Goal: Task Accomplishment & Management: Manage account settings

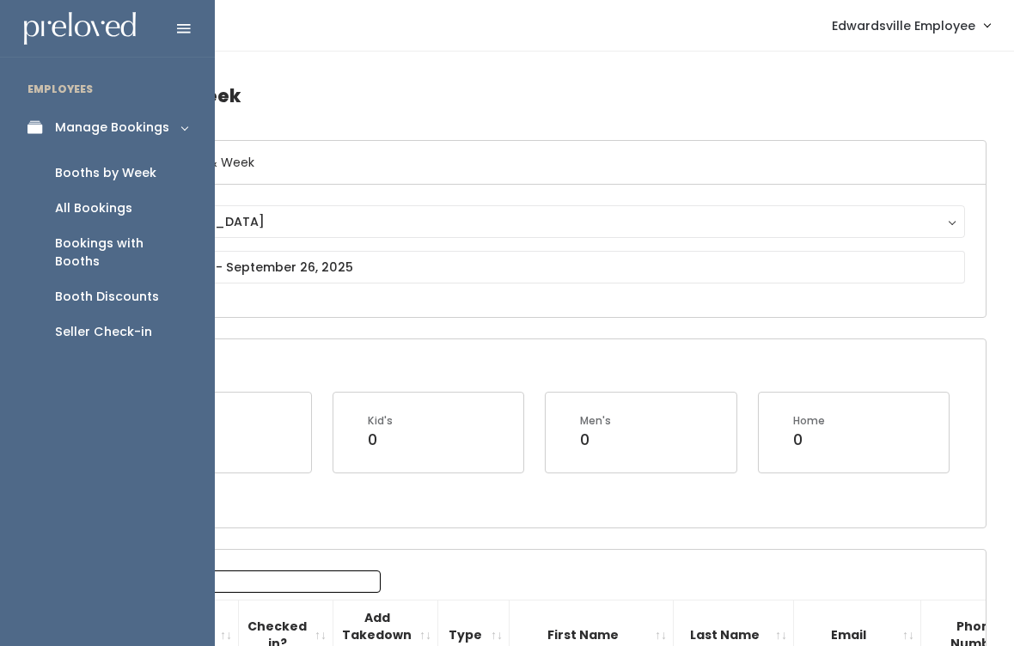
click at [112, 323] on div "Seller Check-in" at bounding box center [103, 332] width 97 height 18
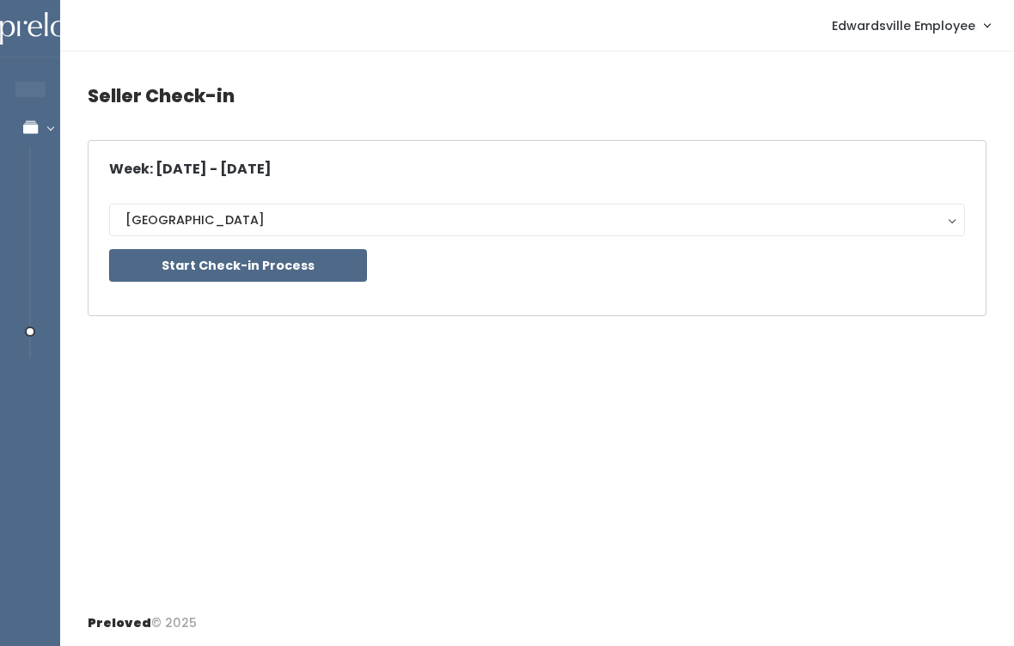
click at [249, 259] on button "Start Check-in Process" at bounding box center [238, 265] width 258 height 33
click at [357, 416] on div "Seller Check-in Week: Sep 20 - Sep 26, 2025 Edwardsville Edwardsville Start Che…" at bounding box center [537, 326] width 954 height 549
click at [297, 269] on button "Start Check-in Process" at bounding box center [238, 265] width 258 height 33
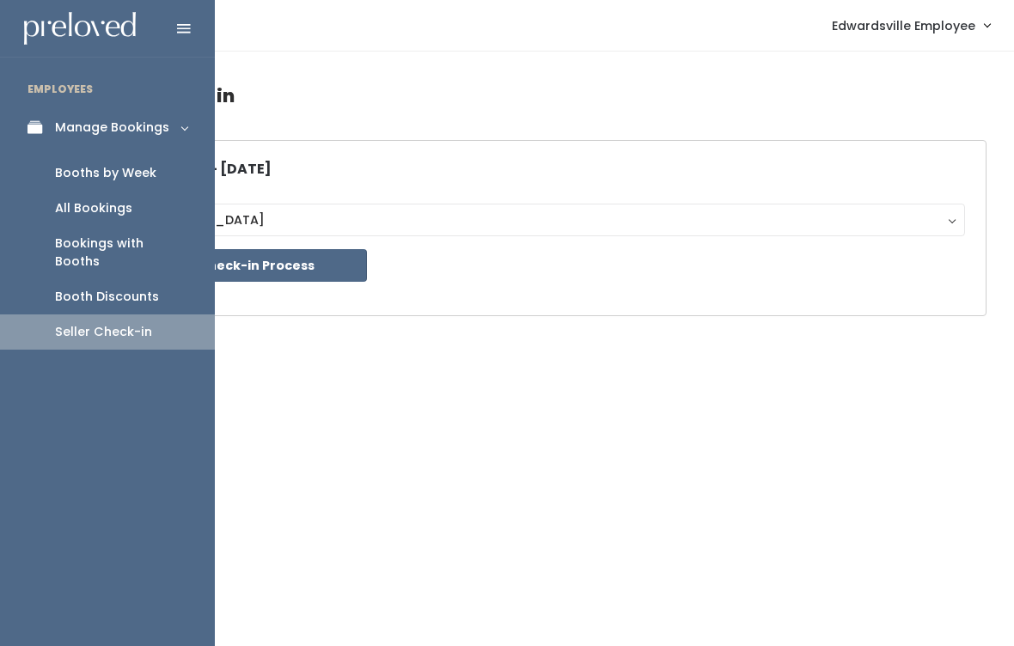
click at [174, 241] on div "Bookings with Booths" at bounding box center [121, 253] width 132 height 36
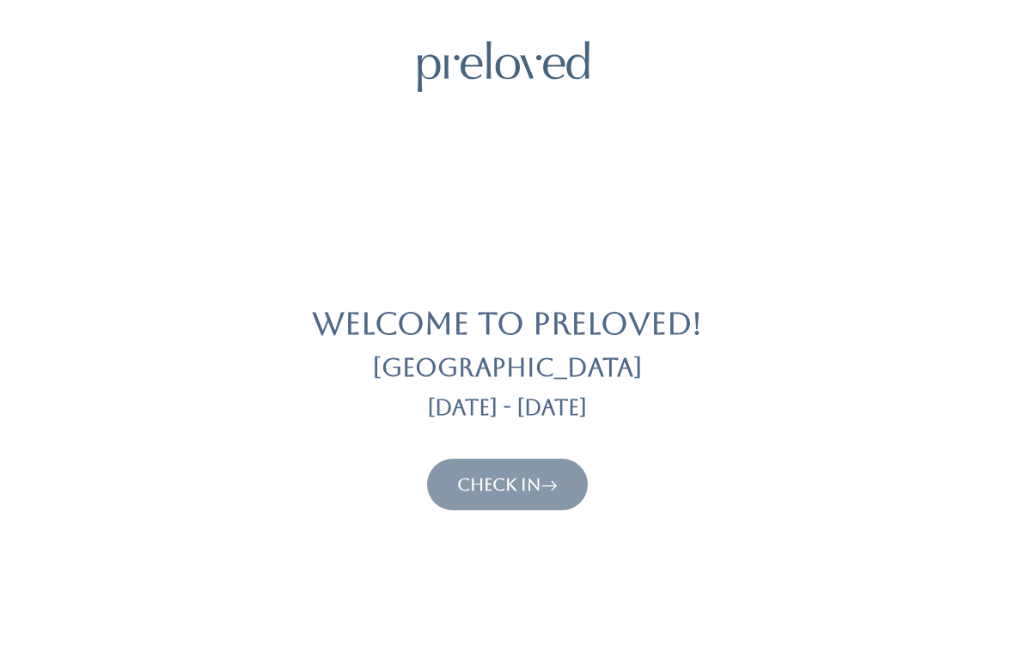
click at [528, 481] on link "Check In" at bounding box center [507, 484] width 101 height 21
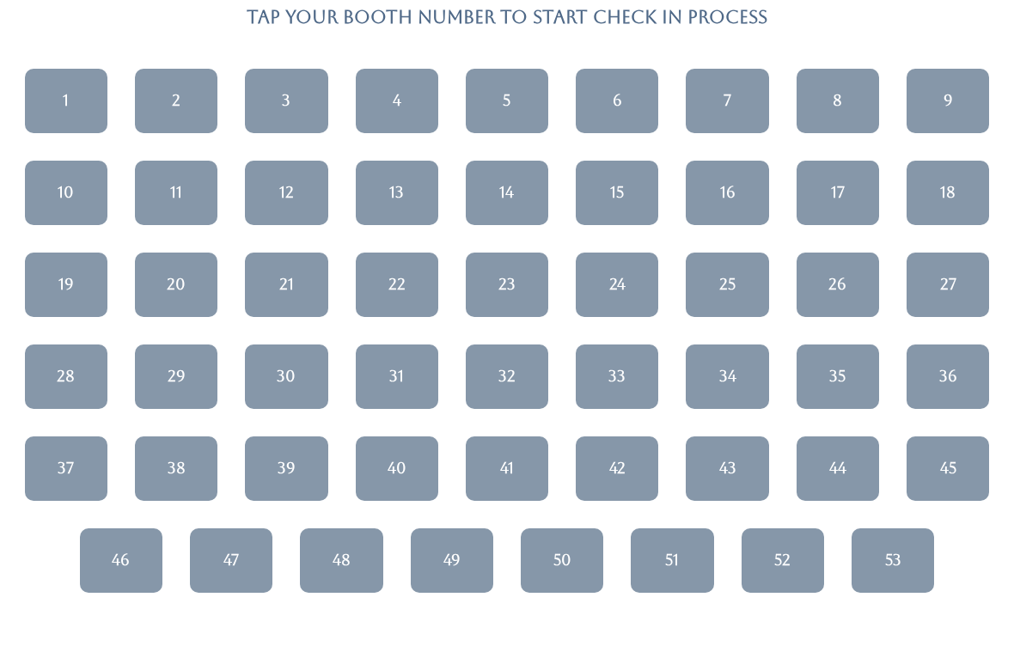
scroll to position [143, 0]
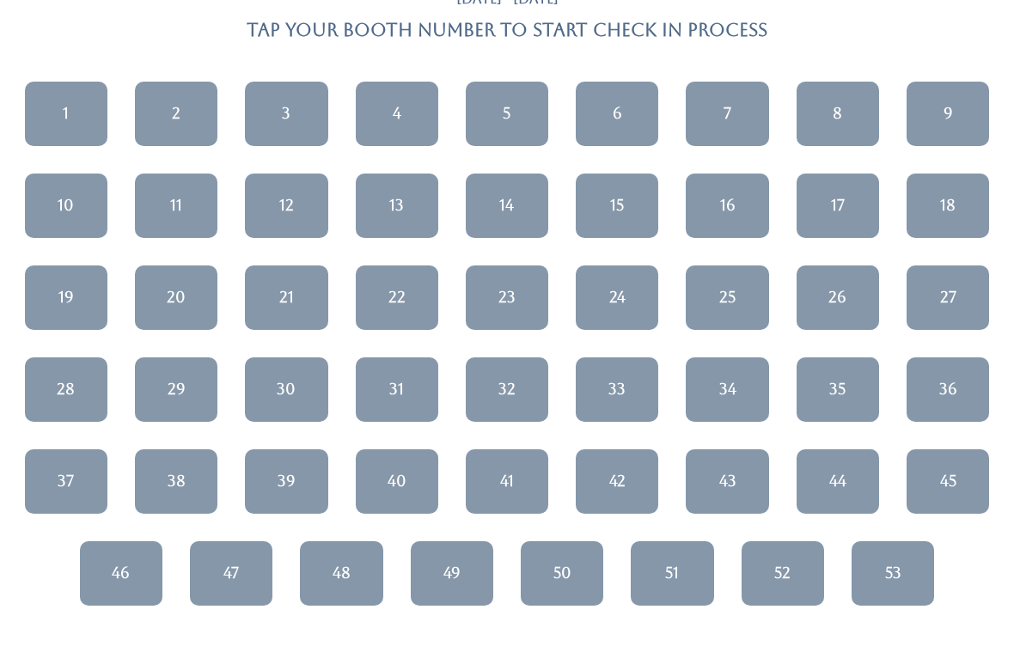
click at [748, 381] on link "34" at bounding box center [727, 389] width 82 height 64
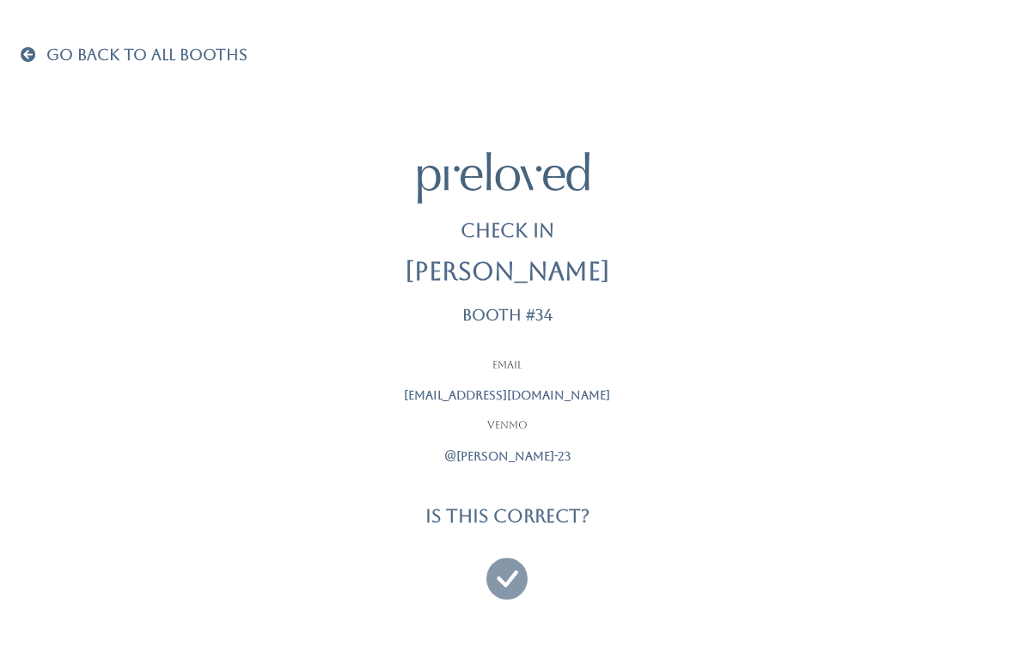
click at [525, 550] on icon at bounding box center [506, 571] width 41 height 58
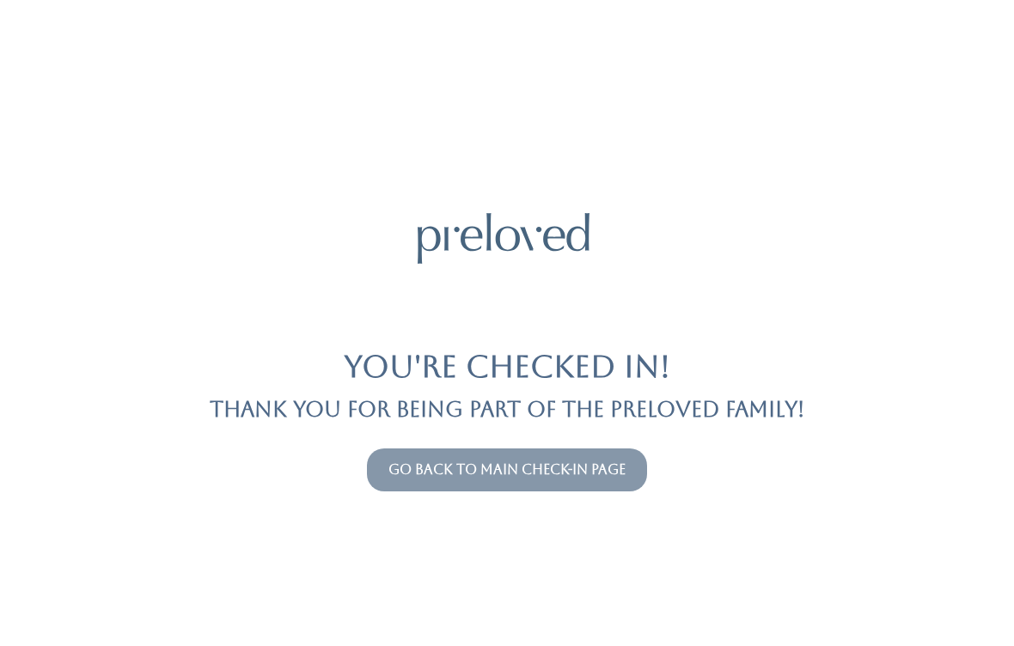
click at [544, 474] on link "Go back to main check-in page" at bounding box center [506, 469] width 237 height 16
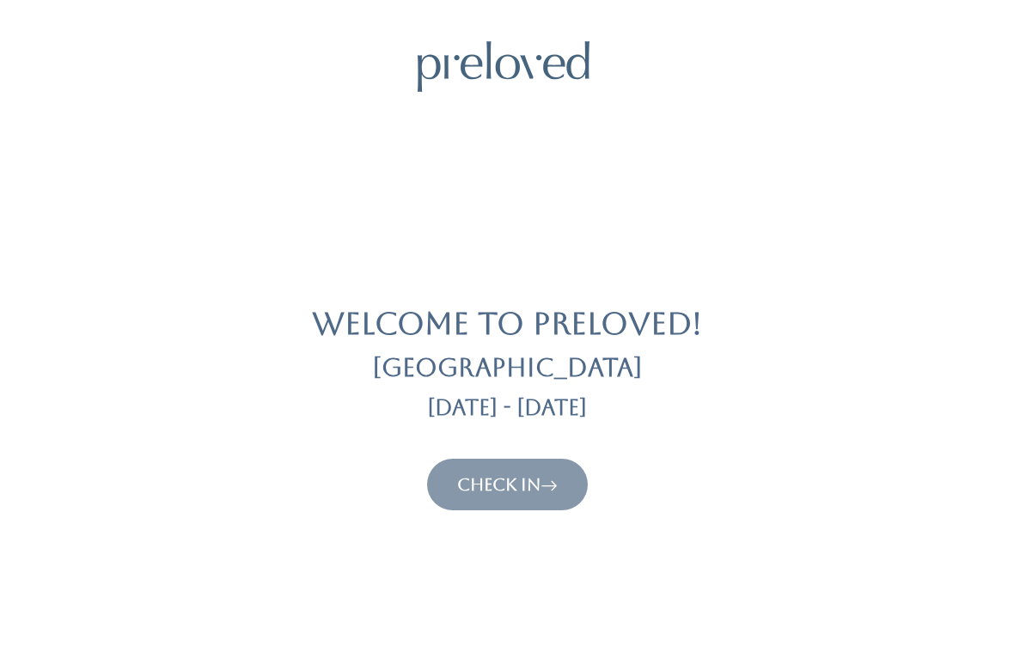
click at [525, 474] on link "Check In" at bounding box center [507, 484] width 101 height 21
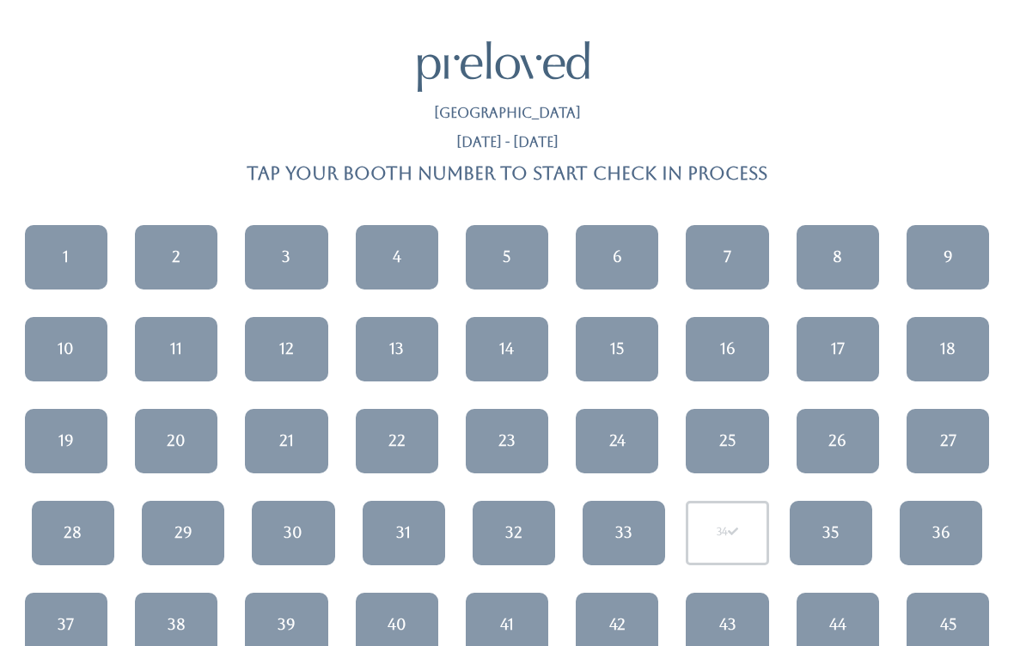
click at [186, 346] on link "11" at bounding box center [176, 349] width 82 height 64
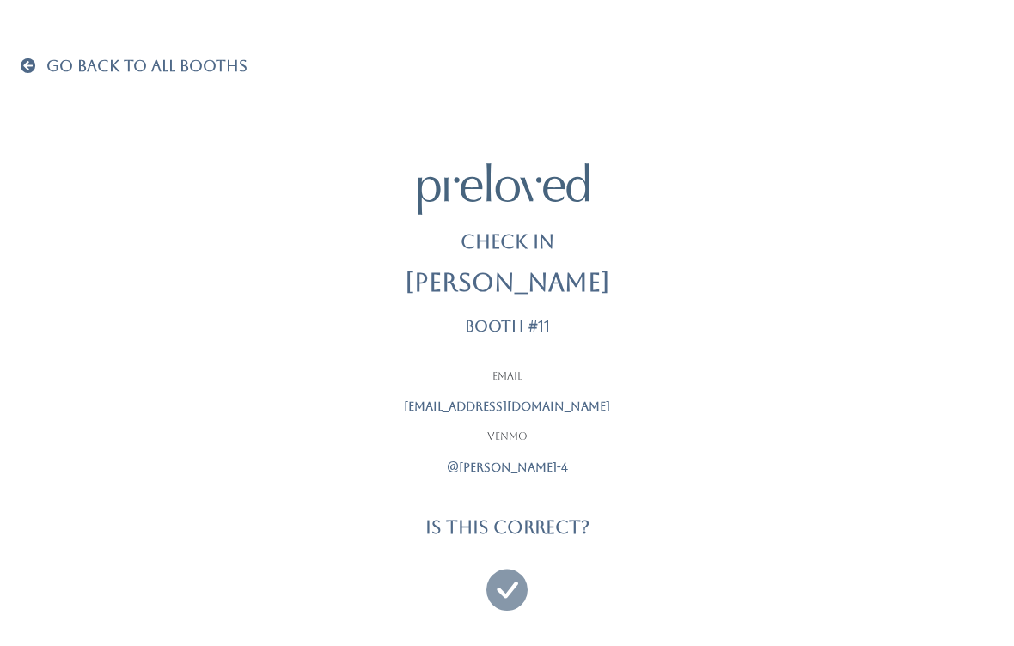
scroll to position [11, 0]
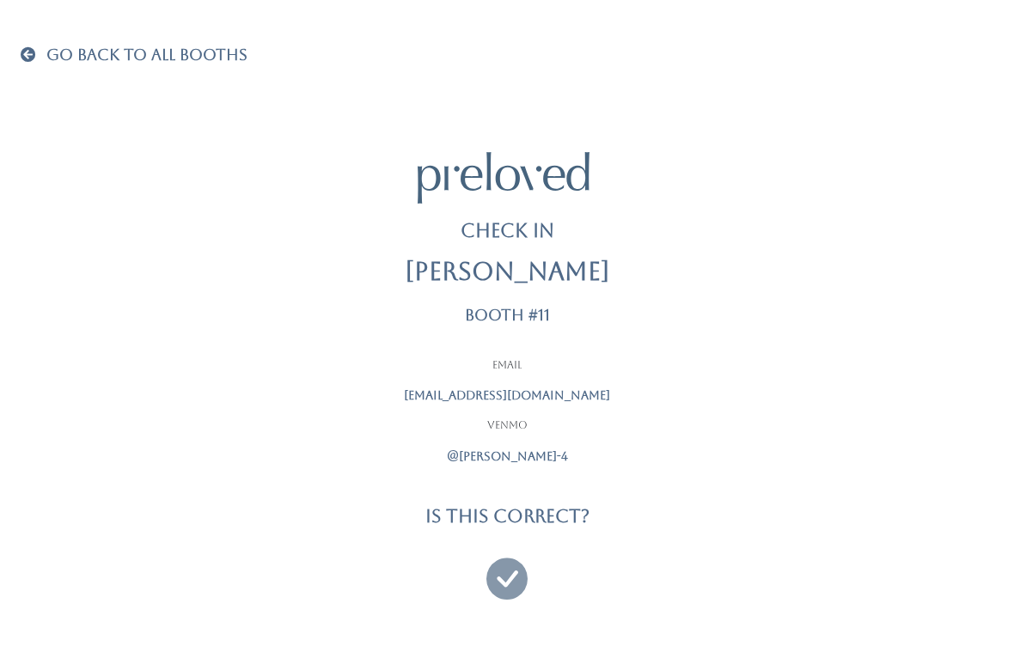
click at [517, 577] on icon at bounding box center [506, 571] width 41 height 58
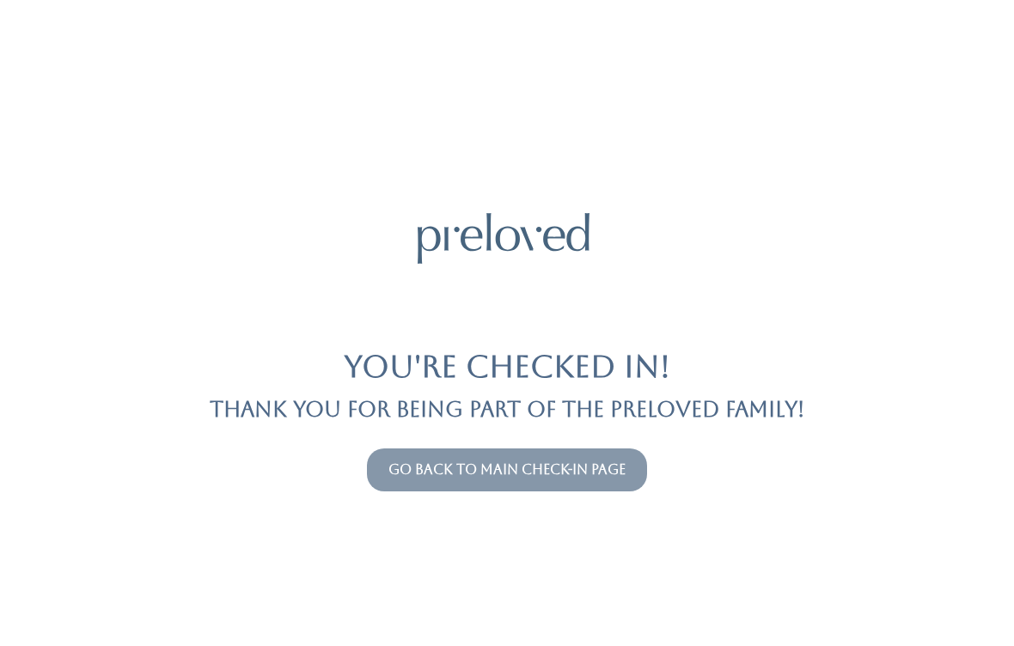
click at [412, 474] on link "Go back to main check-in page" at bounding box center [506, 469] width 237 height 16
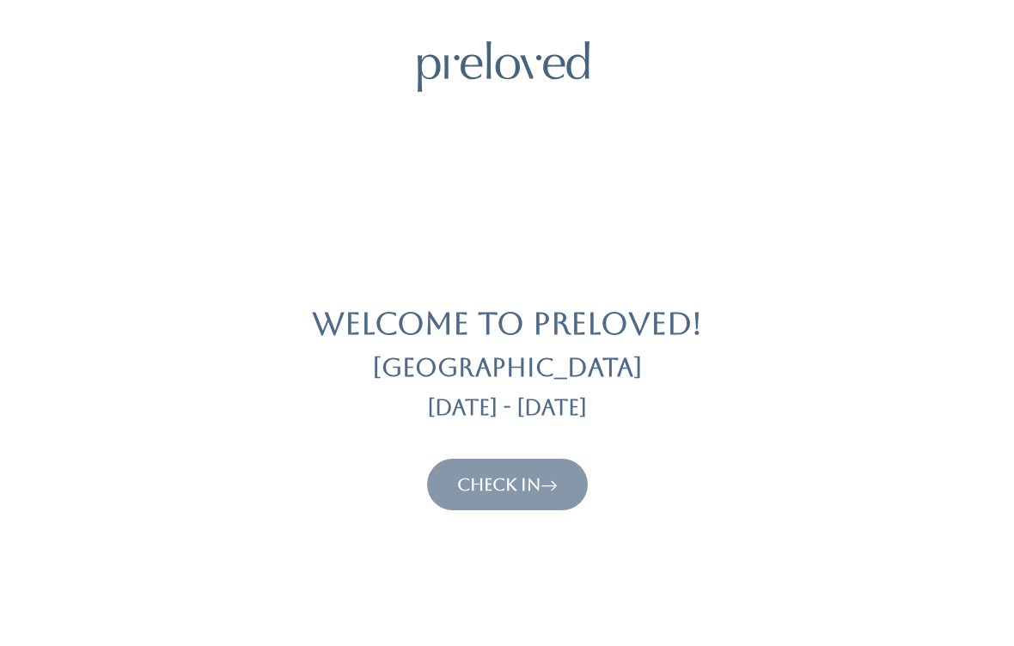
click at [484, 490] on link "Check In" at bounding box center [507, 484] width 101 height 21
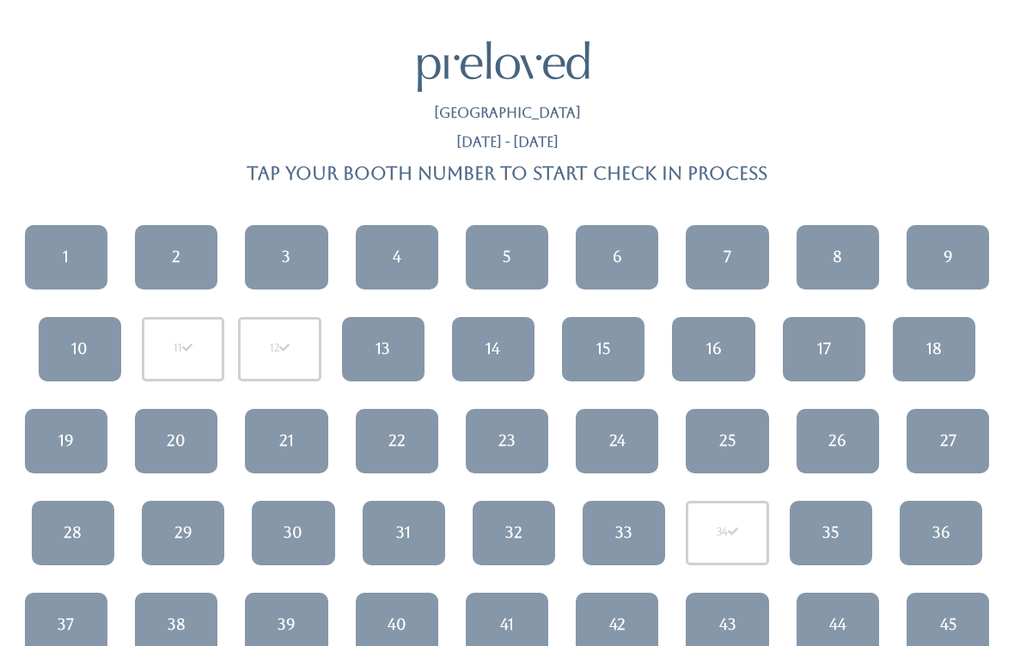
click at [371, 357] on link "13" at bounding box center [383, 349] width 82 height 64
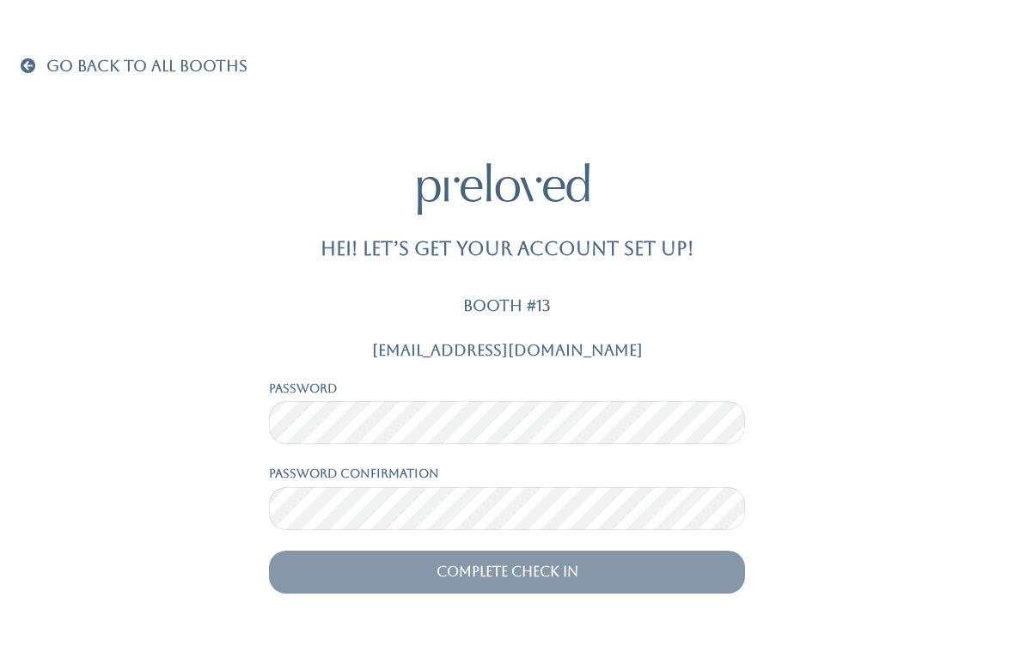
click at [23, 73] on span at bounding box center [32, 65] width 22 height 15
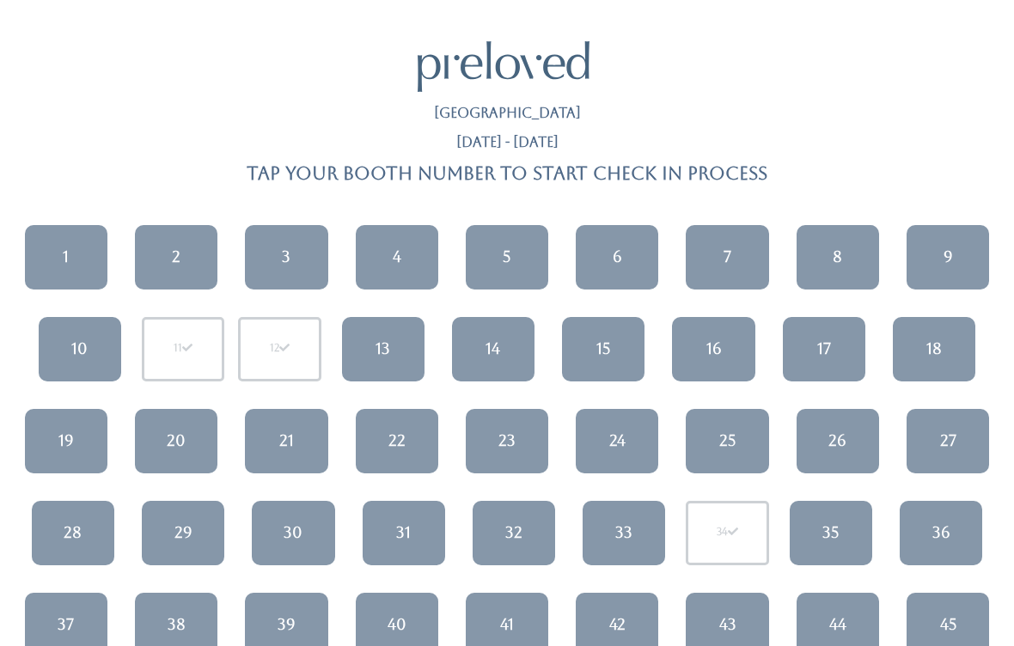
click at [728, 338] on link "16" at bounding box center [713, 349] width 82 height 64
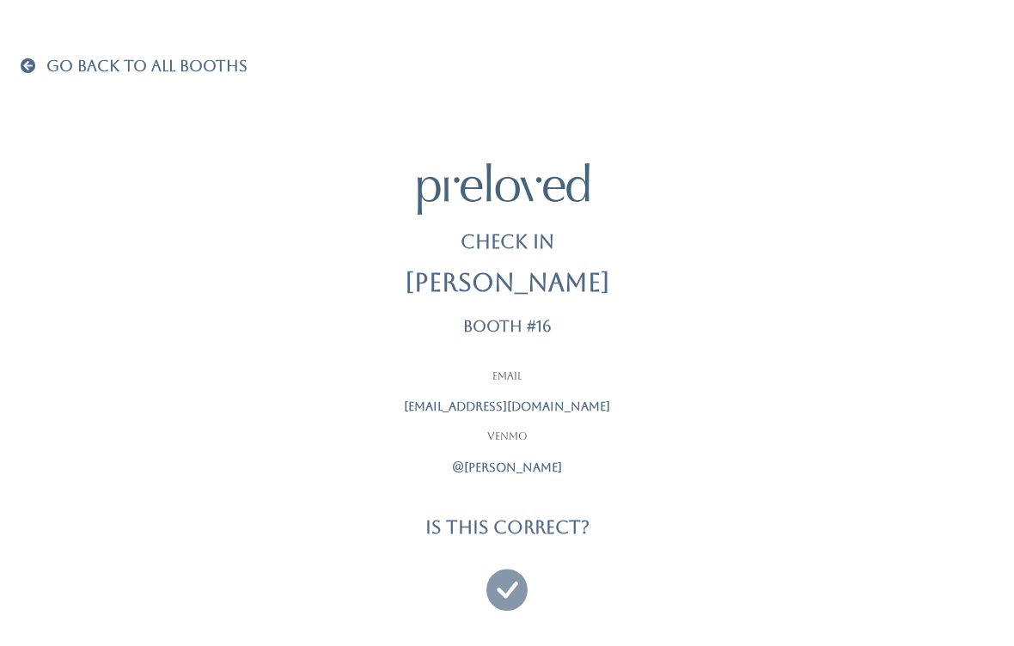
click at [506, 590] on icon at bounding box center [506, 582] width 41 height 58
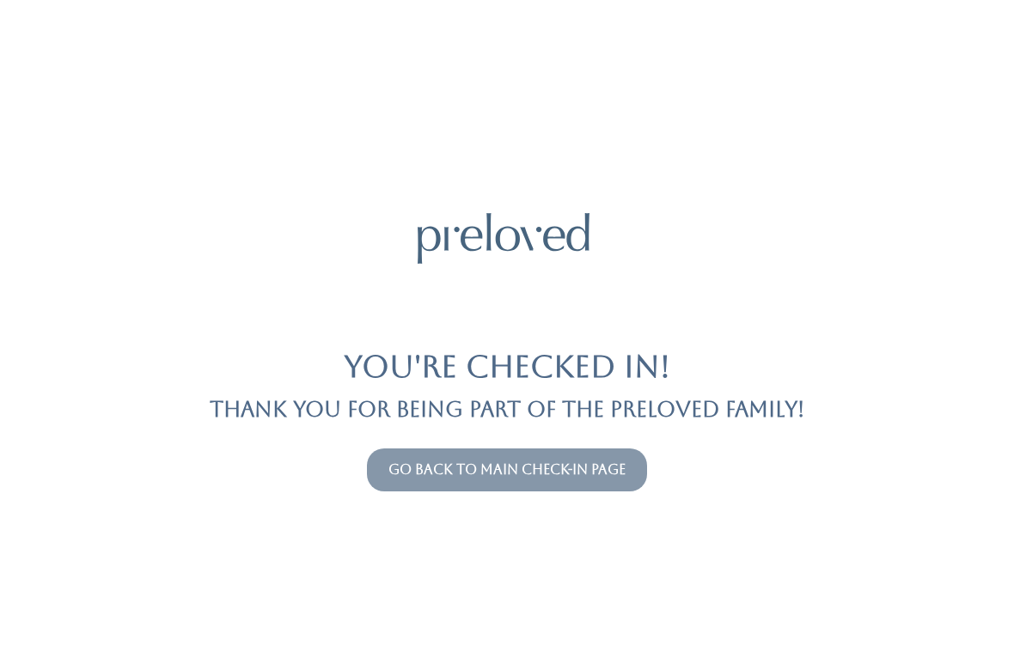
click at [583, 466] on link "Go back to main check-in page" at bounding box center [506, 469] width 237 height 16
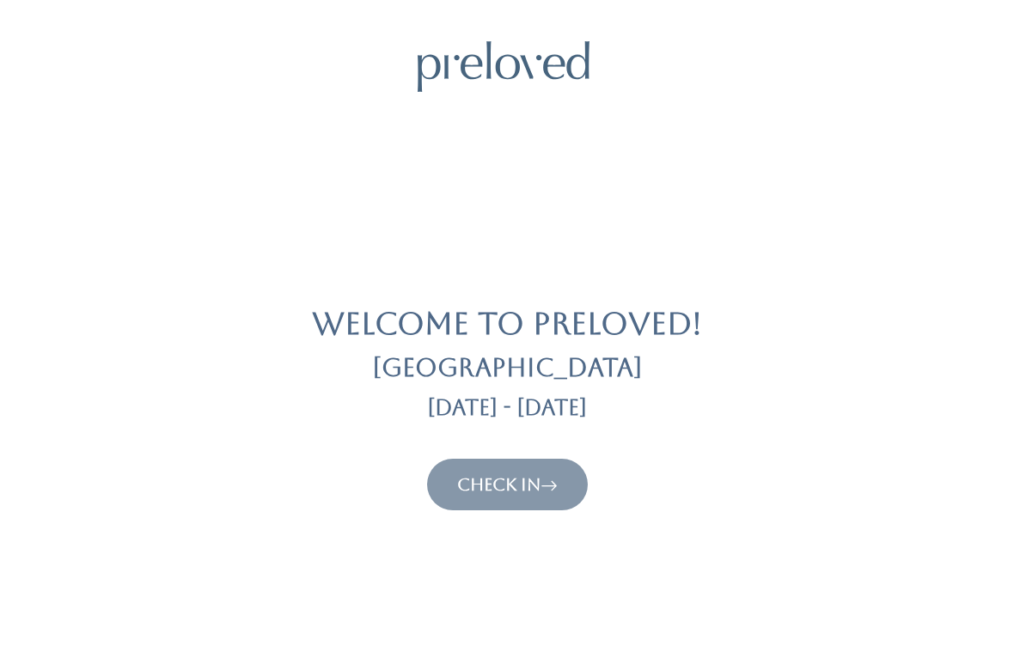
click at [528, 480] on link "Check In" at bounding box center [507, 484] width 101 height 21
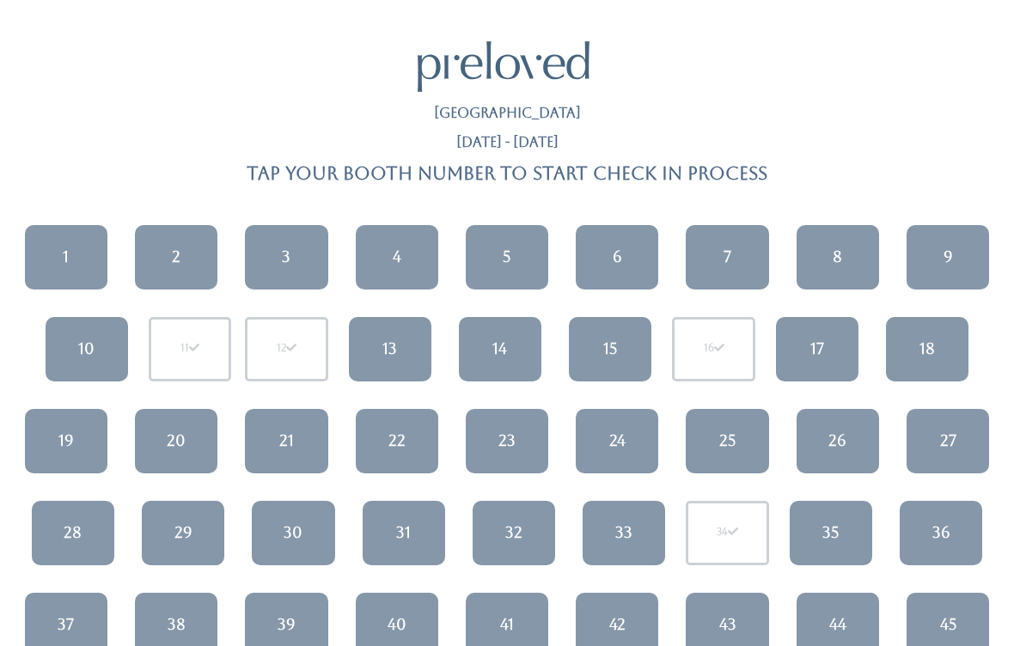
click at [409, 529] on div "31" at bounding box center [403, 533] width 15 height 22
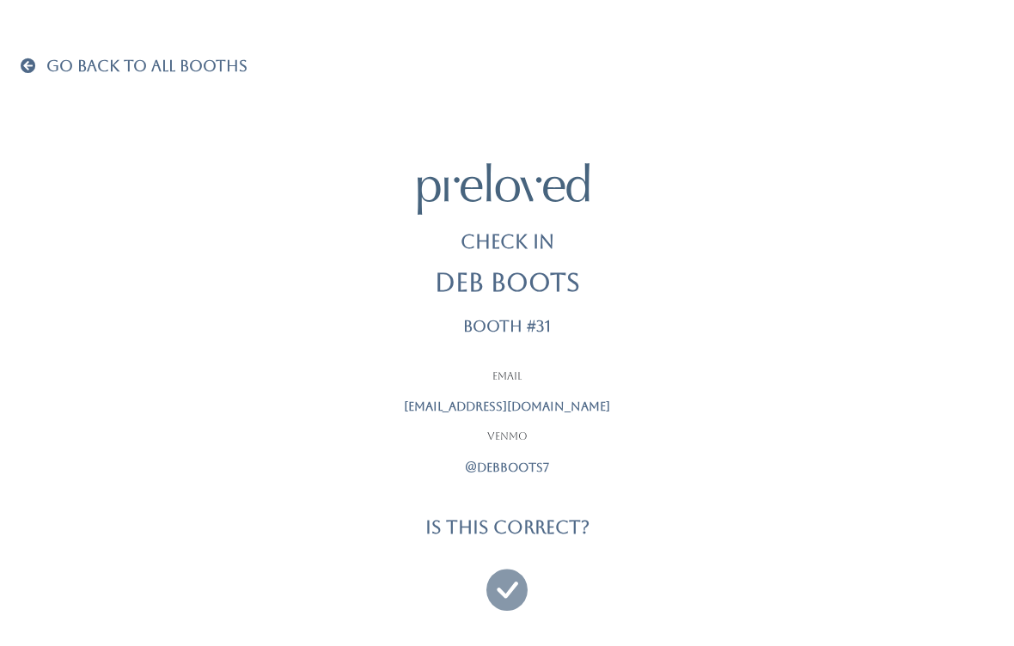
click at [512, 583] on icon at bounding box center [506, 582] width 41 height 58
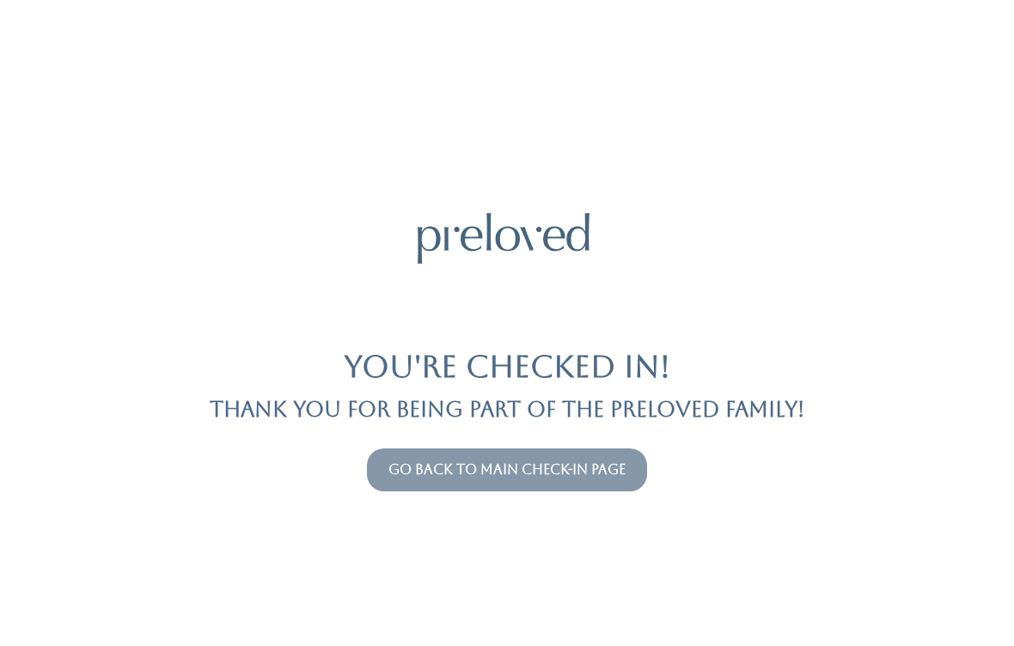
click at [624, 468] on link "Go back to main check-in page" at bounding box center [506, 469] width 237 height 16
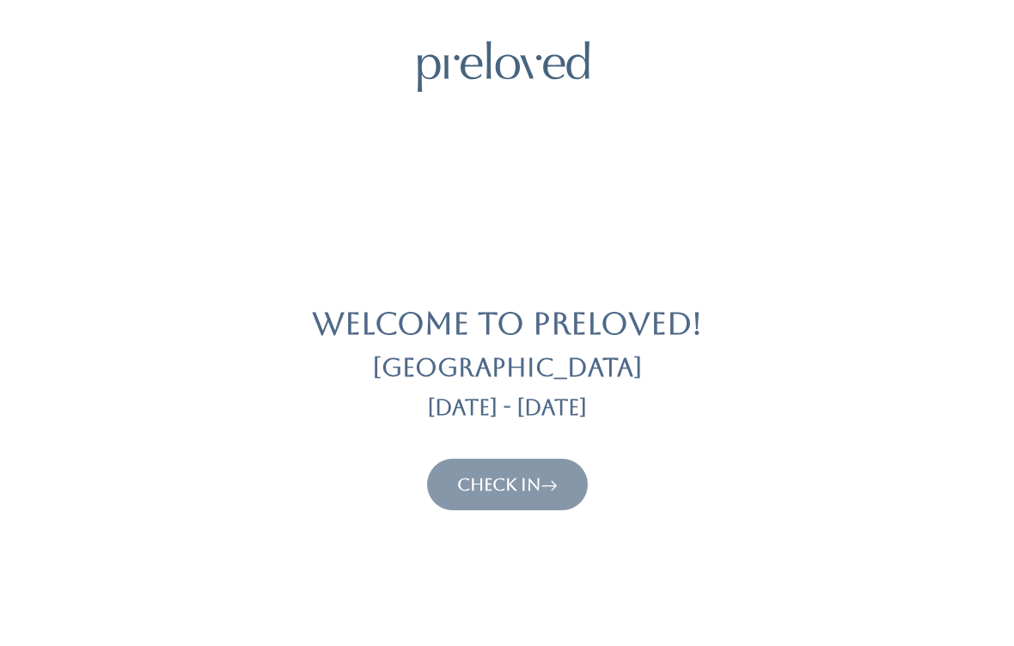
click at [552, 486] on icon at bounding box center [548, 484] width 17 height 21
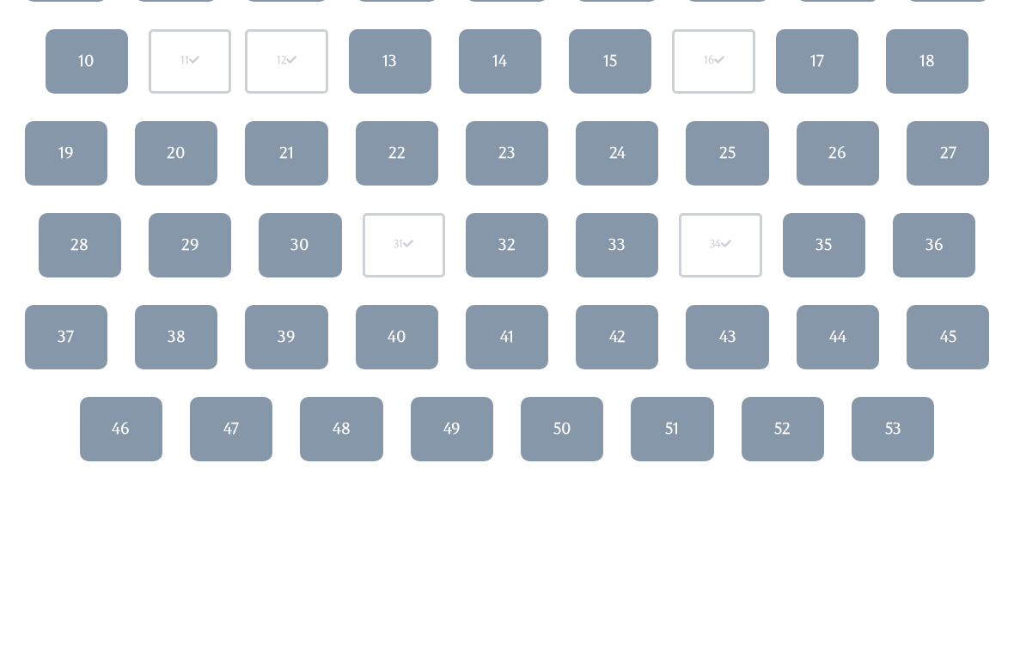
scroll to position [289, 0]
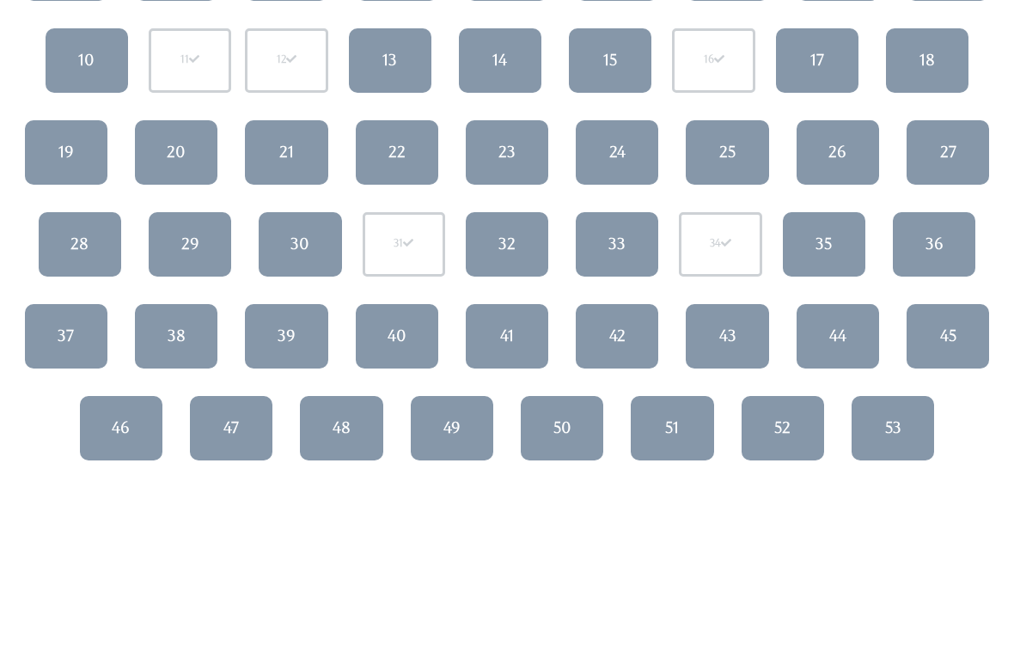
click at [80, 330] on link "37" at bounding box center [66, 336] width 82 height 64
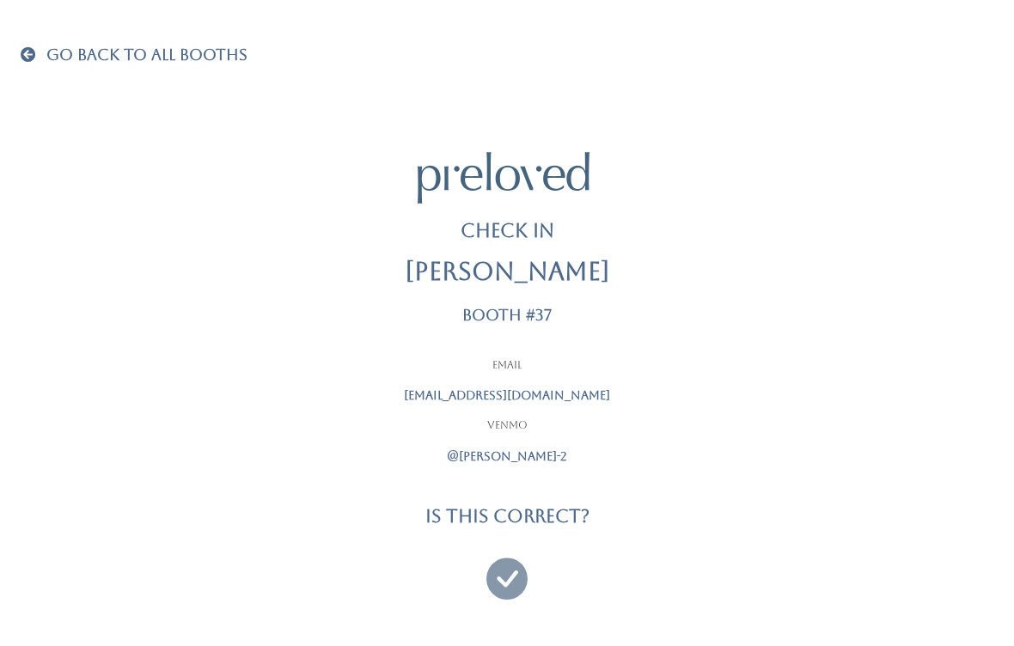
click at [509, 573] on icon at bounding box center [506, 571] width 41 height 58
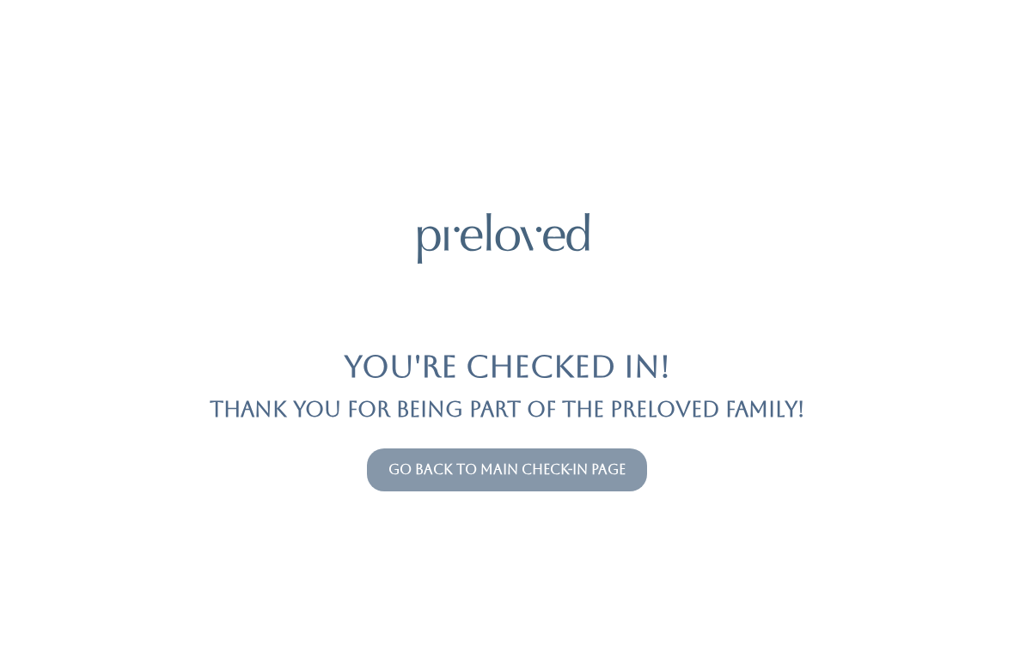
click at [566, 473] on link "Go back to main check-in page" at bounding box center [506, 469] width 237 height 16
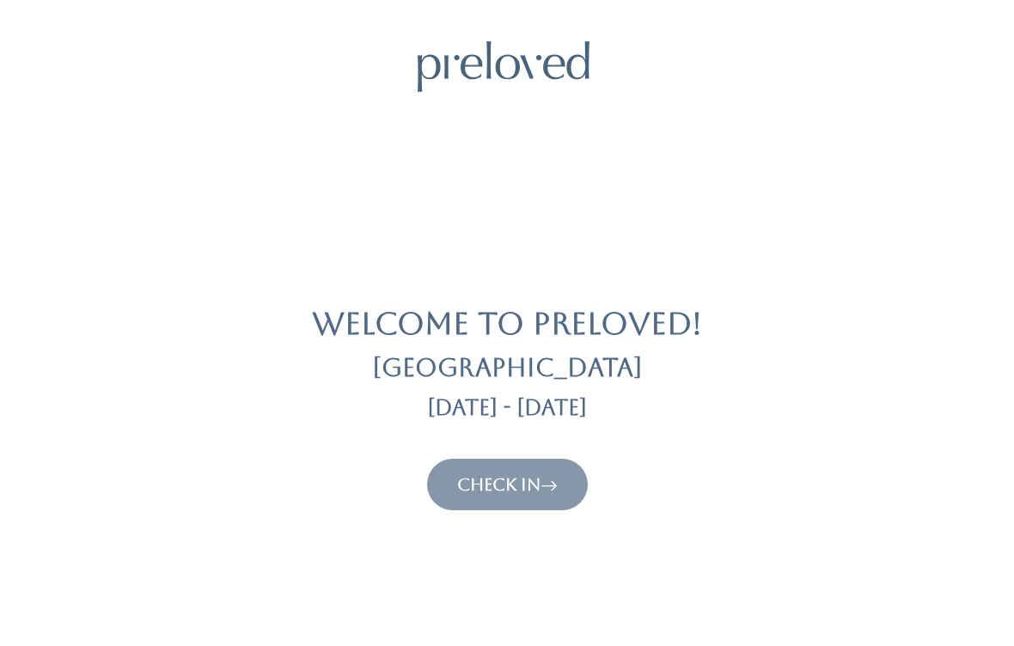
click at [548, 467] on button "Check In" at bounding box center [507, 485] width 161 height 52
click at [518, 491] on link "Check In" at bounding box center [507, 484] width 101 height 21
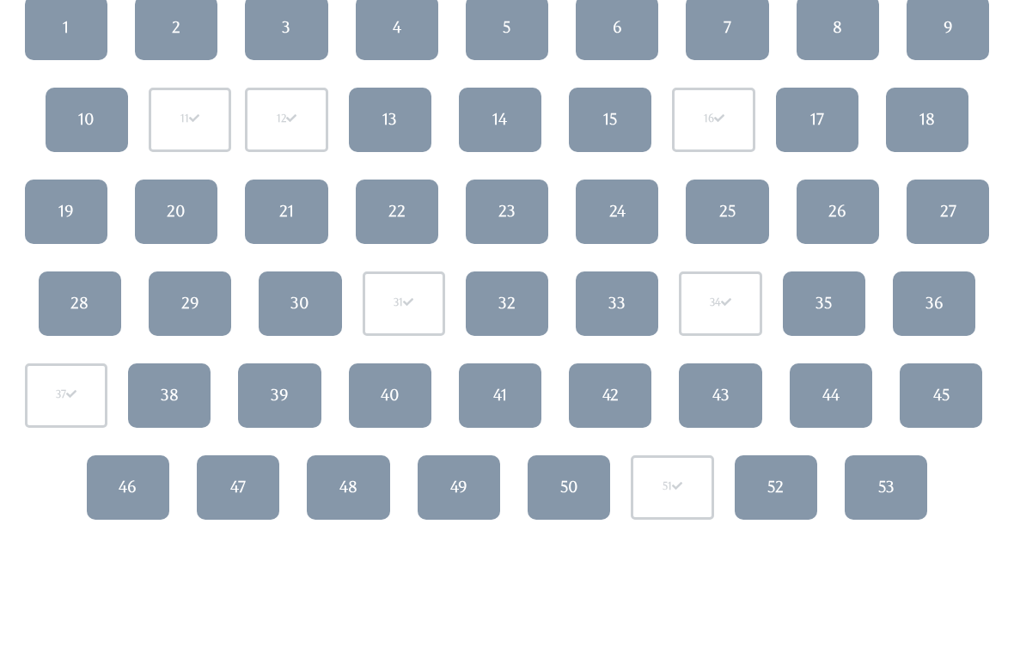
scroll to position [231, 0]
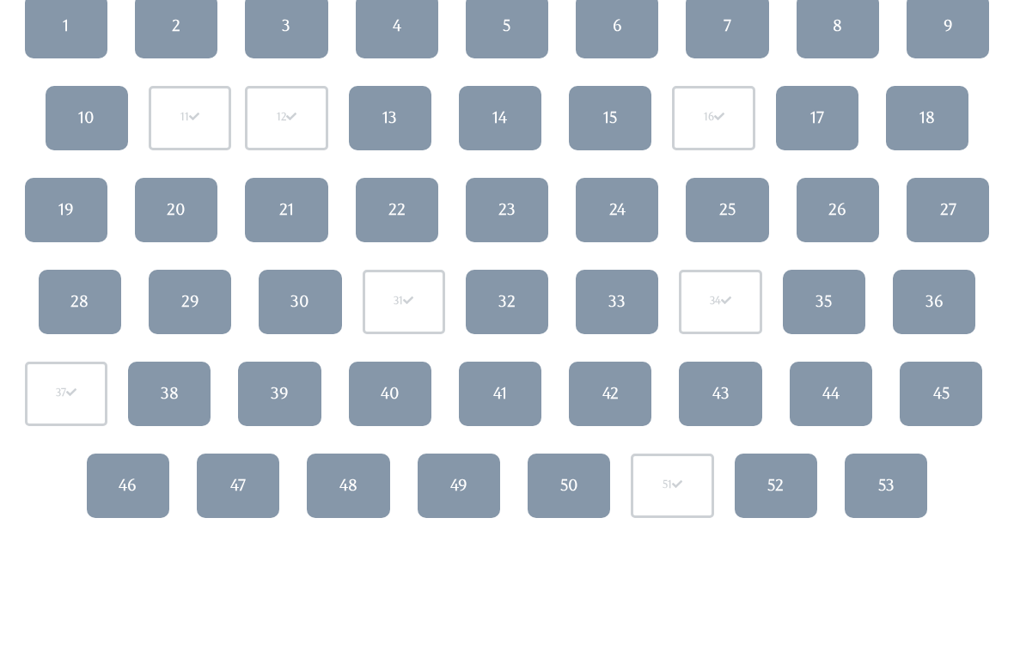
click at [936, 307] on div "36" at bounding box center [934, 301] width 18 height 22
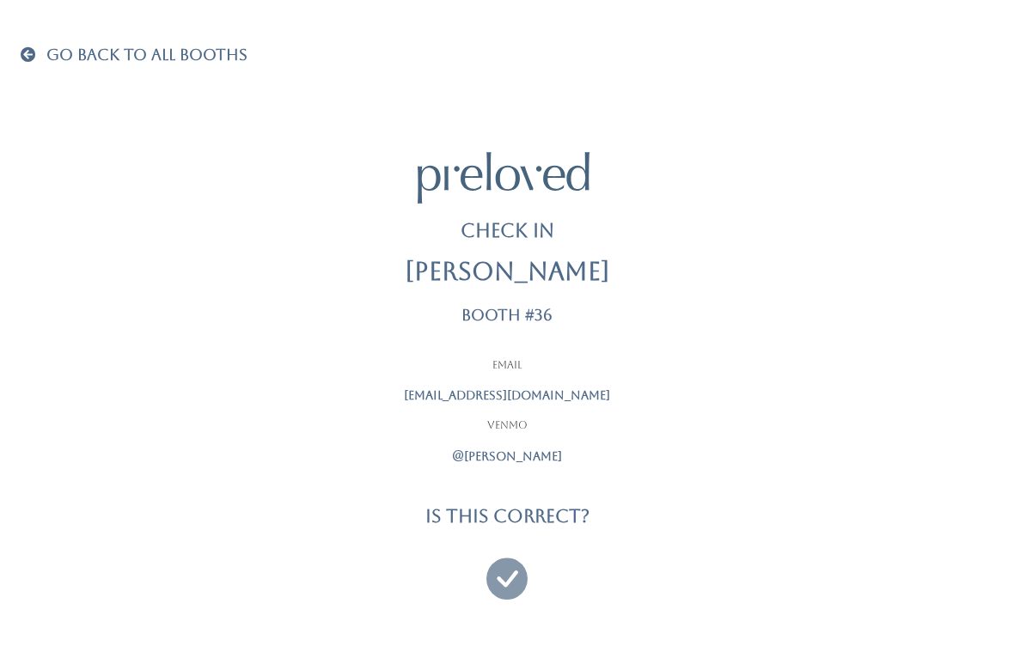
click at [508, 565] on icon at bounding box center [506, 571] width 41 height 58
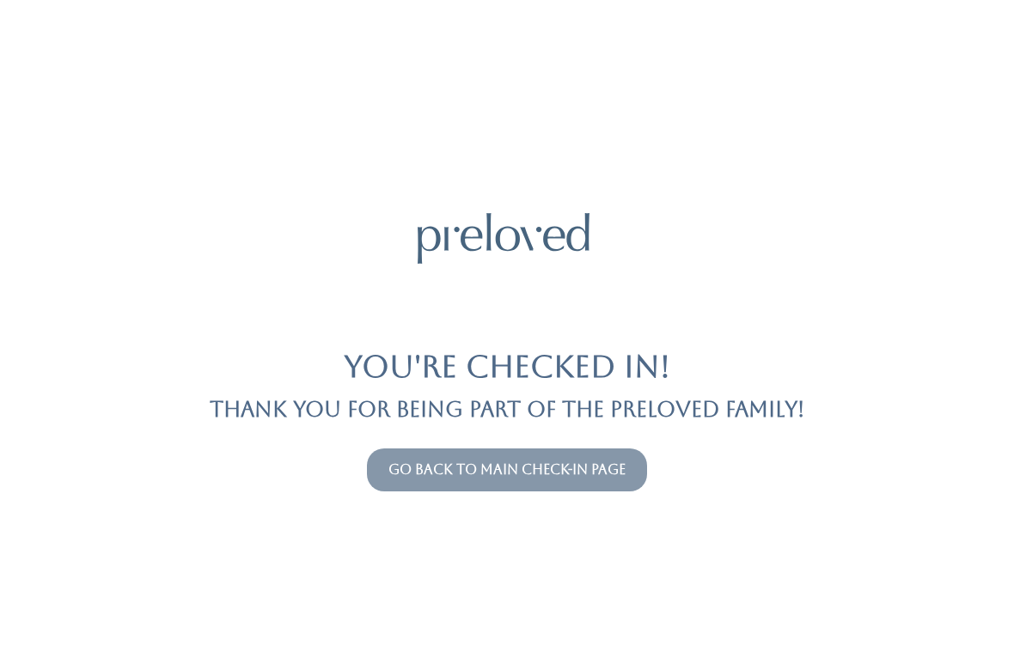
click at [610, 487] on button "Go back to main check-in page" at bounding box center [507, 470] width 280 height 43
click at [625, 471] on link "Go back to main check-in page" at bounding box center [506, 469] width 237 height 16
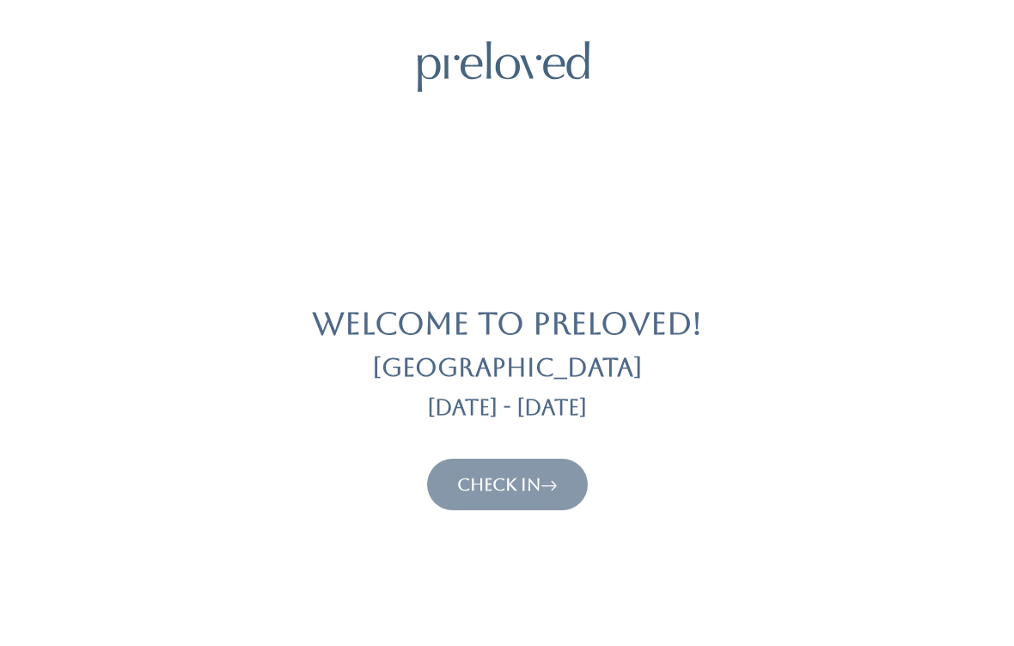
click at [558, 481] on icon at bounding box center [548, 484] width 17 height 21
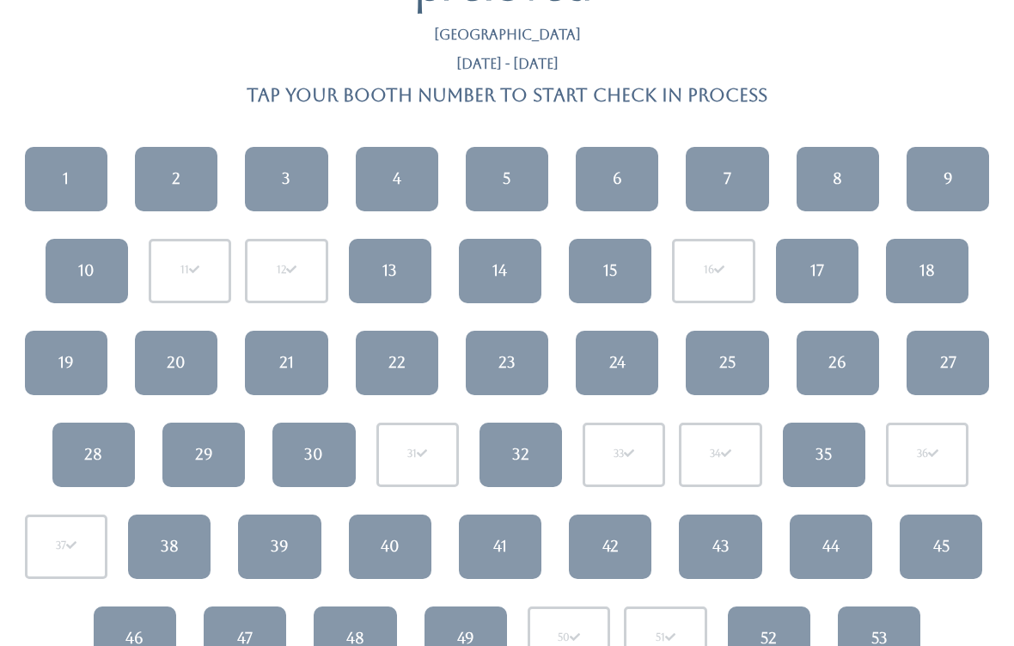
scroll to position [100, 0]
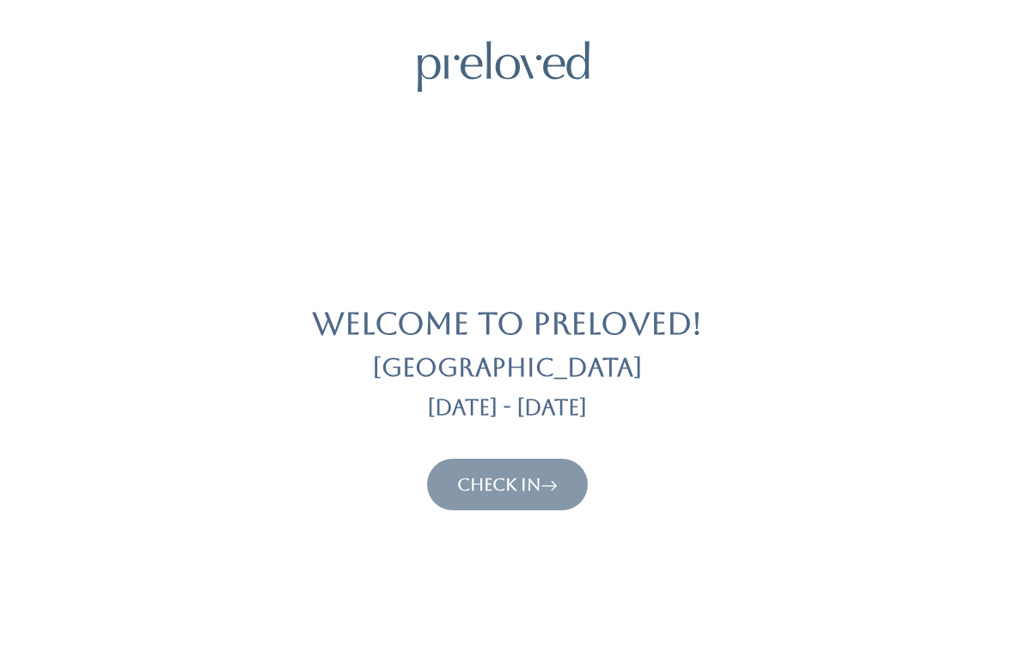
click at [542, 485] on link "Check In" at bounding box center [507, 484] width 101 height 21
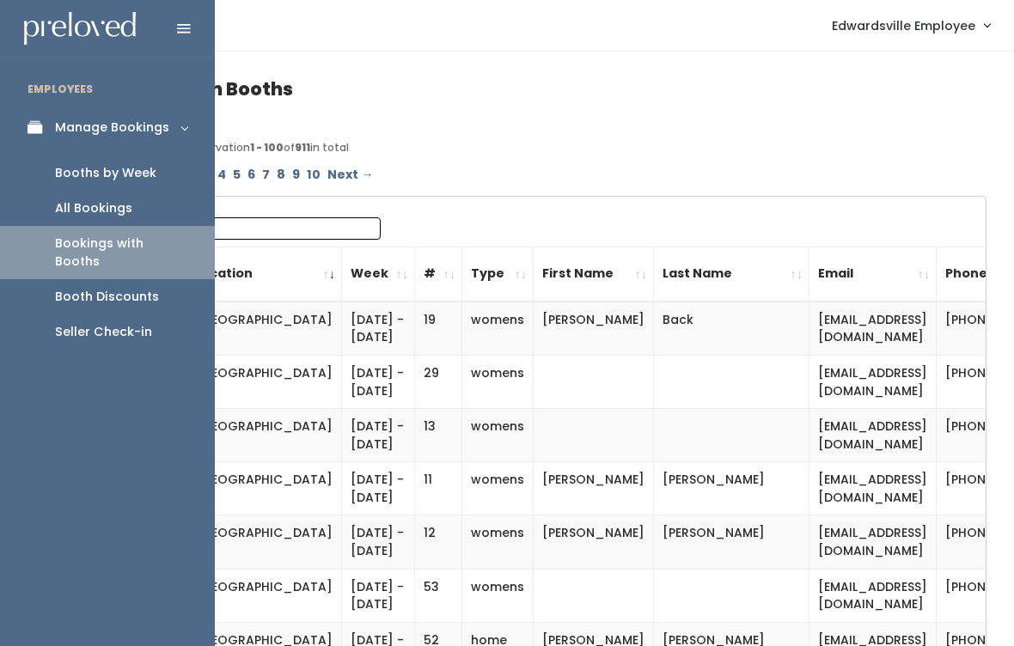
click at [144, 223] on link "All Bookings" at bounding box center [107, 208] width 215 height 35
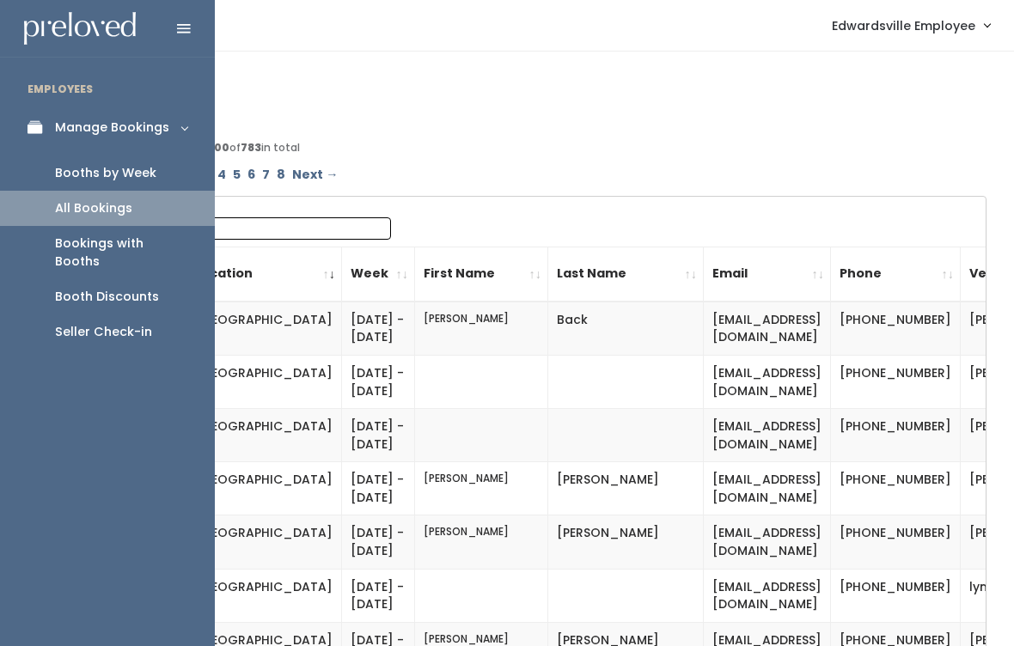
click at [156, 175] on link "Booths by Week" at bounding box center [107, 173] width 215 height 35
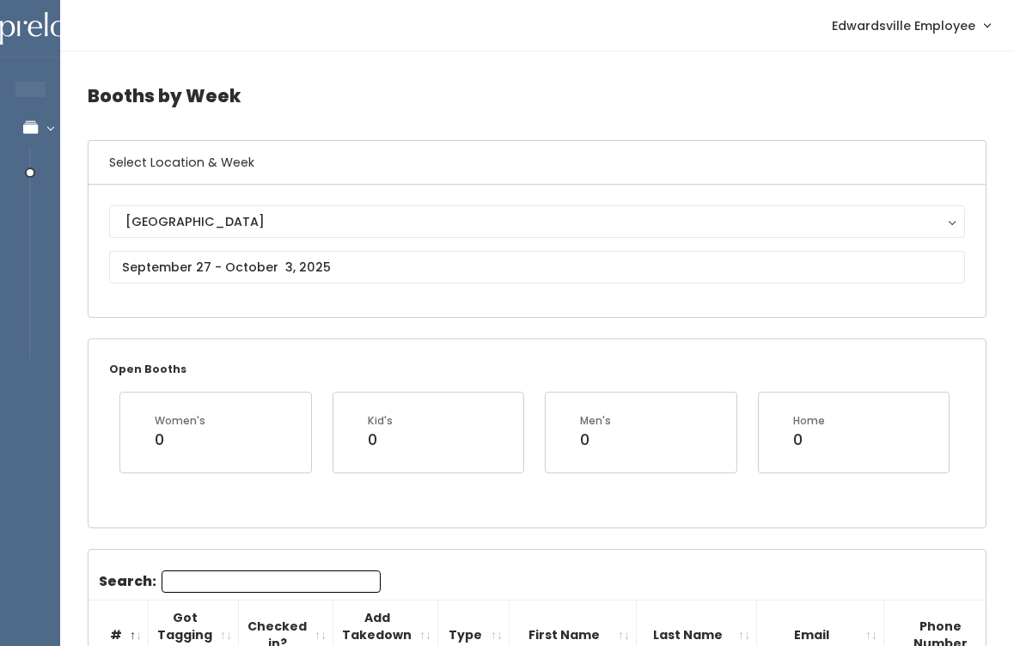
click at [326, 238] on button "[GEOGRAPHIC_DATA]" at bounding box center [537, 221] width 856 height 33
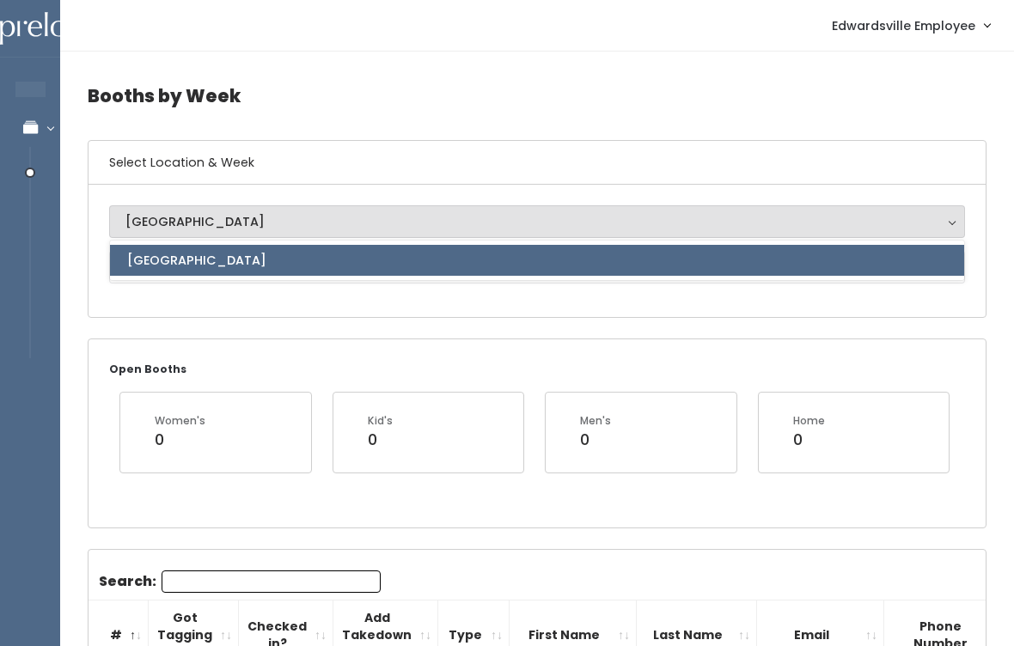
click at [314, 316] on div "Edwardsville Edwardsville Edwardsville" at bounding box center [536, 251] width 897 height 132
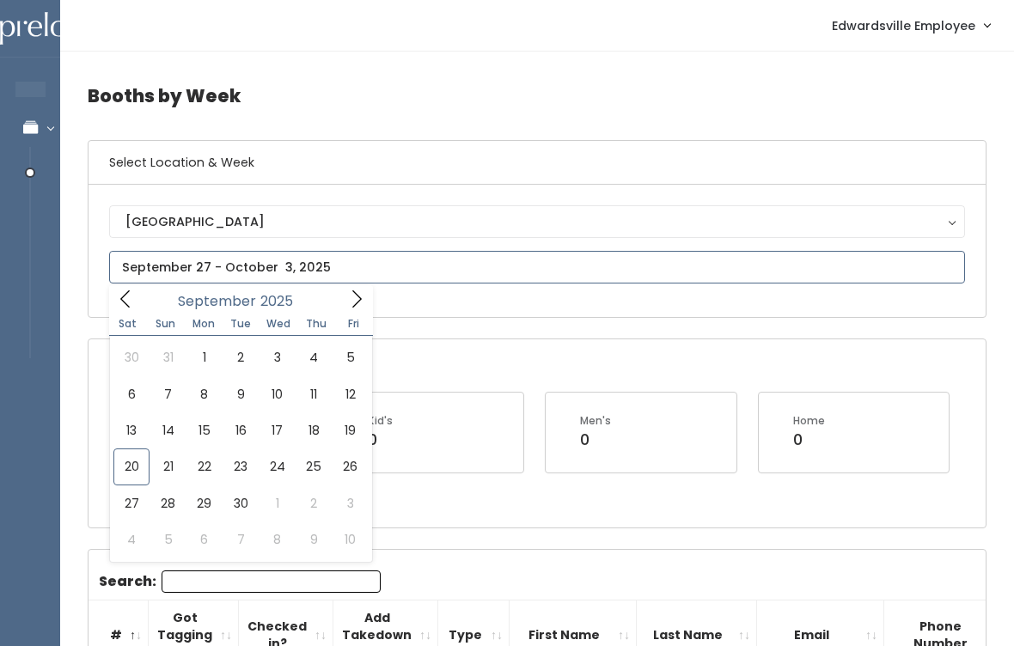
type input "September 20 to September 26"
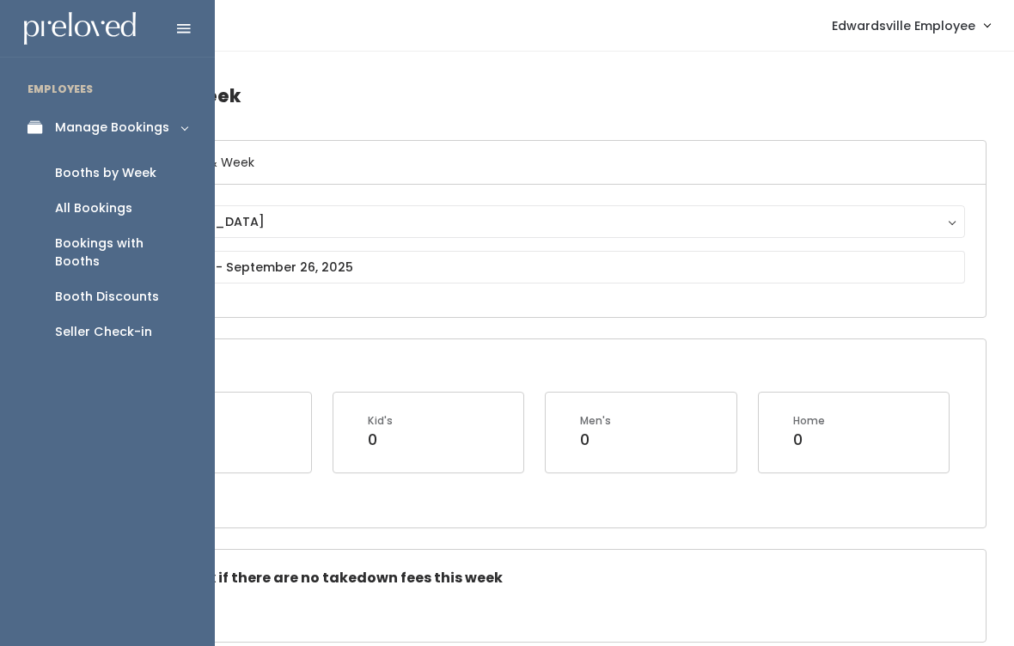
click at [148, 323] on div "Seller Check-in" at bounding box center [103, 332] width 97 height 18
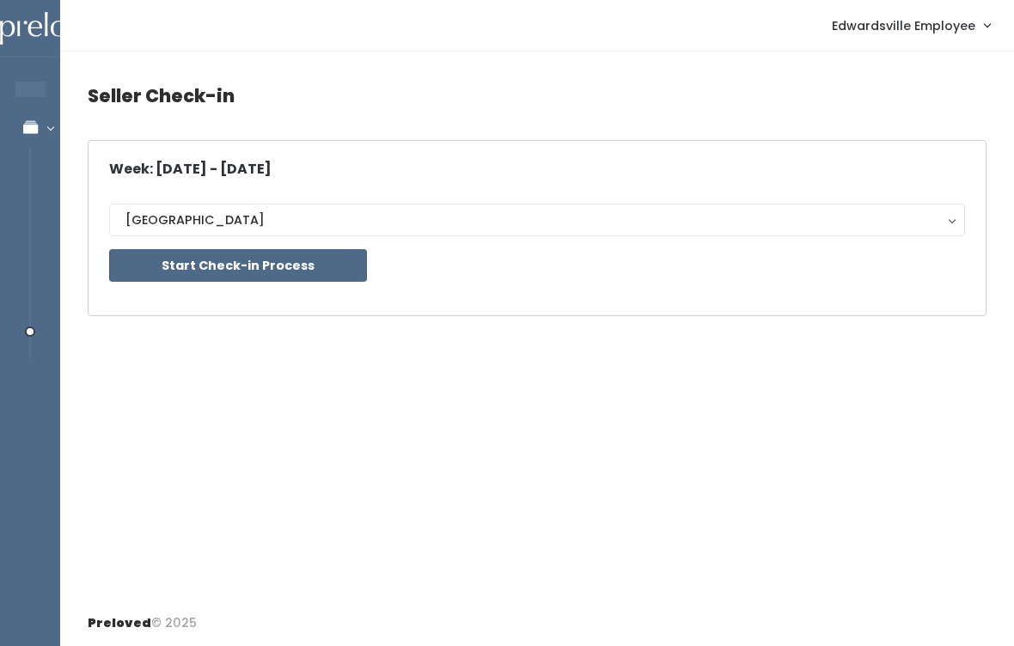
click at [320, 259] on button "Start Check-in Process" at bounding box center [238, 265] width 258 height 33
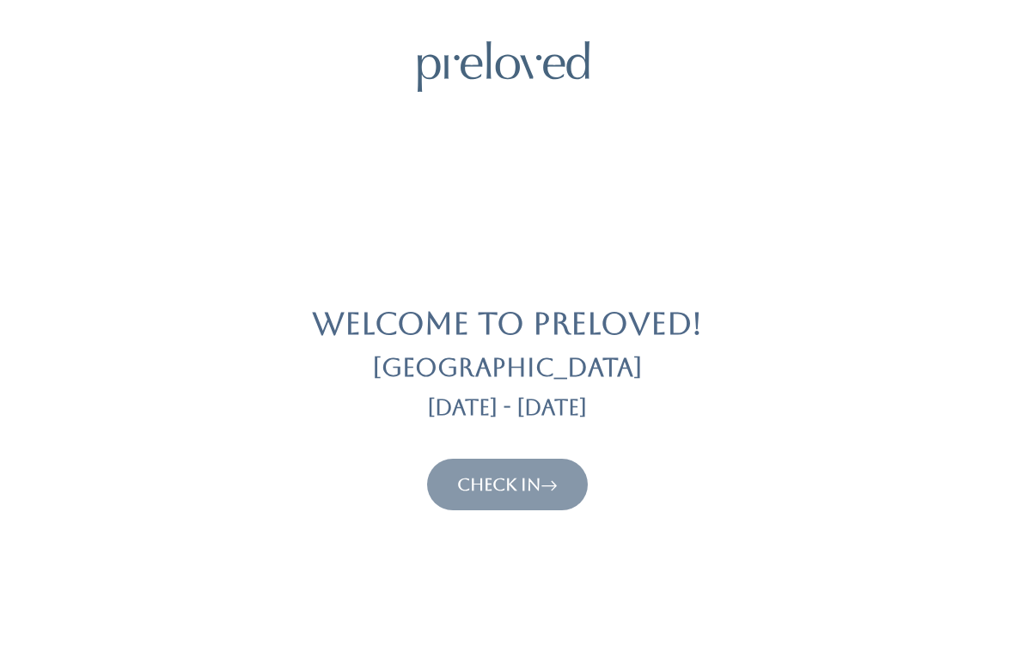
click at [537, 468] on button "Check In" at bounding box center [507, 485] width 161 height 52
click at [551, 476] on icon at bounding box center [548, 484] width 17 height 21
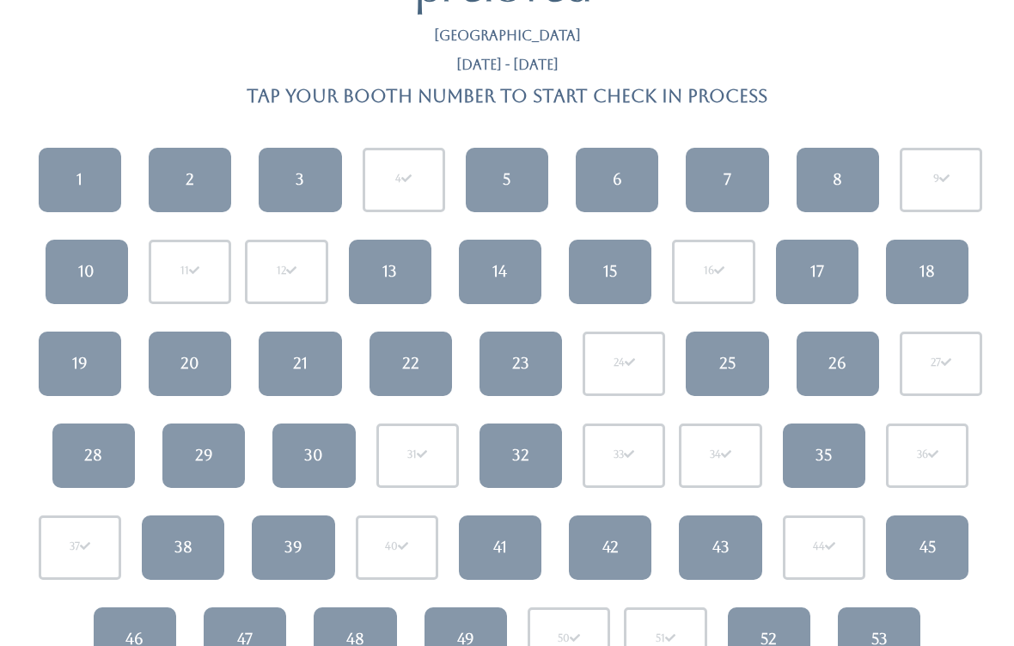
scroll to position [78, 0]
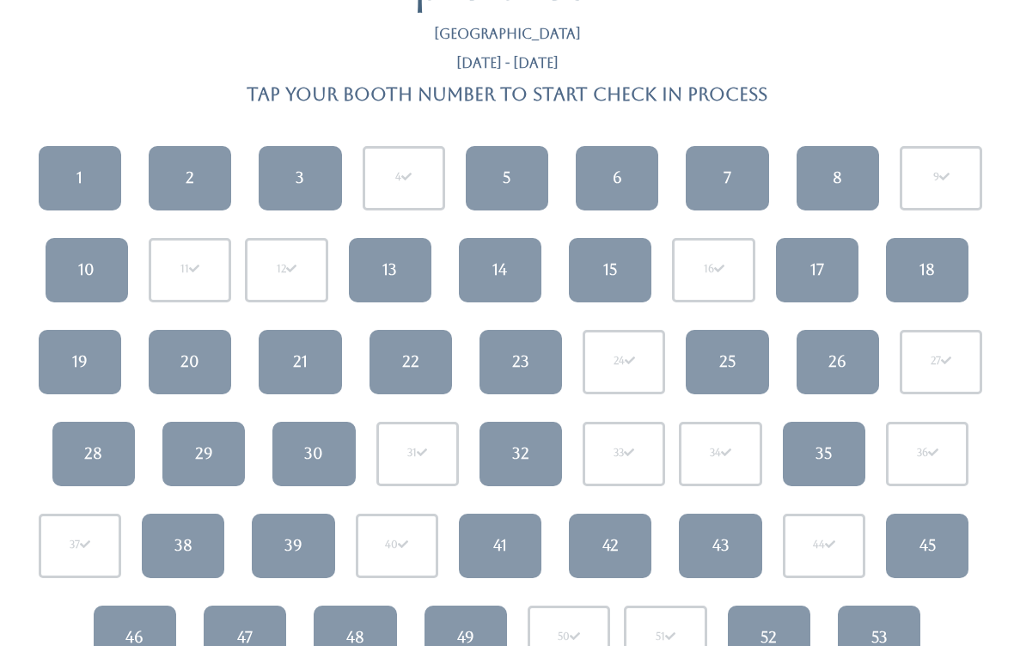
click at [530, 351] on link "23" at bounding box center [520, 363] width 82 height 64
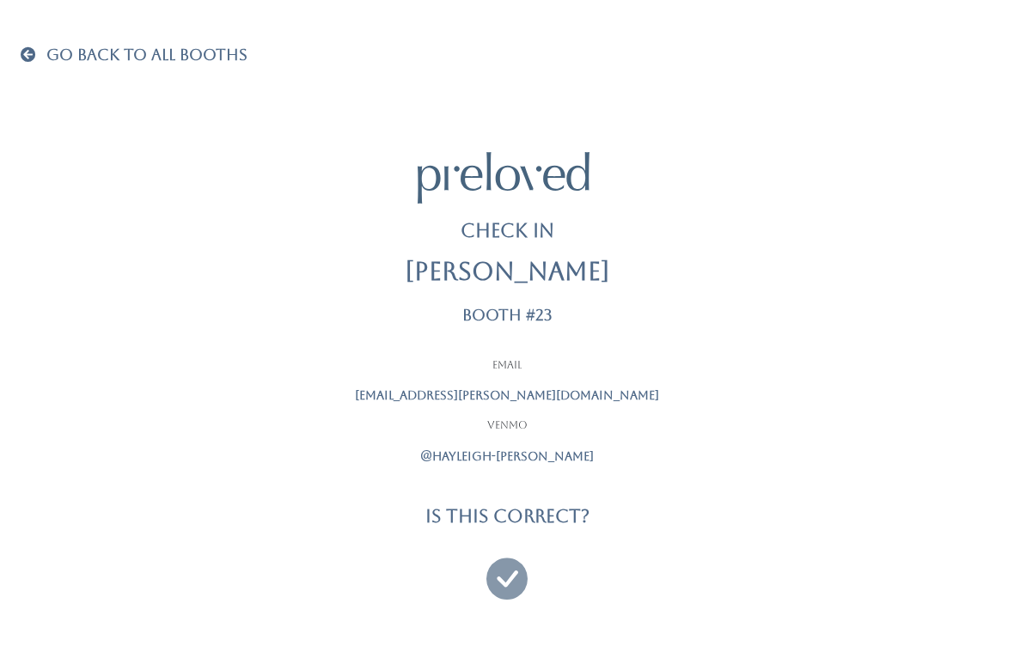
click at [504, 566] on icon at bounding box center [506, 571] width 41 height 58
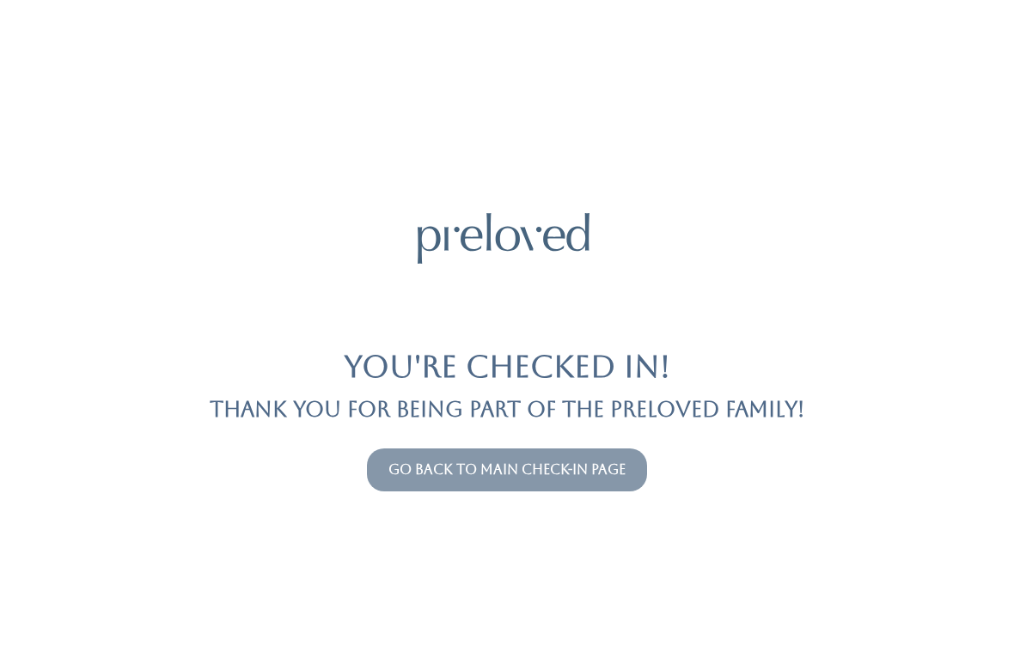
click at [561, 453] on button "Go back to main check-in page" at bounding box center [507, 470] width 280 height 43
click at [476, 471] on link "Go back to main check-in page" at bounding box center [506, 469] width 237 height 16
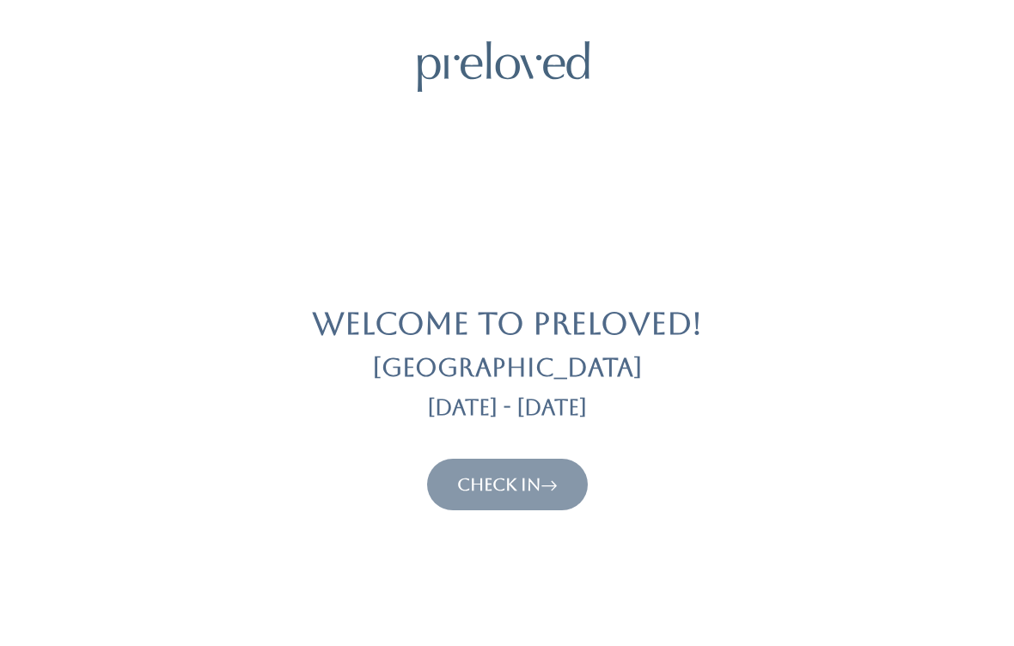
click at [525, 476] on link "Check In" at bounding box center [507, 484] width 101 height 21
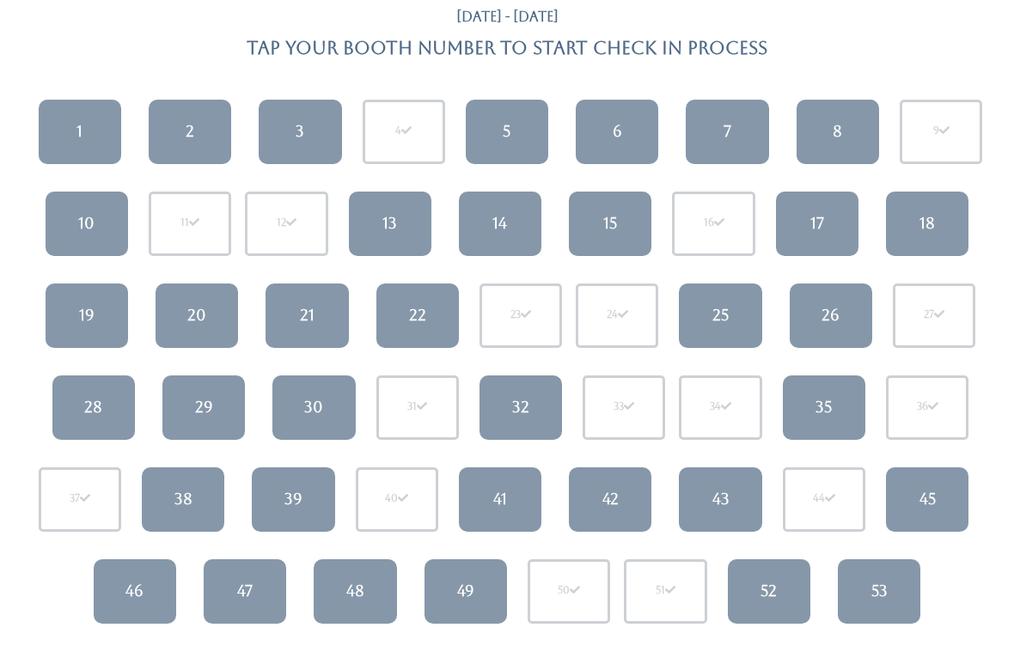
scroll to position [125, 0]
click at [782, 584] on link "52" at bounding box center [769, 592] width 82 height 64
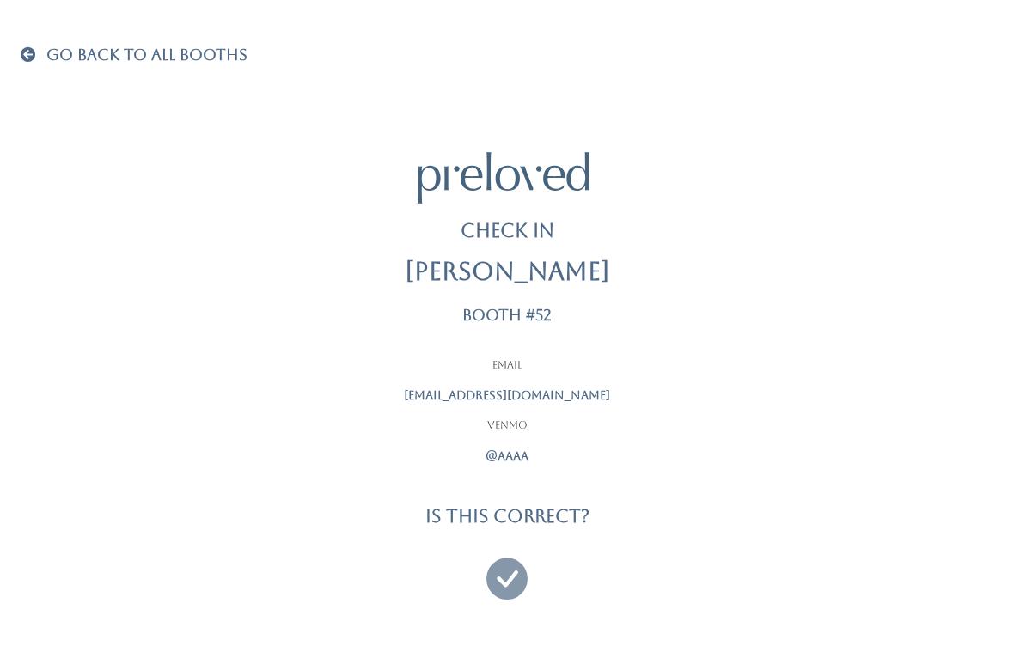
click at [518, 587] on icon at bounding box center [506, 571] width 41 height 58
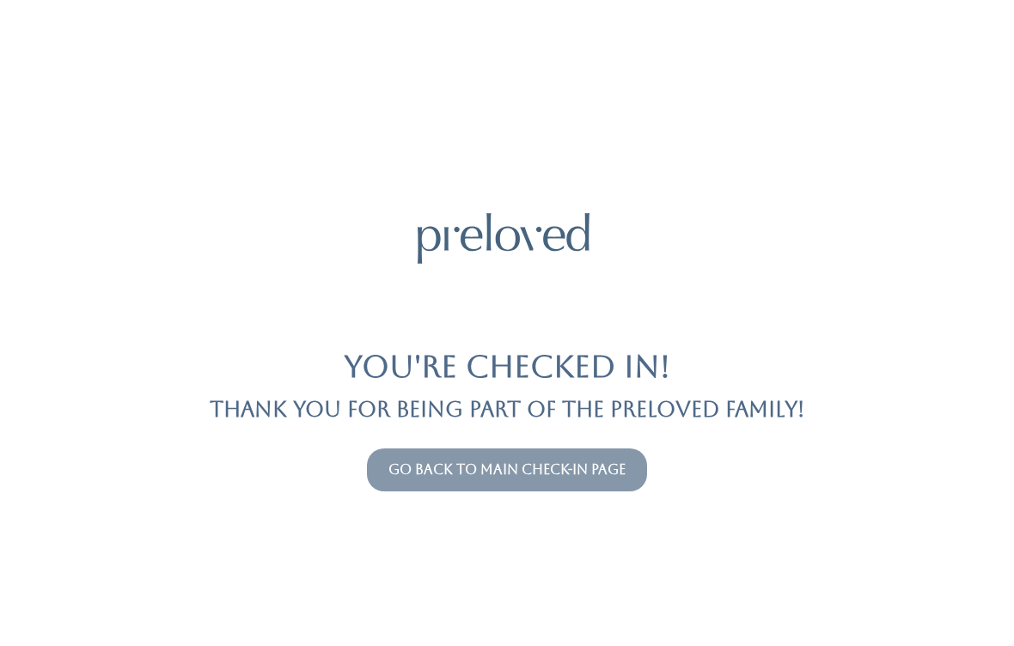
click at [534, 454] on button "Go back to main check-in page" at bounding box center [507, 470] width 280 height 43
click at [461, 475] on link "Go back to main check-in page" at bounding box center [506, 469] width 237 height 16
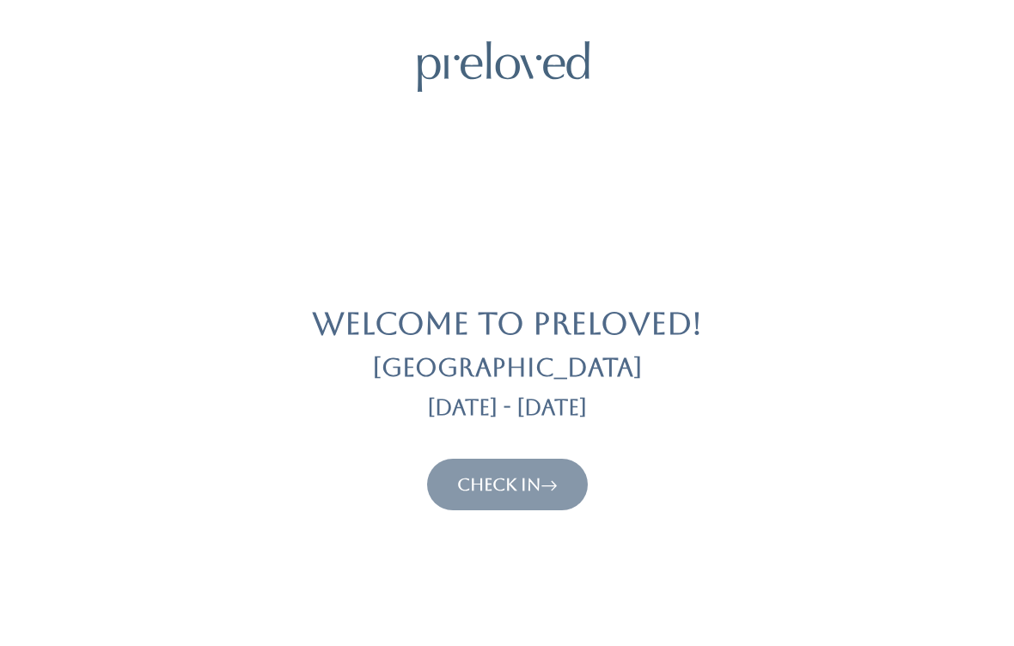
click at [481, 491] on link "Check In" at bounding box center [507, 484] width 101 height 21
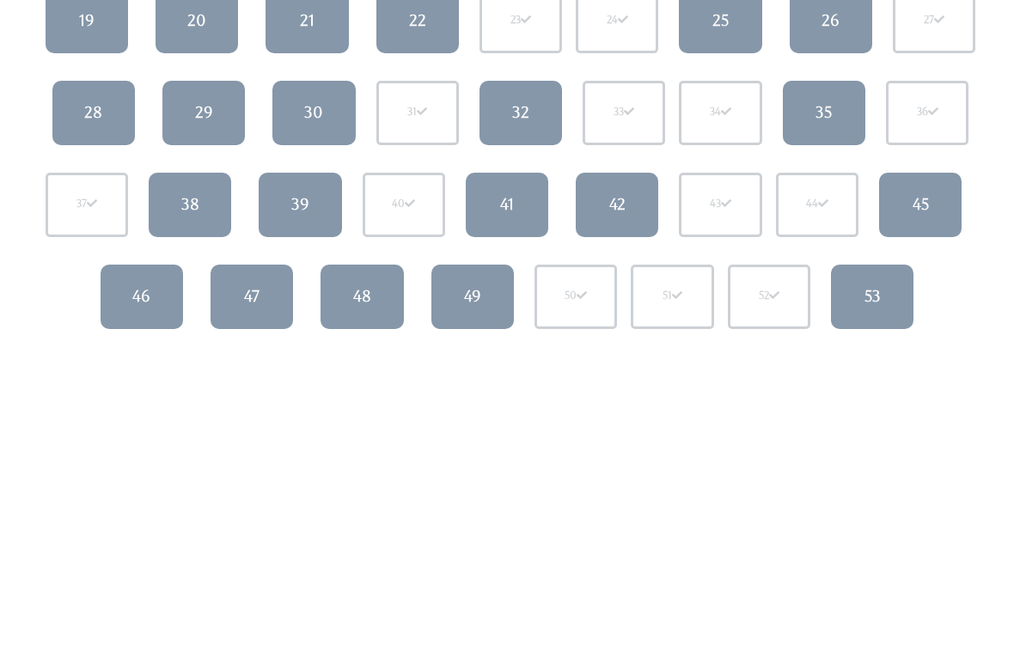
scroll to position [381, 0]
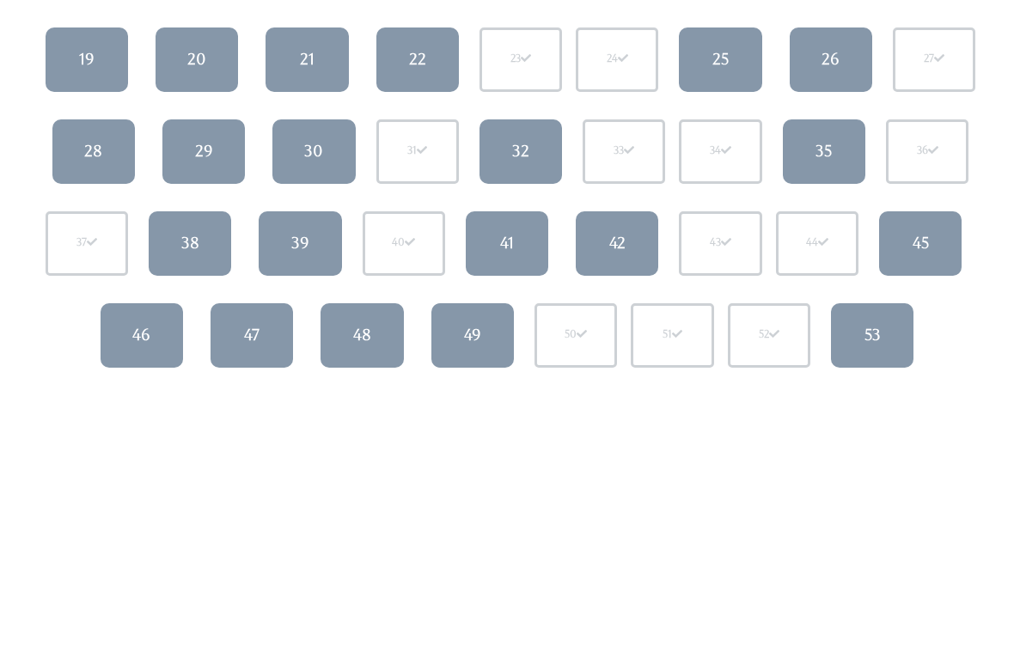
click at [926, 229] on link "45" at bounding box center [920, 244] width 82 height 64
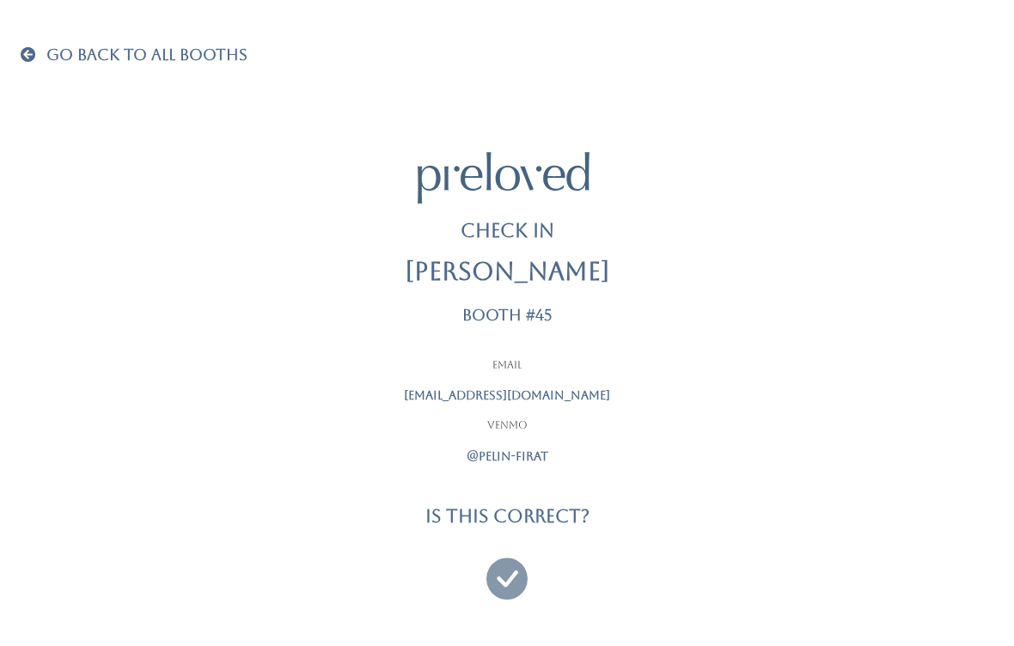
click at [509, 588] on icon at bounding box center [506, 571] width 41 height 58
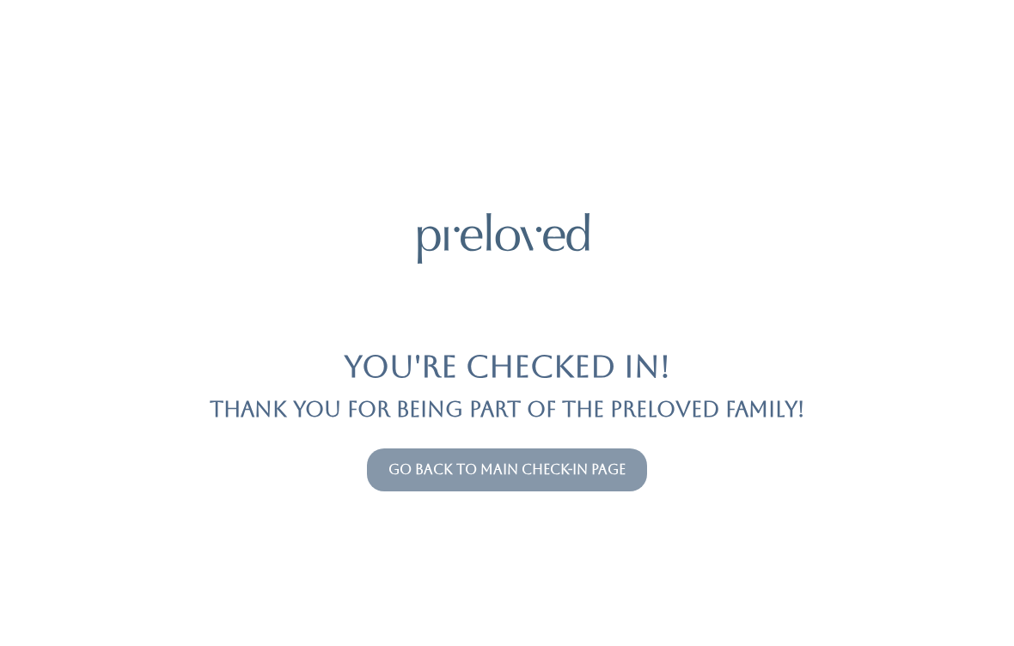
click at [571, 477] on link "Go back to main check-in page" at bounding box center [506, 469] width 237 height 16
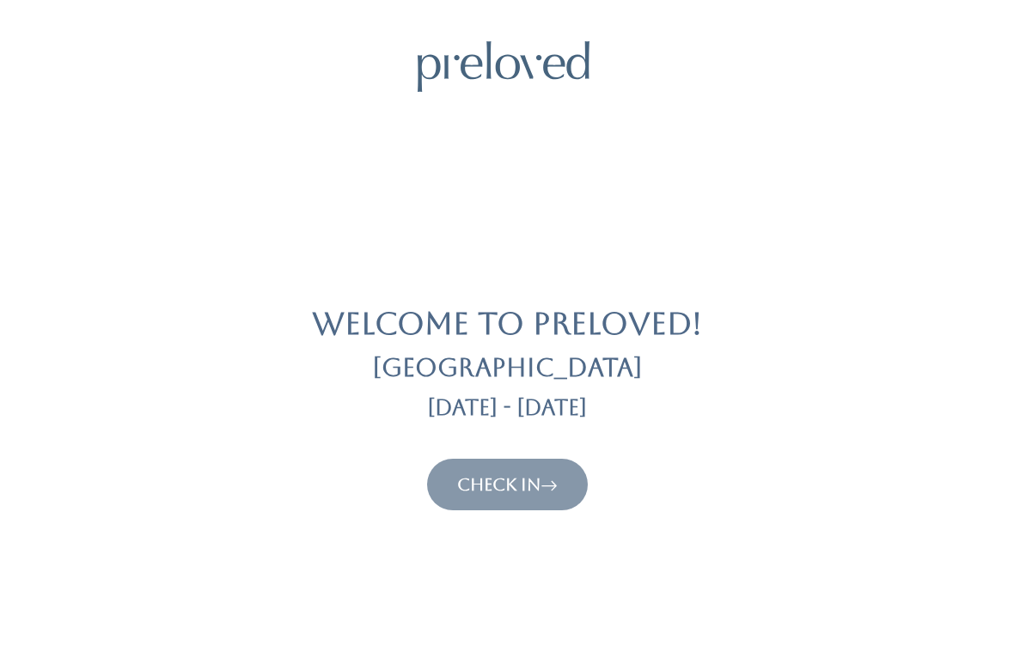
click at [558, 475] on icon at bounding box center [548, 484] width 17 height 21
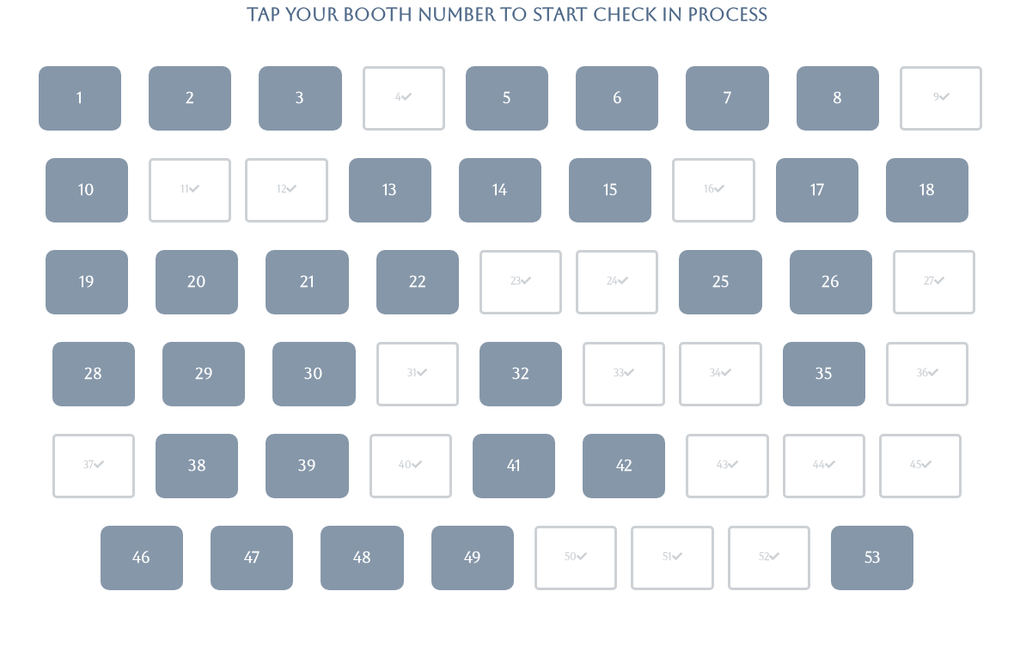
scroll to position [155, 0]
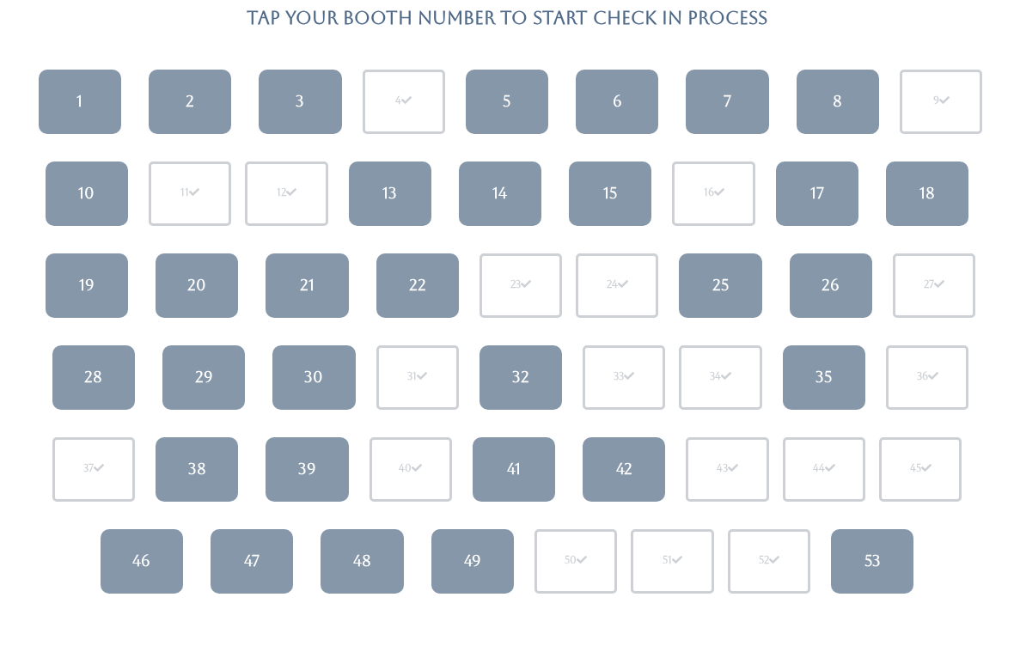
click at [353, 398] on link "30" at bounding box center [313, 378] width 82 height 64
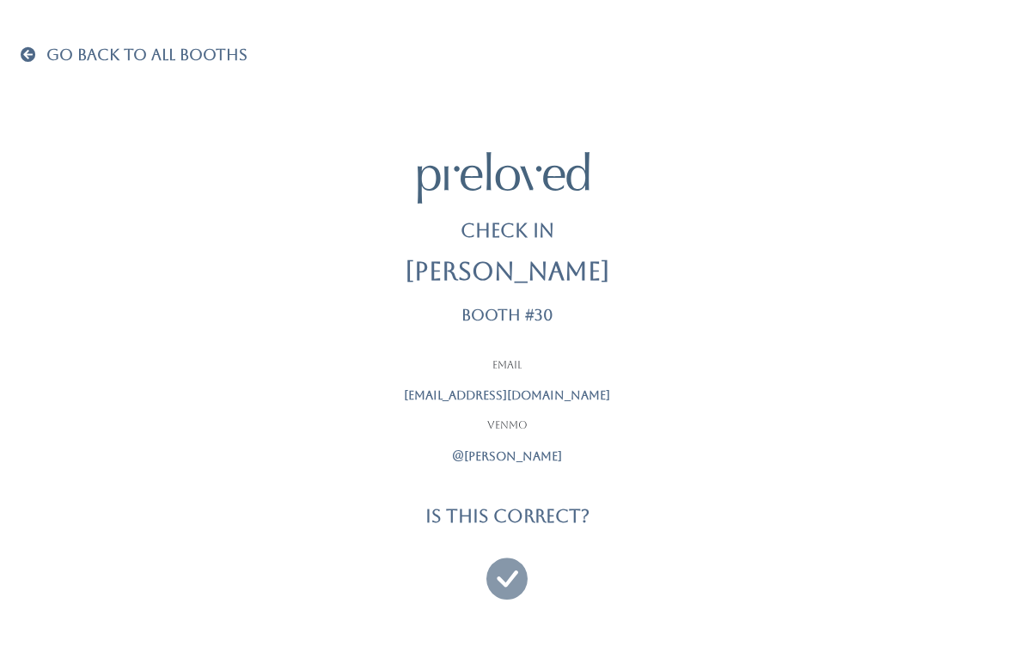
click at [25, 63] on link "Go Back To All Booths" at bounding box center [134, 55] width 227 height 17
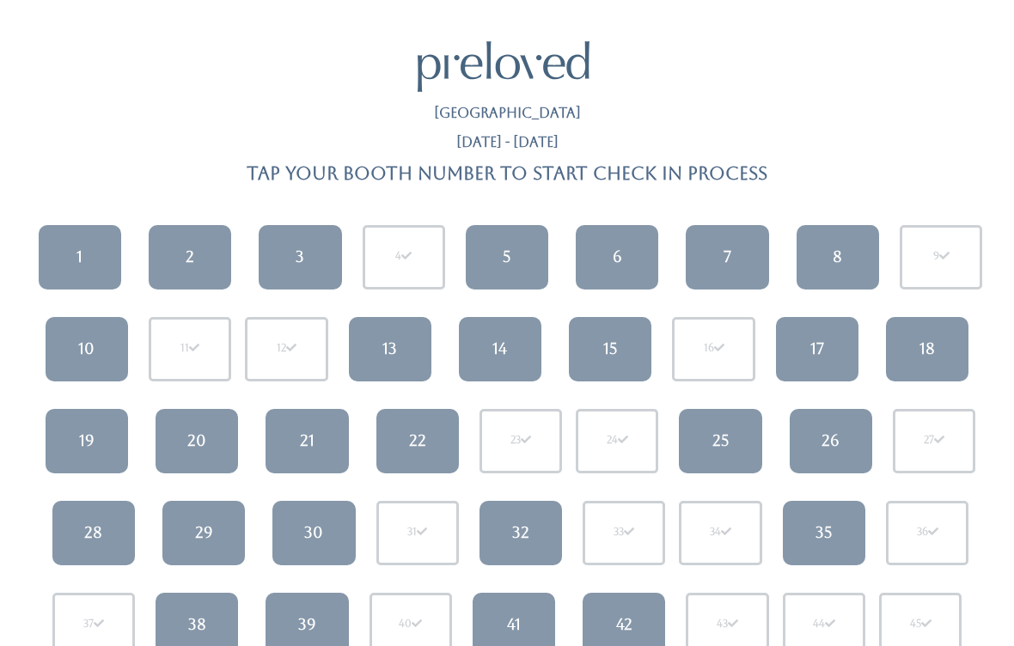
click at [937, 261] on div "9" at bounding box center [941, 256] width 16 height 15
click at [948, 249] on div "9" at bounding box center [941, 256] width 16 height 15
click at [955, 267] on div "9" at bounding box center [941, 257] width 82 height 64
click at [943, 271] on div "9" at bounding box center [941, 257] width 82 height 64
click at [959, 265] on div "9" at bounding box center [941, 257] width 82 height 64
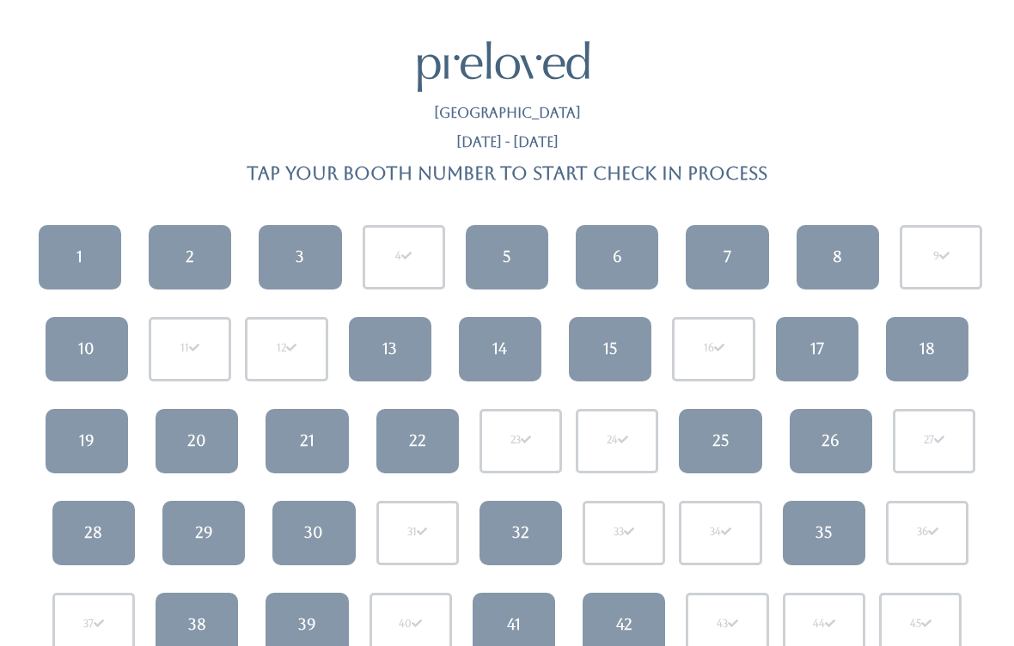
click at [956, 214] on div "1 2 3 4 5 6 7 8 9 10 11 12" at bounding box center [506, 487] width 993 height 552
click at [947, 253] on span at bounding box center [944, 256] width 10 height 10
click at [952, 258] on div "9" at bounding box center [941, 257] width 82 height 64
click at [955, 260] on div "9" at bounding box center [941, 257] width 82 height 64
click at [955, 264] on div "9" at bounding box center [941, 257] width 82 height 64
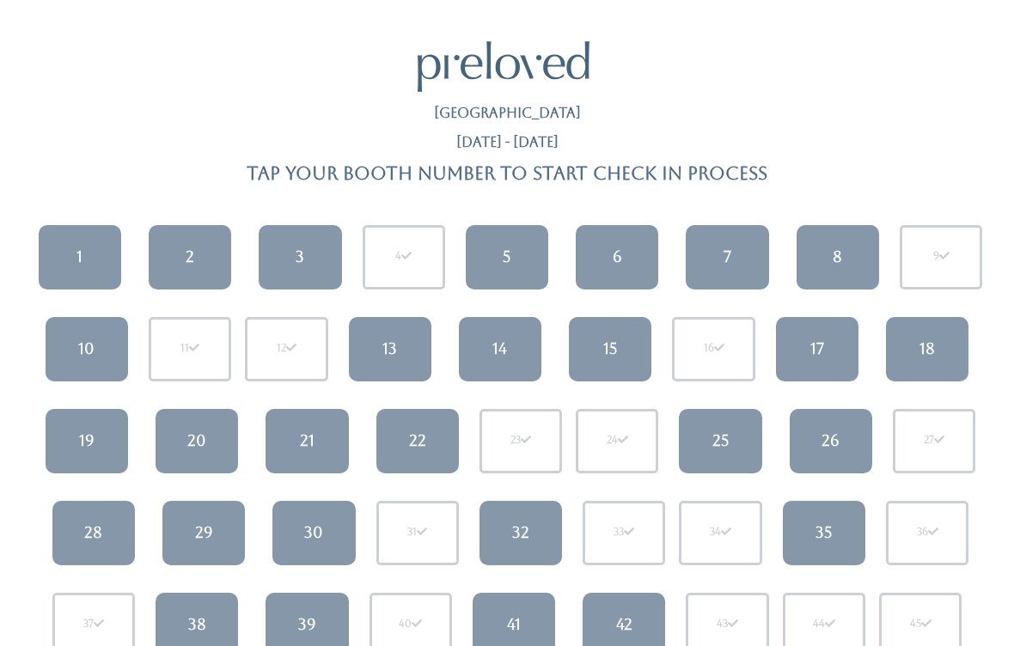
click at [934, 287] on div "9" at bounding box center [941, 257] width 82 height 64
click at [942, 271] on div "9" at bounding box center [941, 257] width 82 height 64
click at [942, 276] on div "9" at bounding box center [941, 257] width 82 height 64
click at [936, 262] on div "9" at bounding box center [941, 256] width 16 height 15
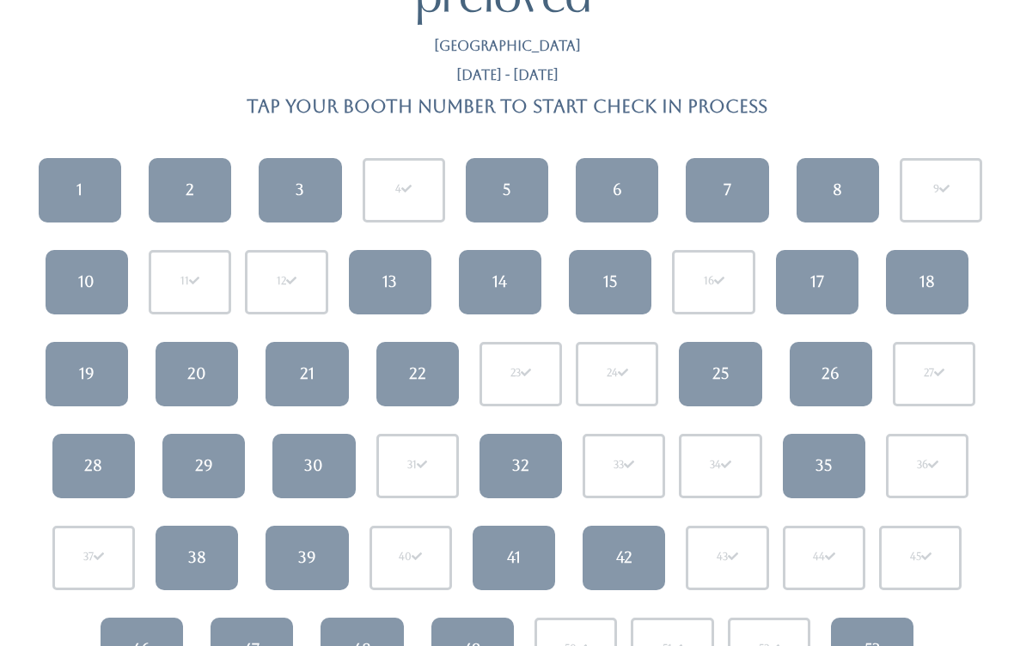
scroll to position [66, 0]
click at [308, 458] on div "30" at bounding box center [313, 466] width 19 height 22
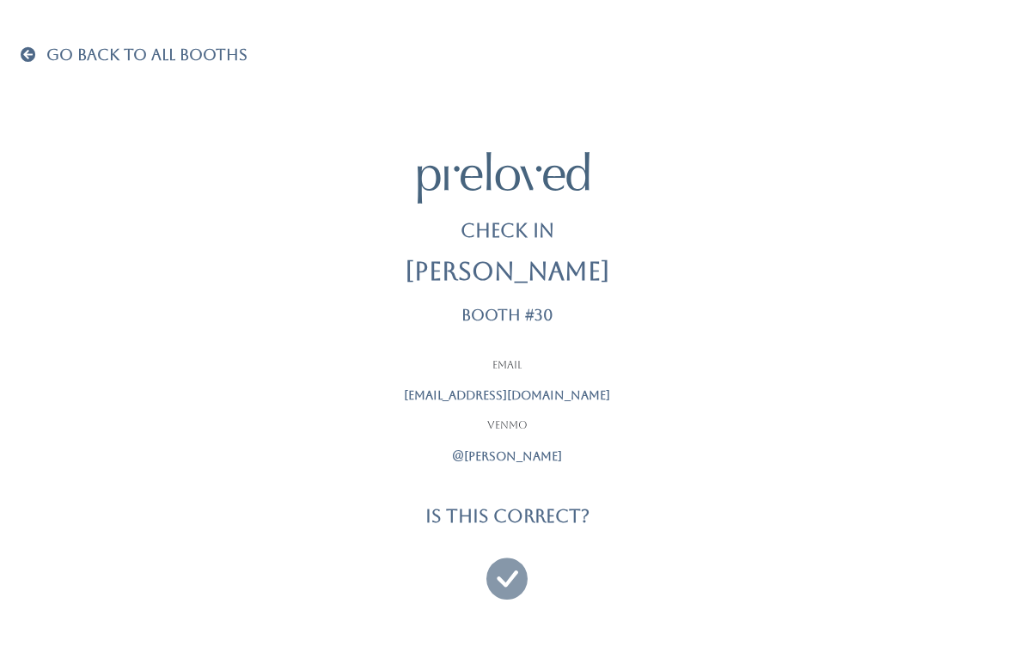
click at [26, 51] on span at bounding box center [32, 53] width 22 height 15
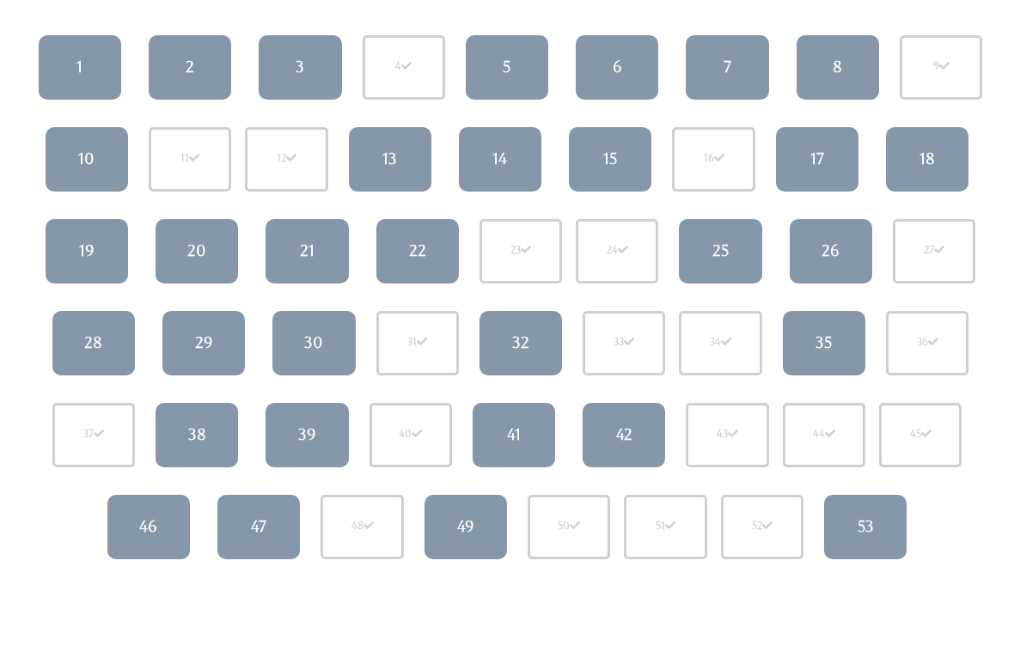
scroll to position [190, 0]
click at [109, 339] on link "28" at bounding box center [93, 343] width 82 height 64
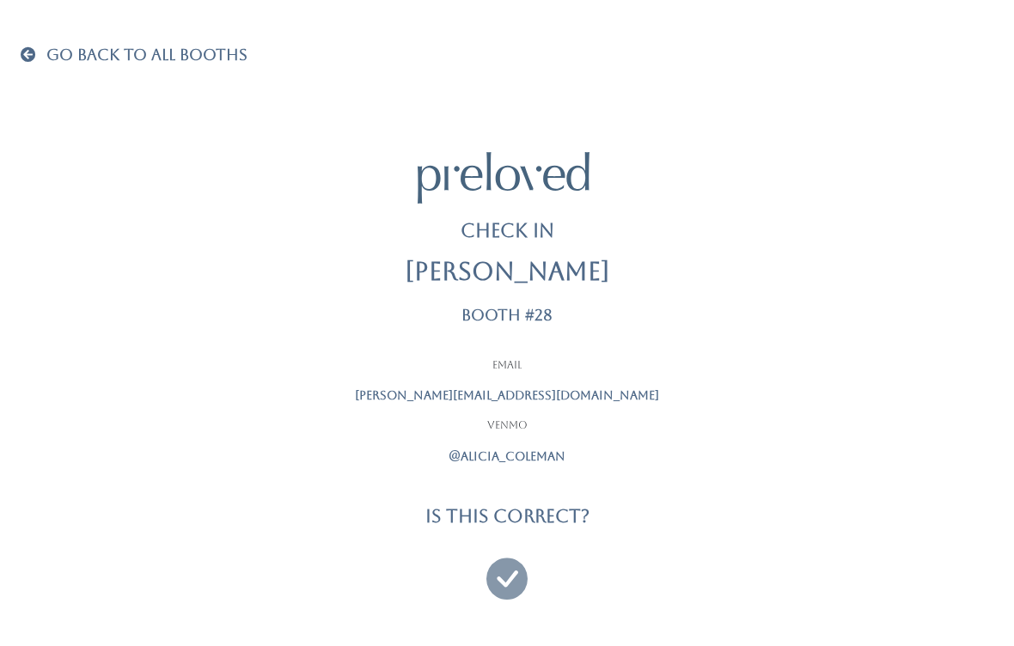
click at [500, 575] on icon at bounding box center [506, 571] width 41 height 58
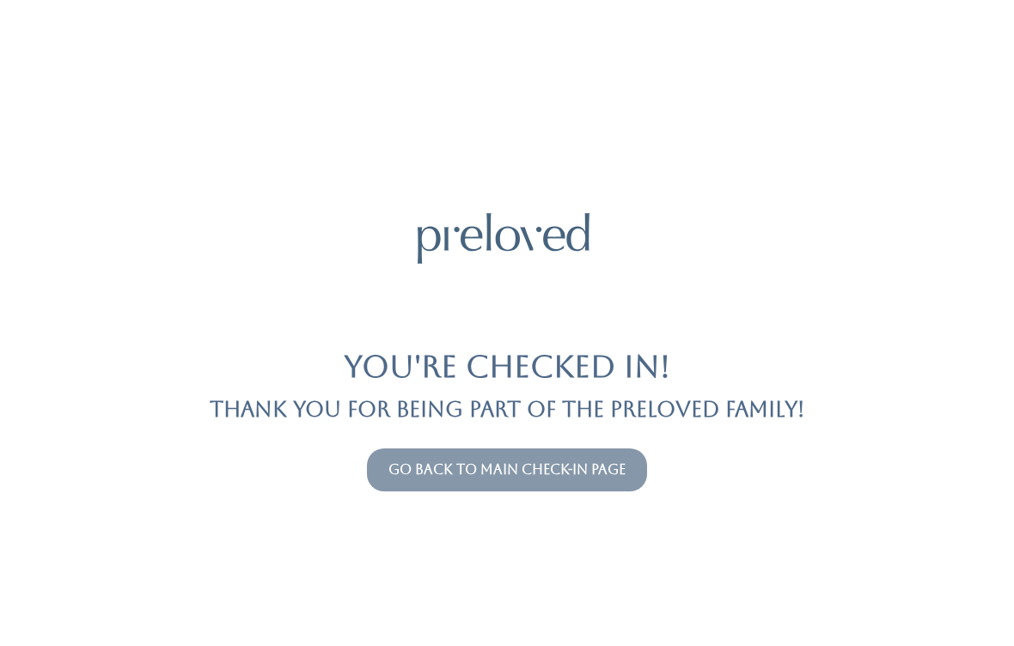
click at [585, 474] on link "Go back to main check-in page" at bounding box center [506, 469] width 237 height 16
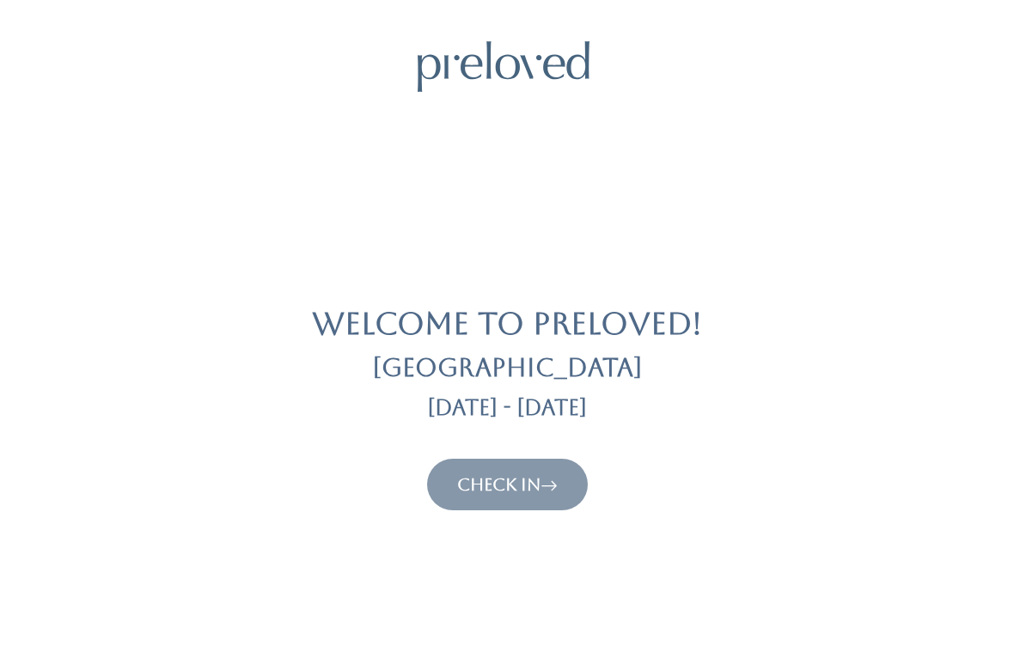
click at [521, 491] on link "Check In" at bounding box center [507, 484] width 101 height 21
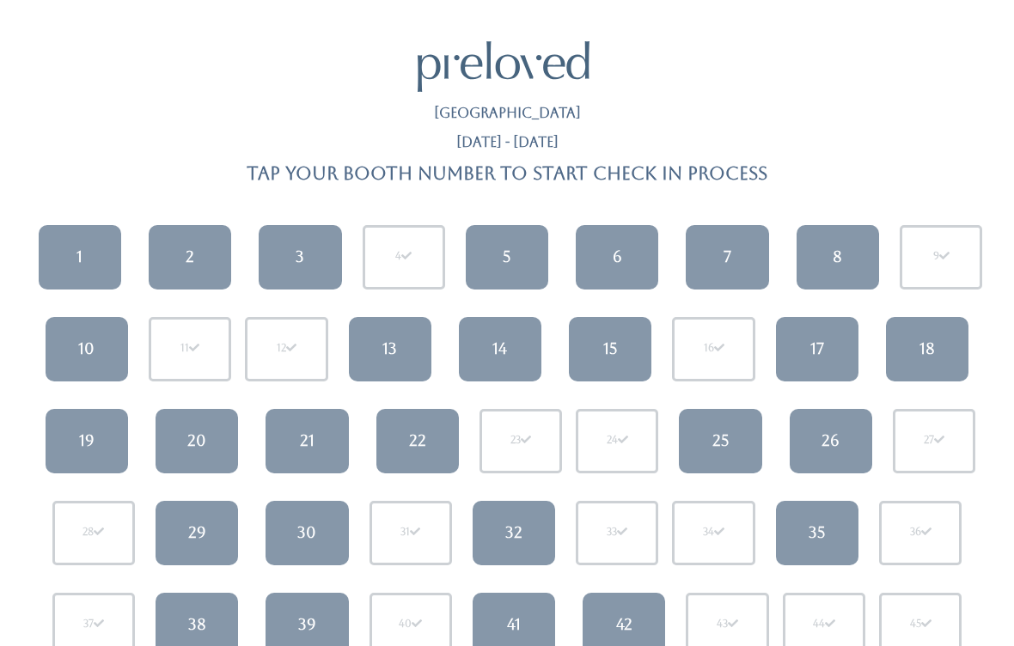
click at [931, 340] on div "18" at bounding box center [926, 349] width 15 height 22
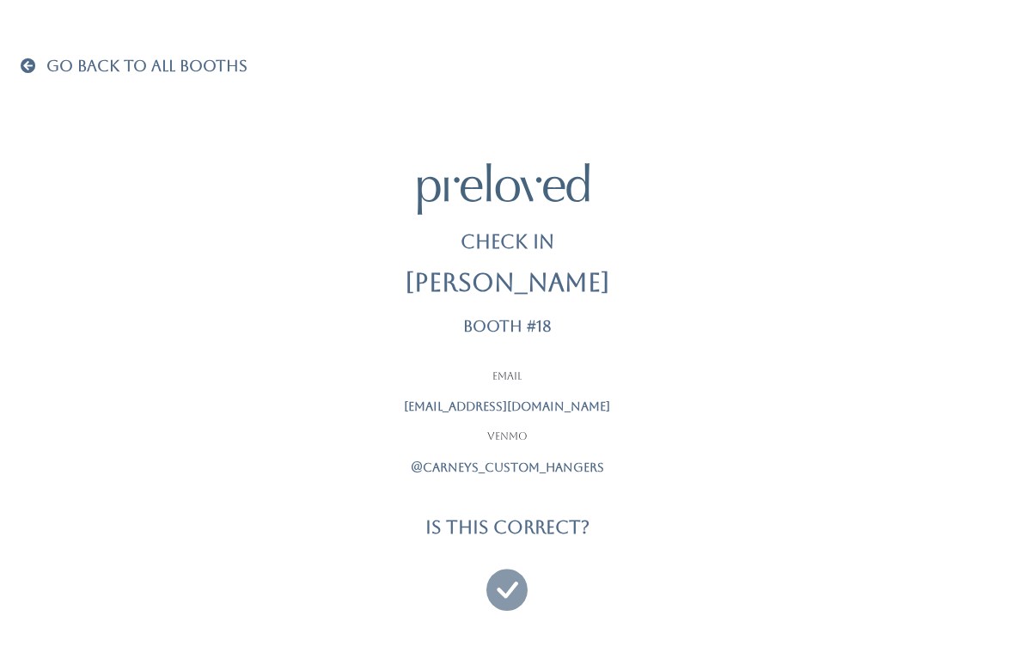
click at [505, 589] on icon at bounding box center [506, 582] width 41 height 58
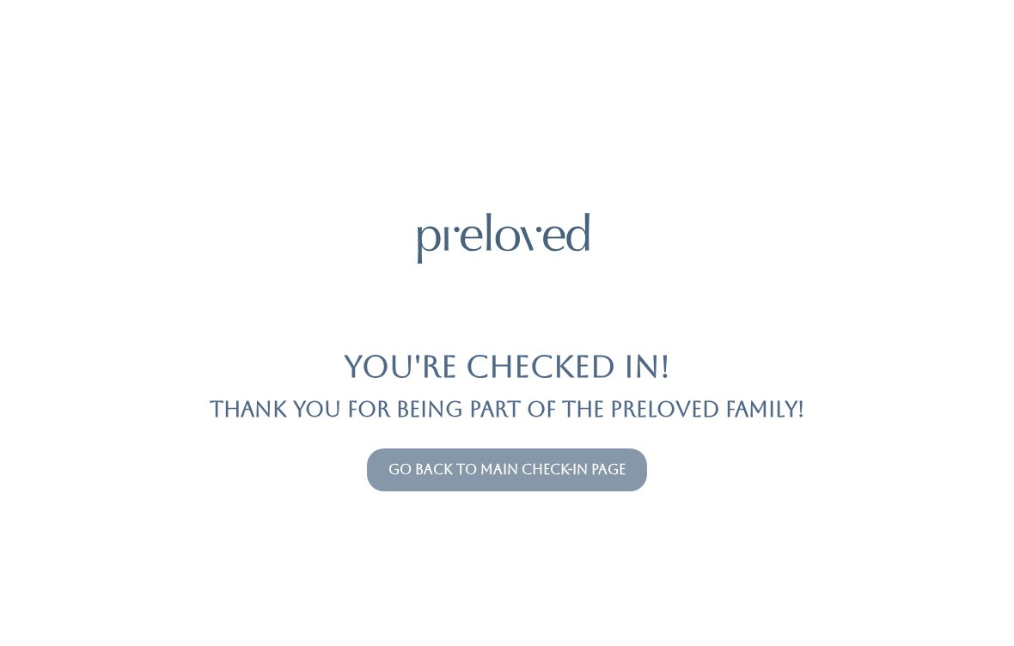
click at [544, 456] on button "Go back to main check-in page" at bounding box center [507, 470] width 280 height 43
click at [510, 471] on link "Go back to main check-in page" at bounding box center [506, 469] width 237 height 16
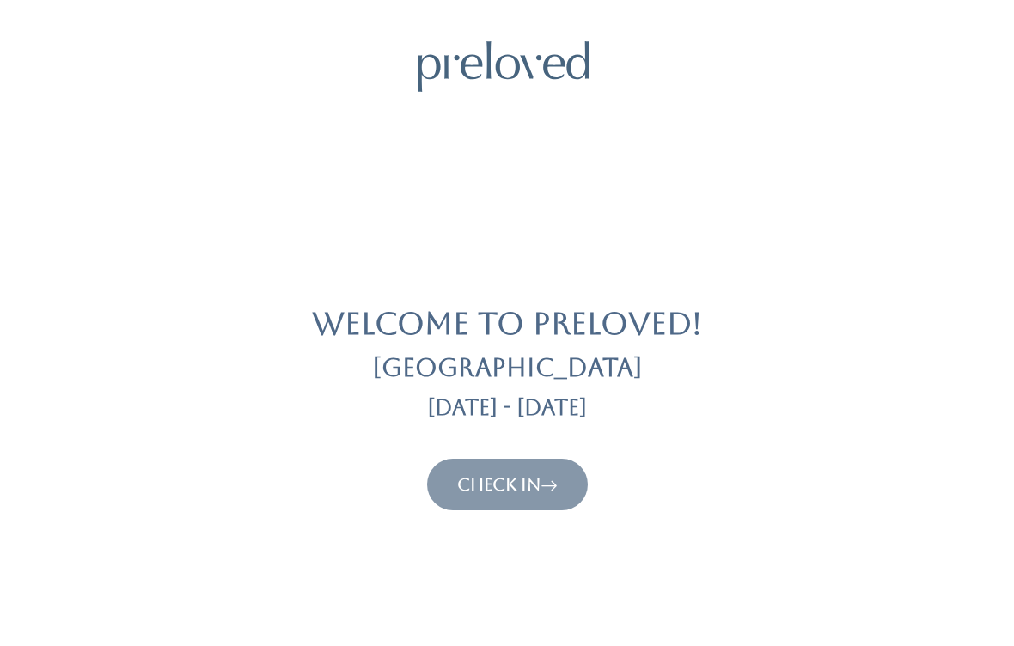
click at [534, 464] on button "Check In" at bounding box center [507, 485] width 161 height 52
click at [512, 479] on link "Check In" at bounding box center [507, 484] width 101 height 21
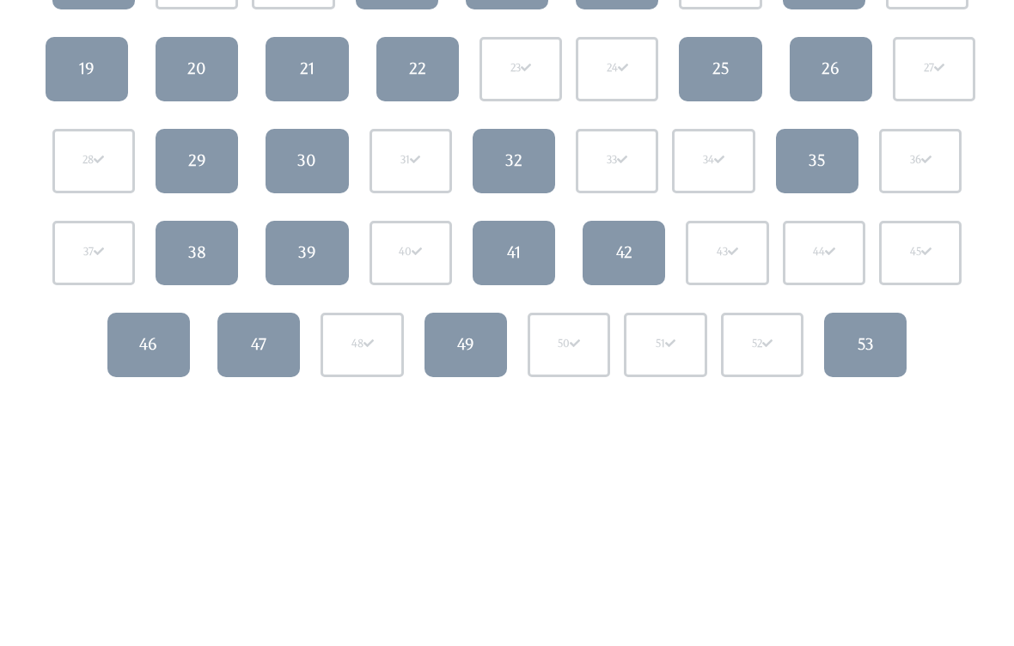
scroll to position [368, 0]
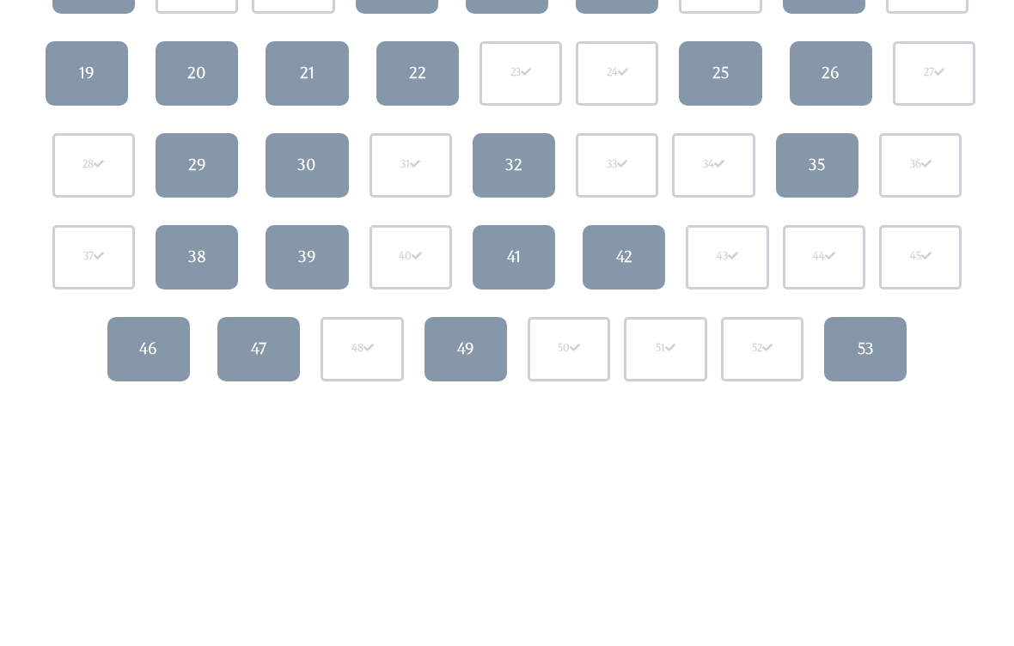
click at [872, 349] on div "53" at bounding box center [865, 349] width 16 height 22
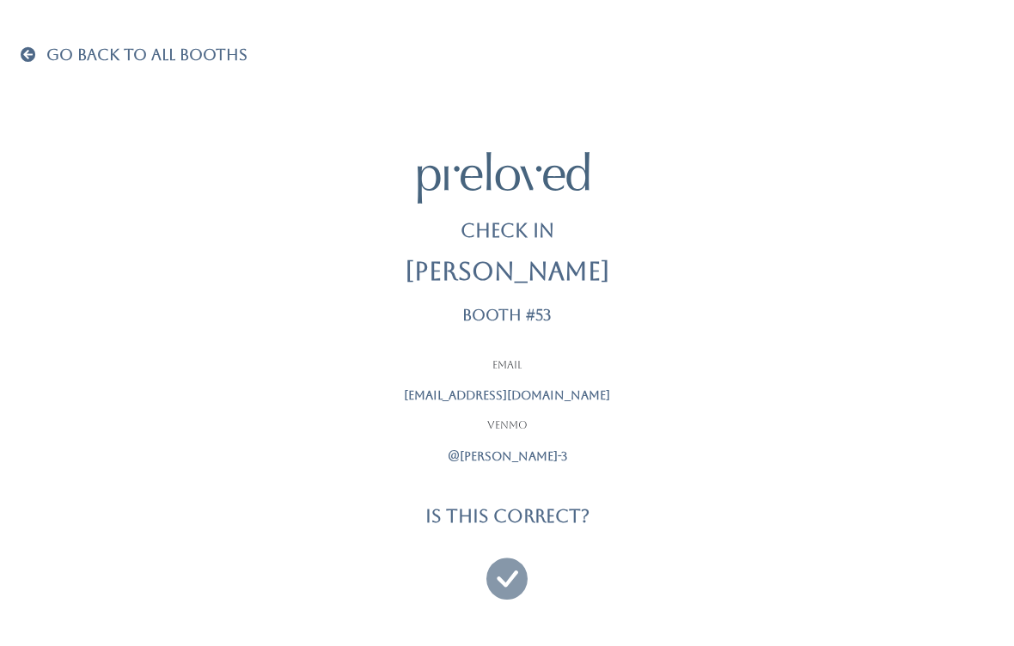
click at [526, 564] on icon at bounding box center [506, 571] width 41 height 58
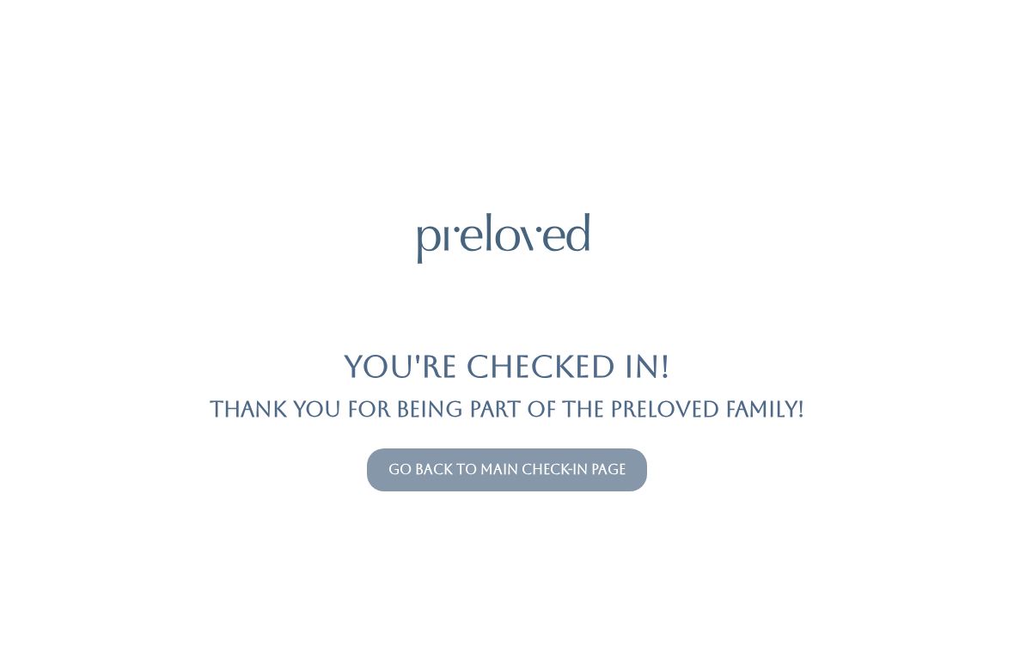
click at [592, 504] on div "You're checked in! Thank you for being part of the Preloved family! Go back to …" at bounding box center [507, 323] width 973 height 646
click at [589, 455] on button "Go back to main check-in page" at bounding box center [507, 470] width 280 height 43
click at [581, 461] on link "Go back to main check-in page" at bounding box center [506, 469] width 237 height 16
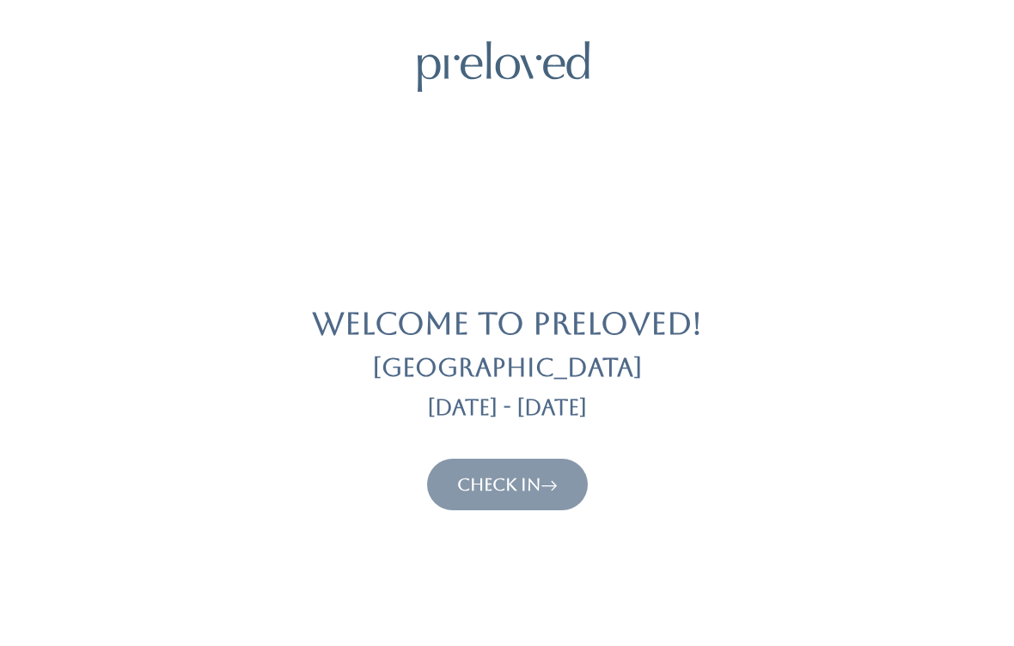
click at [545, 463] on button "Check In" at bounding box center [507, 485] width 161 height 52
click at [534, 490] on link "Check In" at bounding box center [507, 484] width 101 height 21
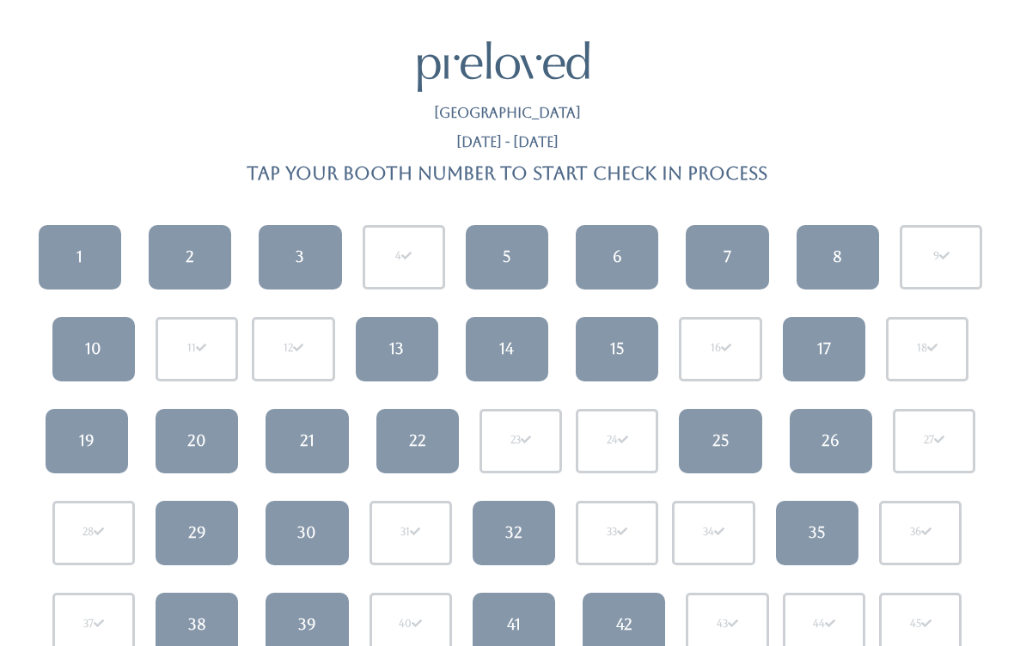
click at [497, 258] on link "5" at bounding box center [507, 257] width 82 height 64
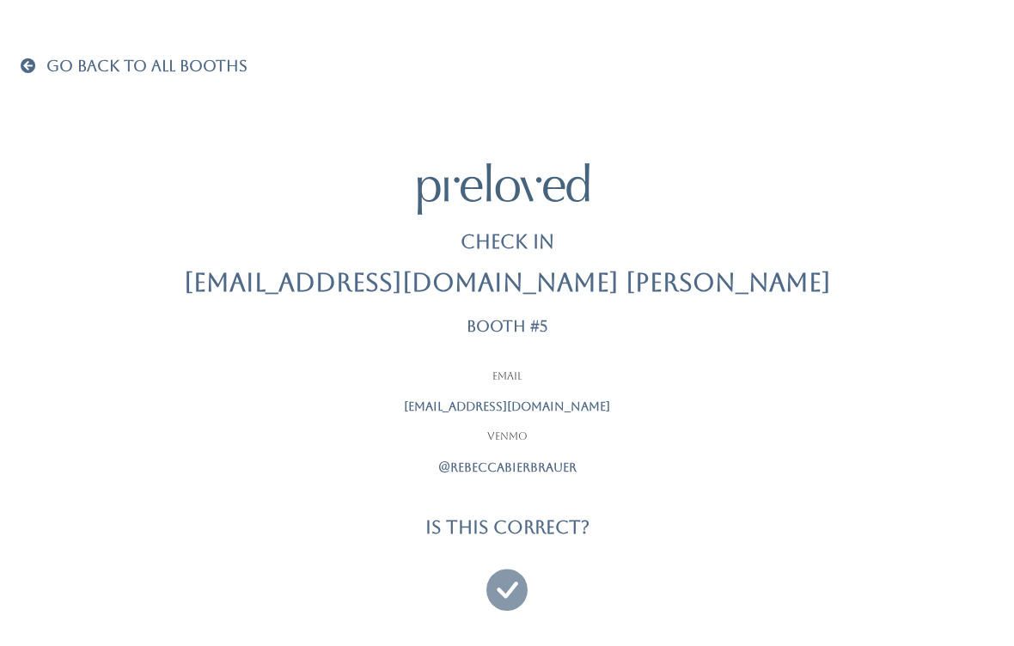
click at [577, 497] on div "Email [EMAIL_ADDRESS][DOMAIN_NAME] [GEOGRAPHIC_DATA] @rebeccabierbrauer" at bounding box center [507, 436] width 430 height 134
click at [512, 581] on icon at bounding box center [506, 582] width 41 height 58
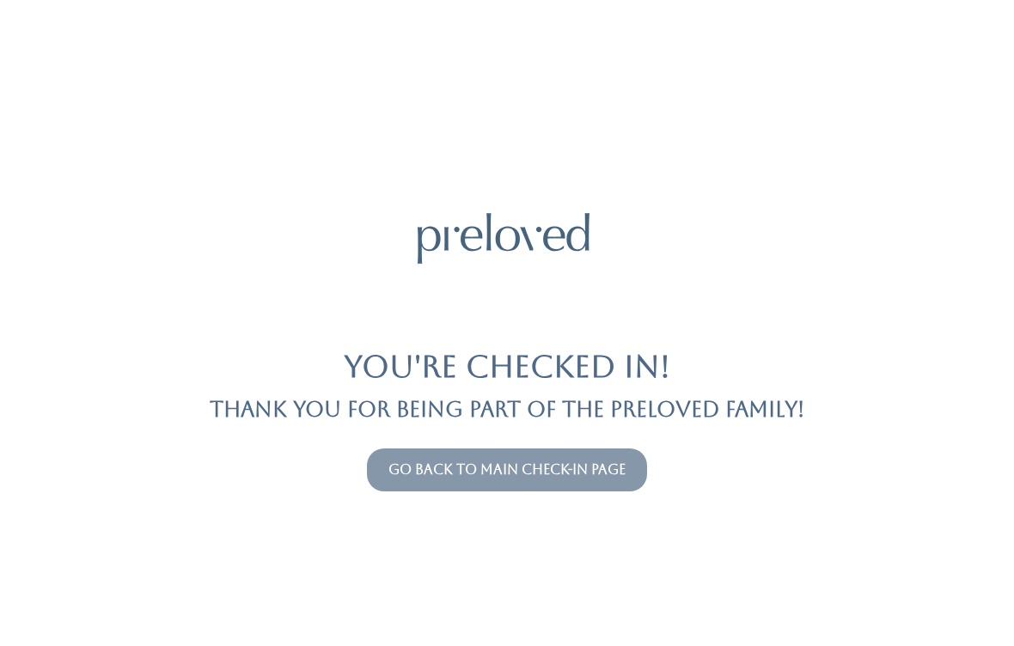
click at [495, 466] on link "Go back to main check-in page" at bounding box center [506, 469] width 237 height 16
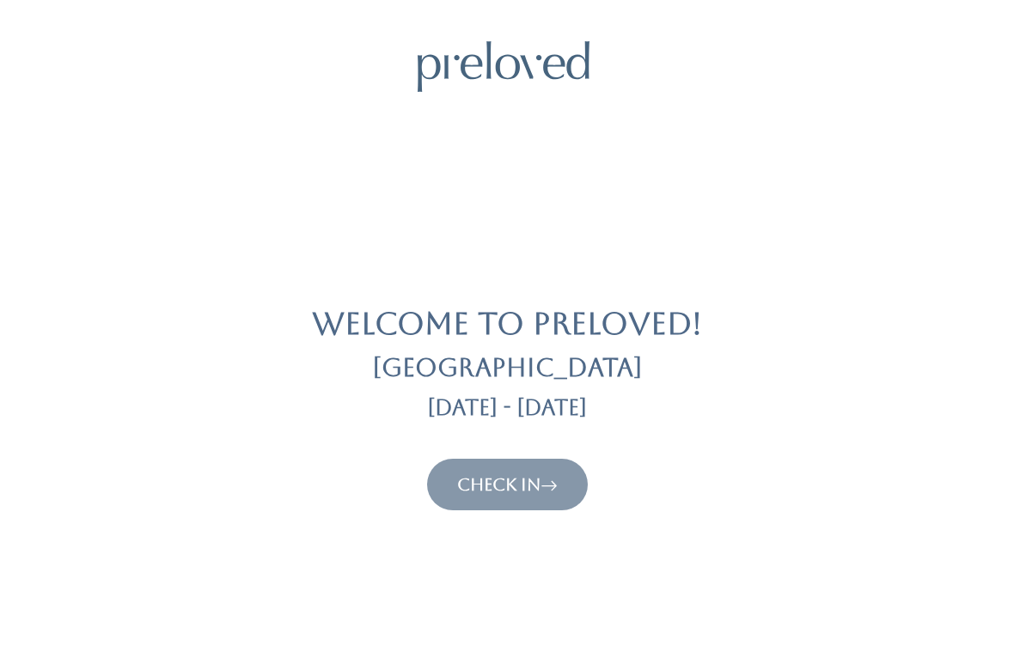
click at [558, 459] on button "Check In" at bounding box center [507, 485] width 161 height 52
click at [535, 479] on link "Check In" at bounding box center [507, 484] width 101 height 21
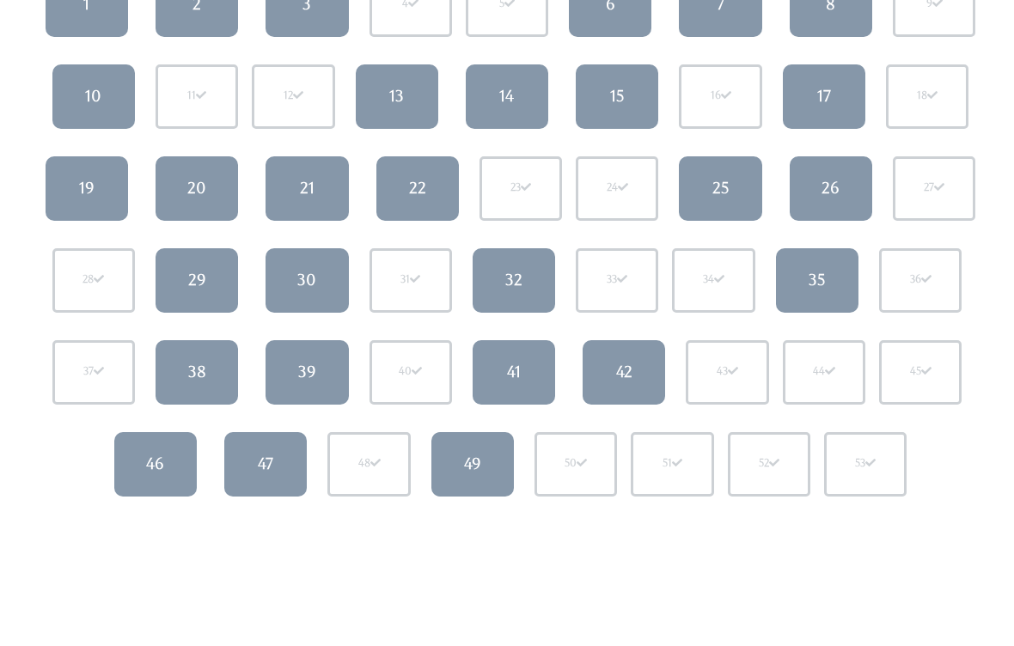
scroll to position [302, 0]
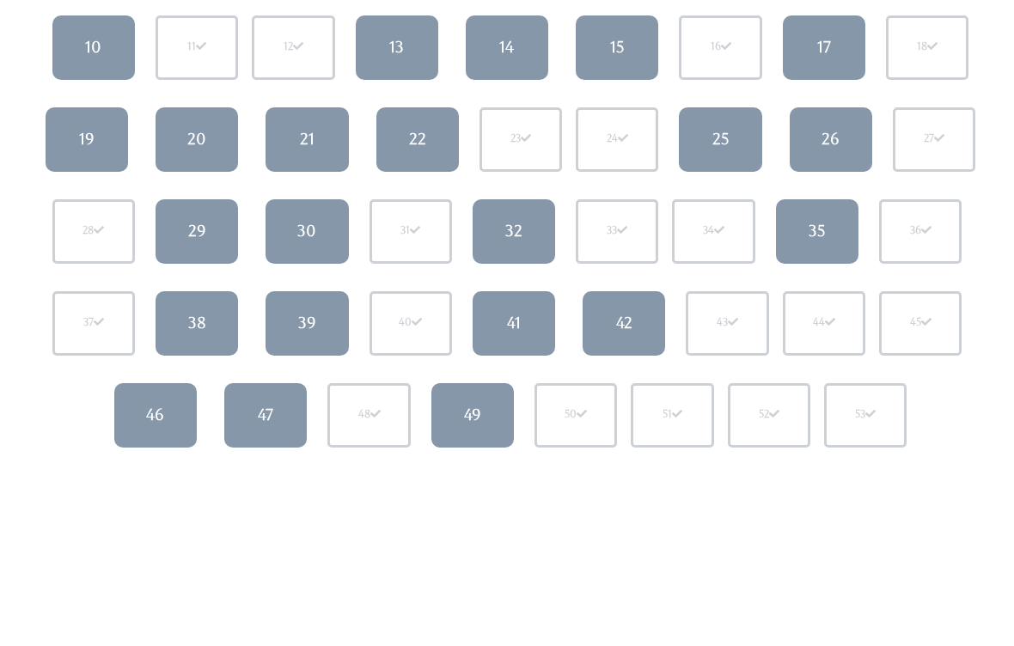
click at [324, 223] on link "30" at bounding box center [306, 231] width 82 height 64
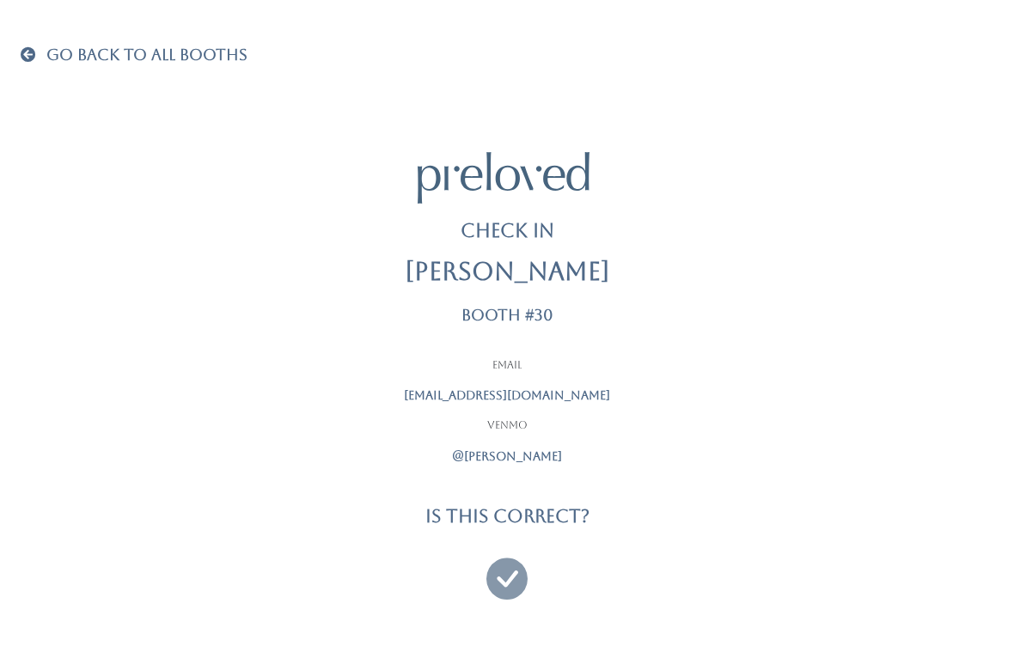
scroll to position [11, 0]
click at [510, 573] on icon at bounding box center [506, 571] width 41 height 58
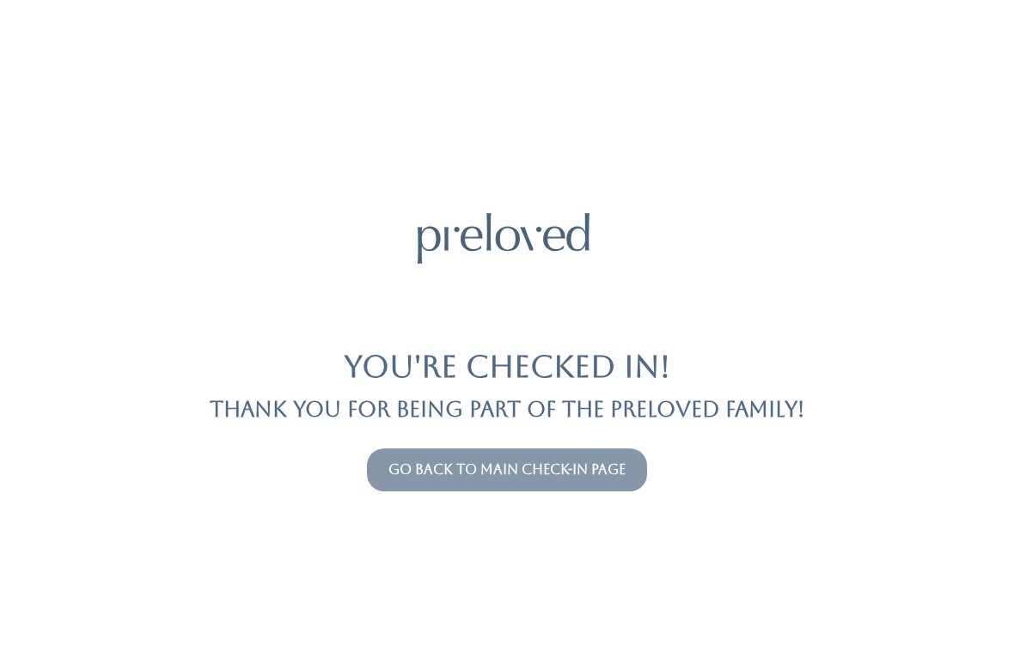
click at [522, 449] on button "Go back to main check-in page" at bounding box center [507, 470] width 280 height 43
click at [623, 474] on link "Go back to main check-in page" at bounding box center [506, 469] width 237 height 16
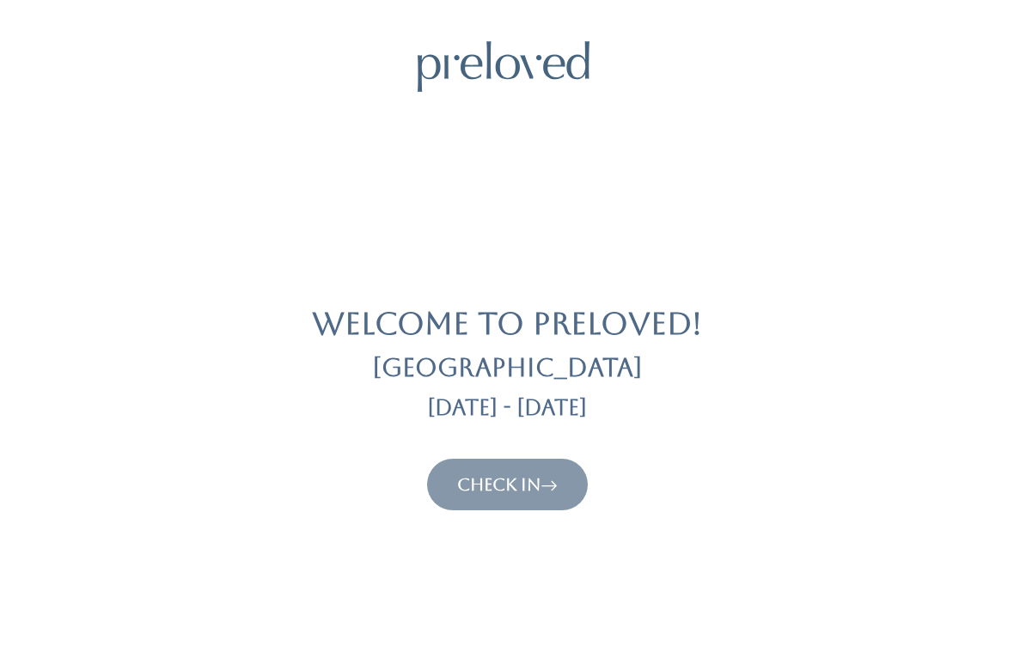
click at [539, 491] on link "Check In" at bounding box center [507, 484] width 101 height 21
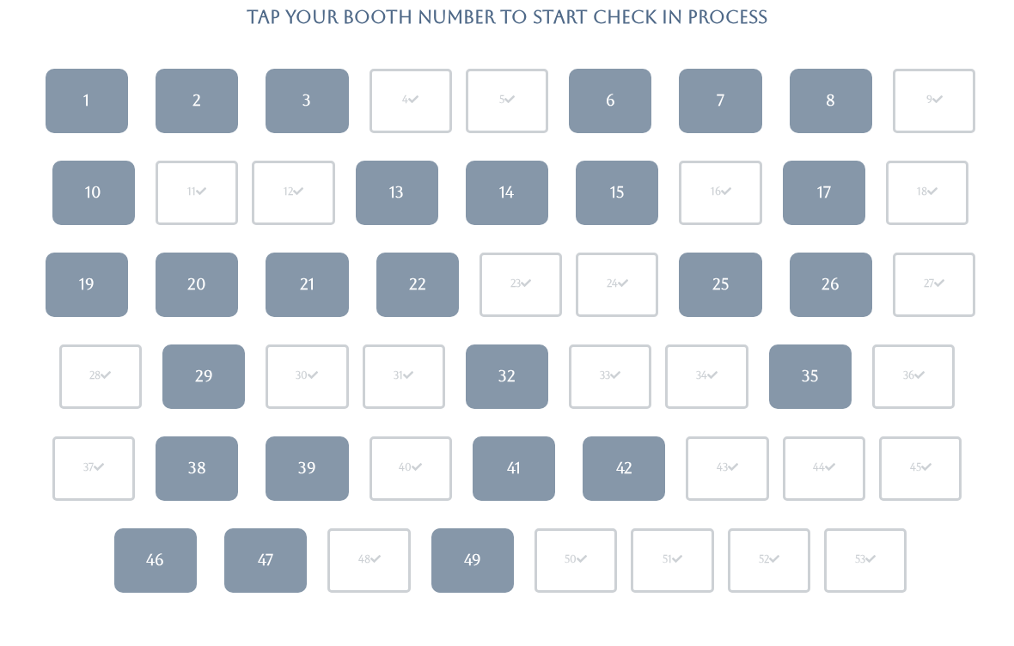
scroll to position [156, 0]
click at [90, 101] on link "1" at bounding box center [87, 101] width 82 height 64
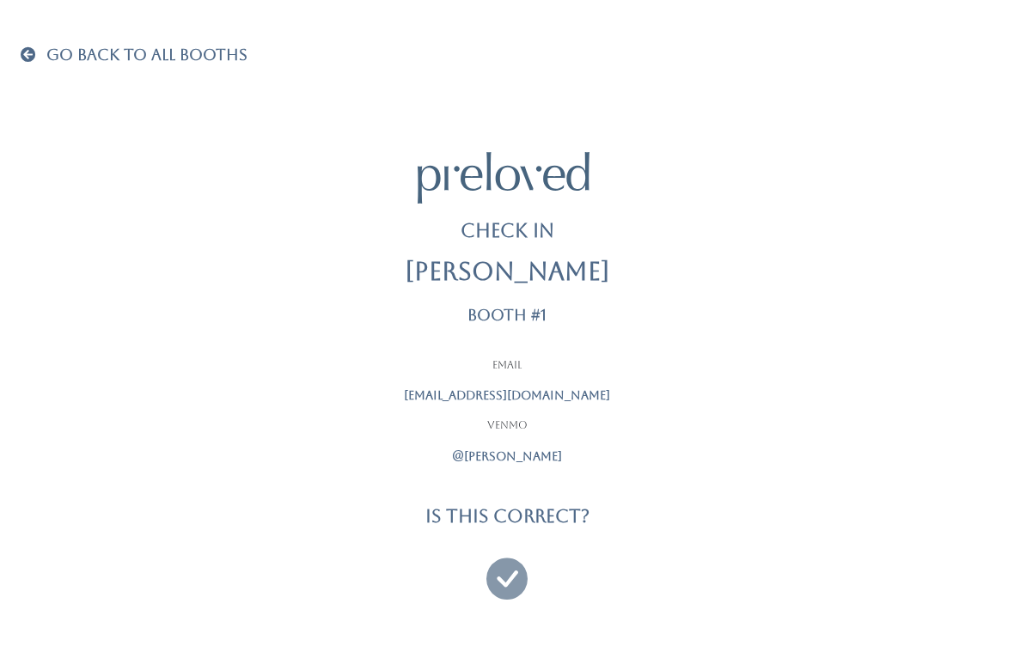
click at [503, 567] on icon at bounding box center [506, 571] width 41 height 58
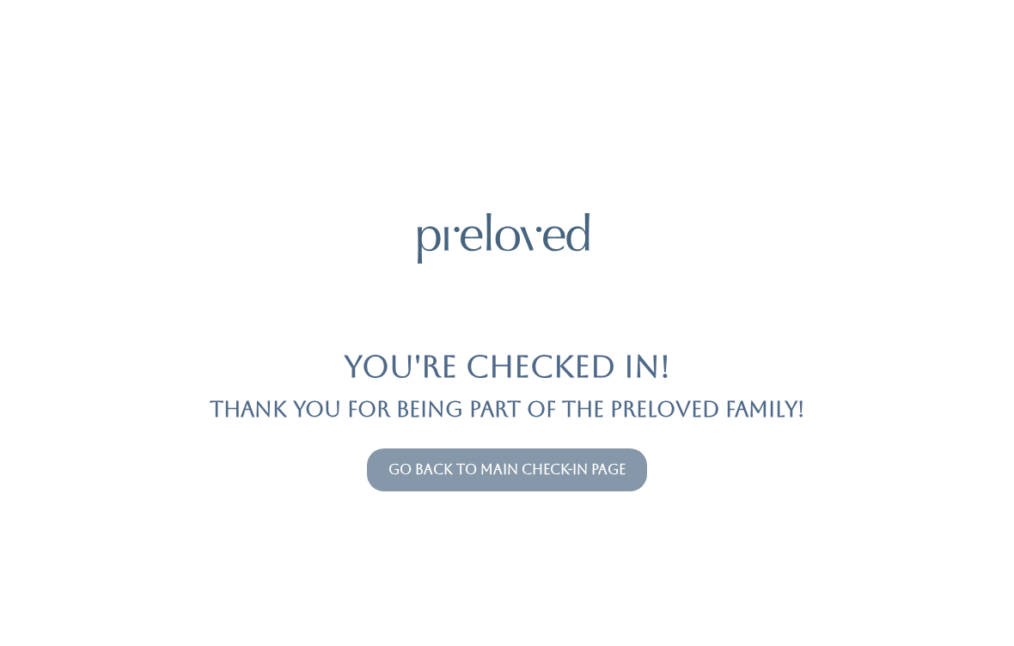
click at [590, 490] on button "Go back to main check-in page" at bounding box center [507, 470] width 280 height 43
click at [589, 461] on link "Go back to main check-in page" at bounding box center [506, 469] width 237 height 16
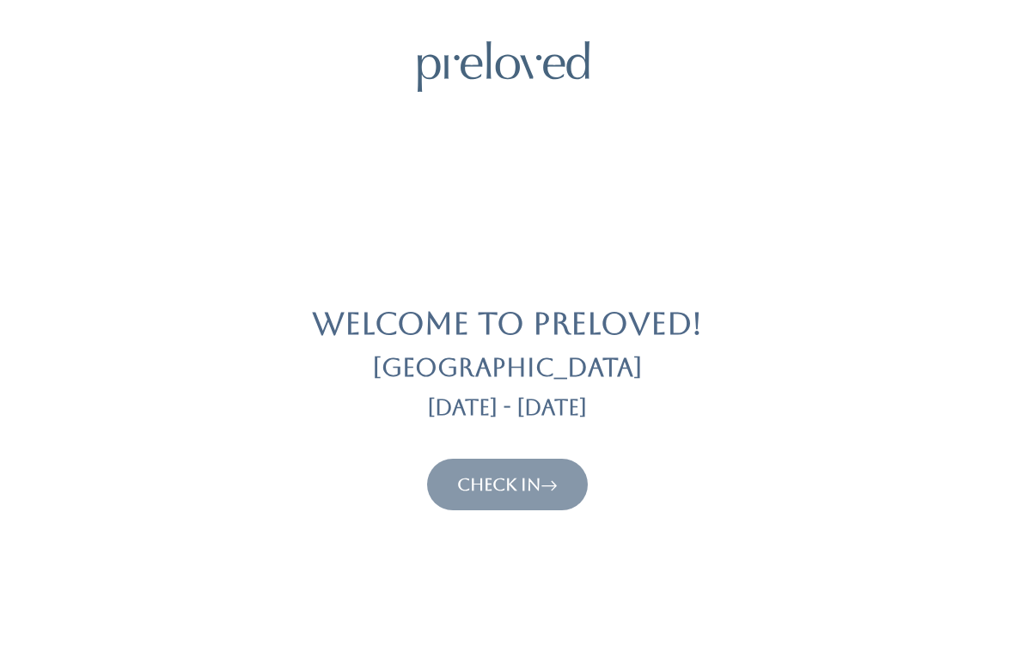
click at [534, 485] on link "Check In" at bounding box center [507, 484] width 101 height 21
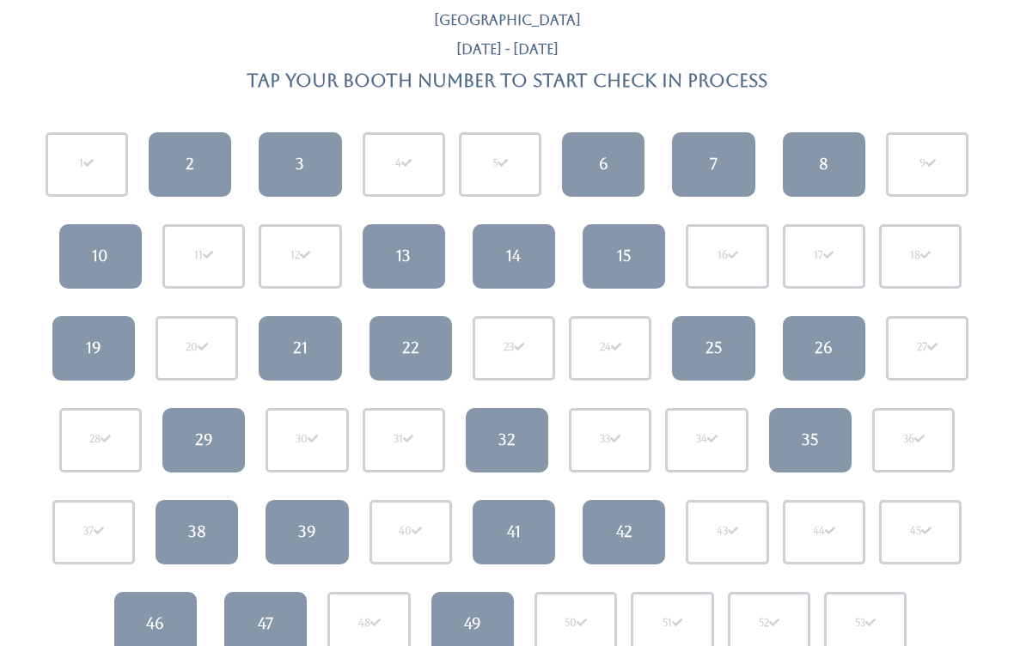
scroll to position [119, 0]
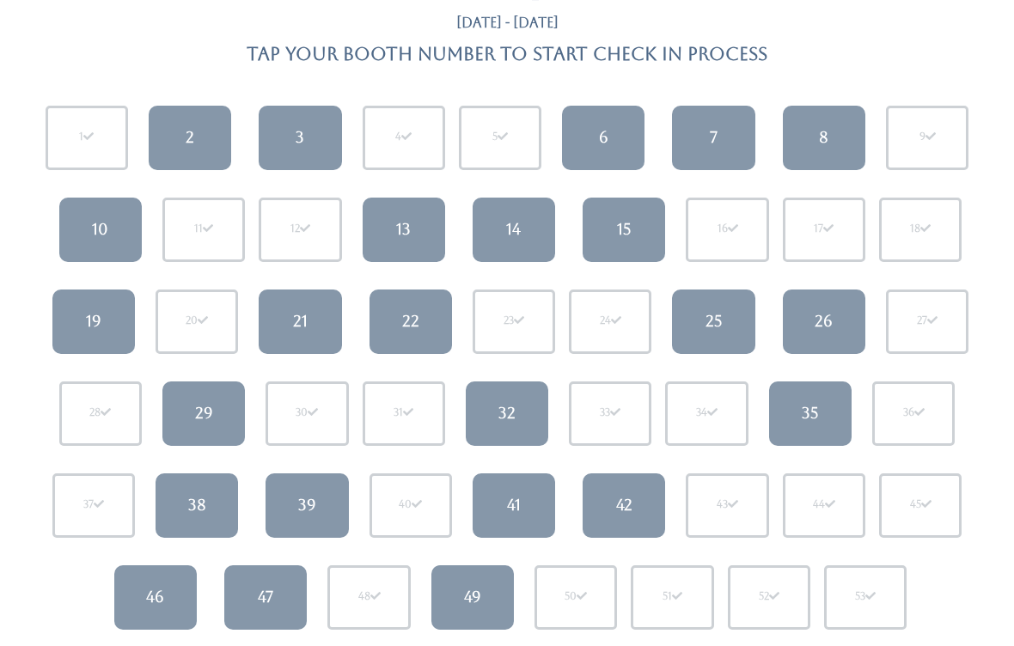
click at [829, 148] on link "8" at bounding box center [824, 138] width 82 height 64
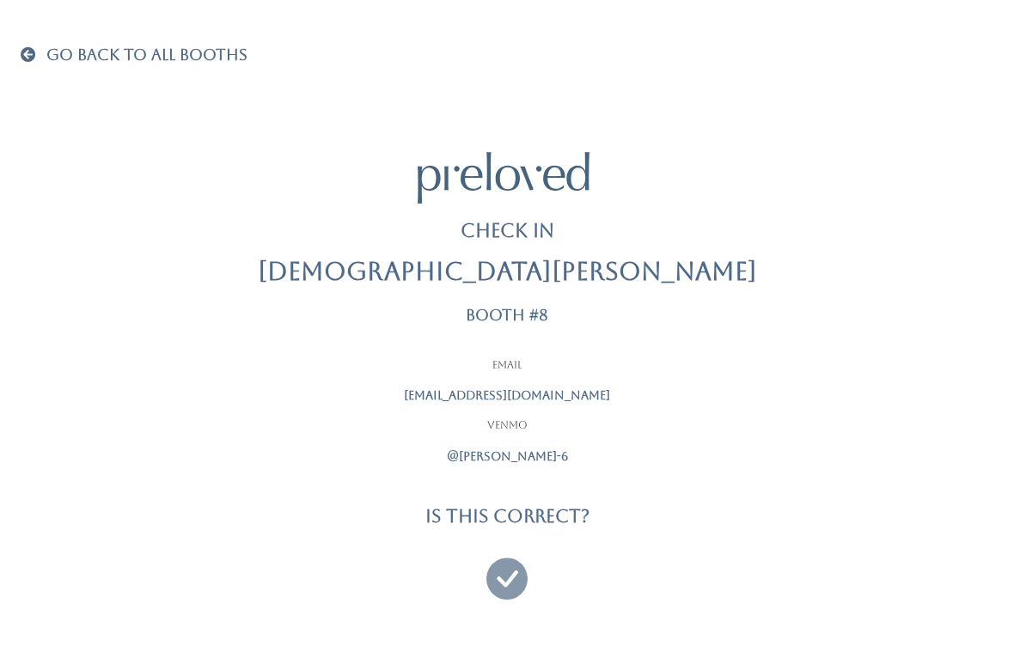
click at [509, 584] on icon at bounding box center [506, 571] width 41 height 58
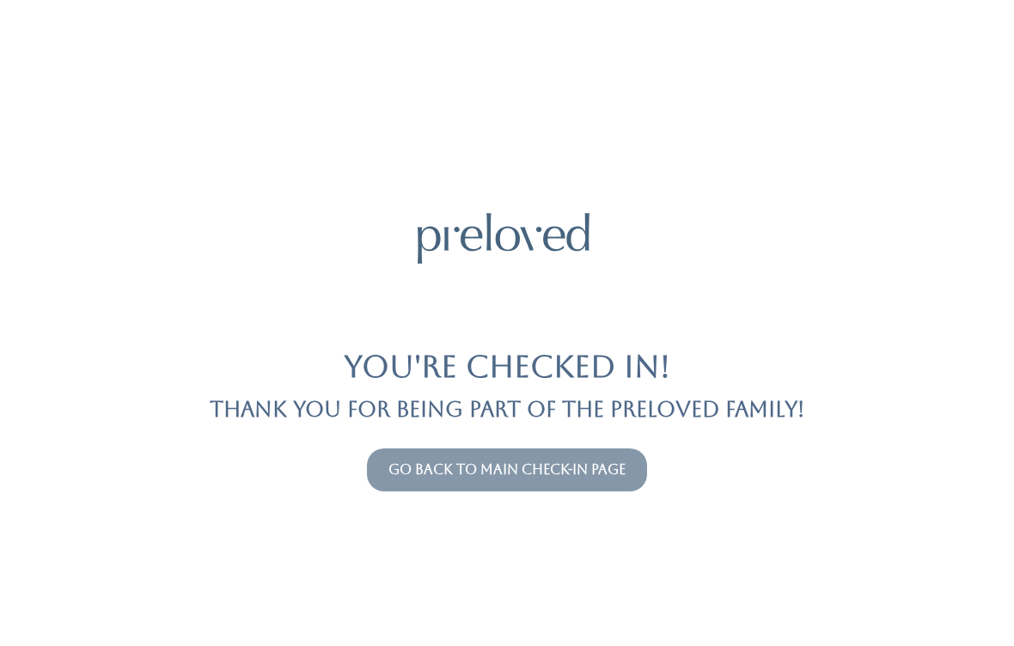
click at [614, 476] on link "Go back to main check-in page" at bounding box center [506, 469] width 237 height 16
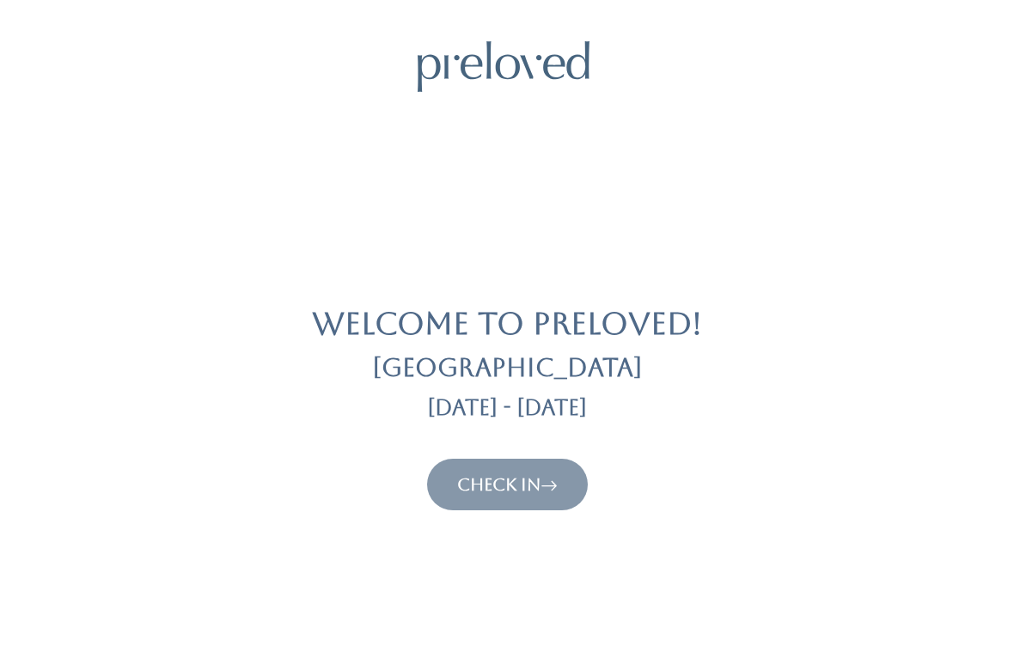
click at [471, 491] on link "Check In" at bounding box center [507, 484] width 101 height 21
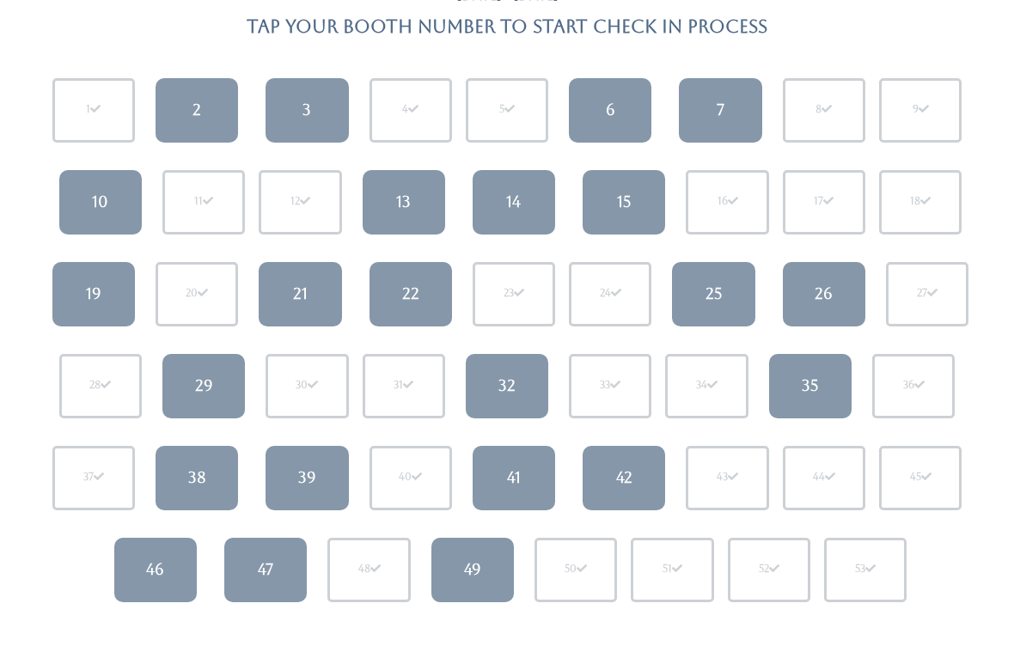
scroll to position [147, 0]
click at [516, 381] on div "32" at bounding box center [506, 386] width 17 height 22
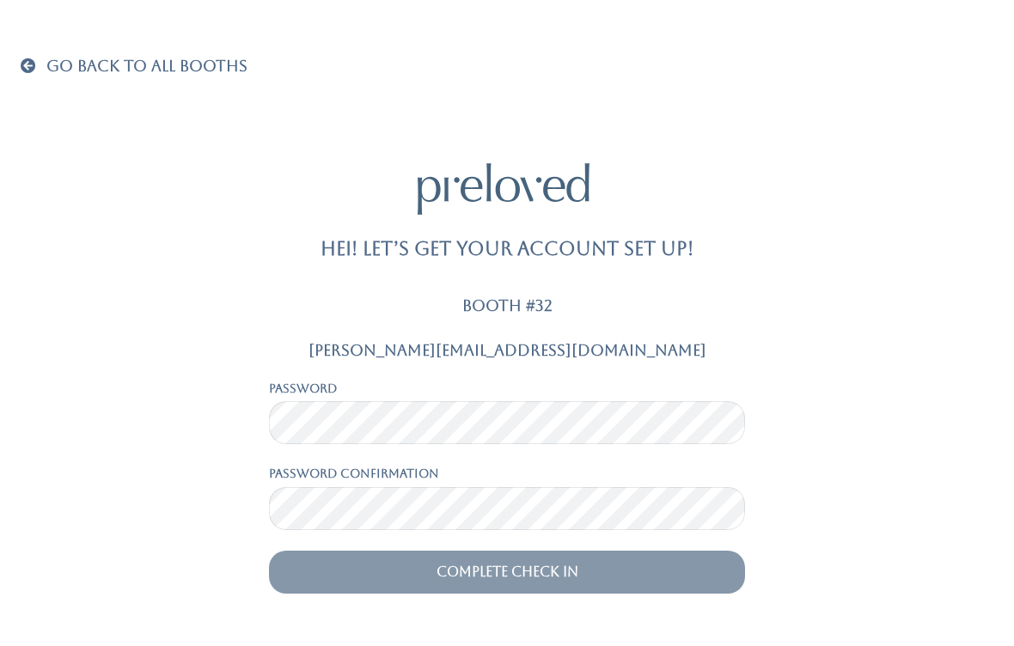
click at [523, 554] on form "Kristen.lawrence96@gmail.com Password Password confirmation Complete Check In" at bounding box center [507, 468] width 476 height 252
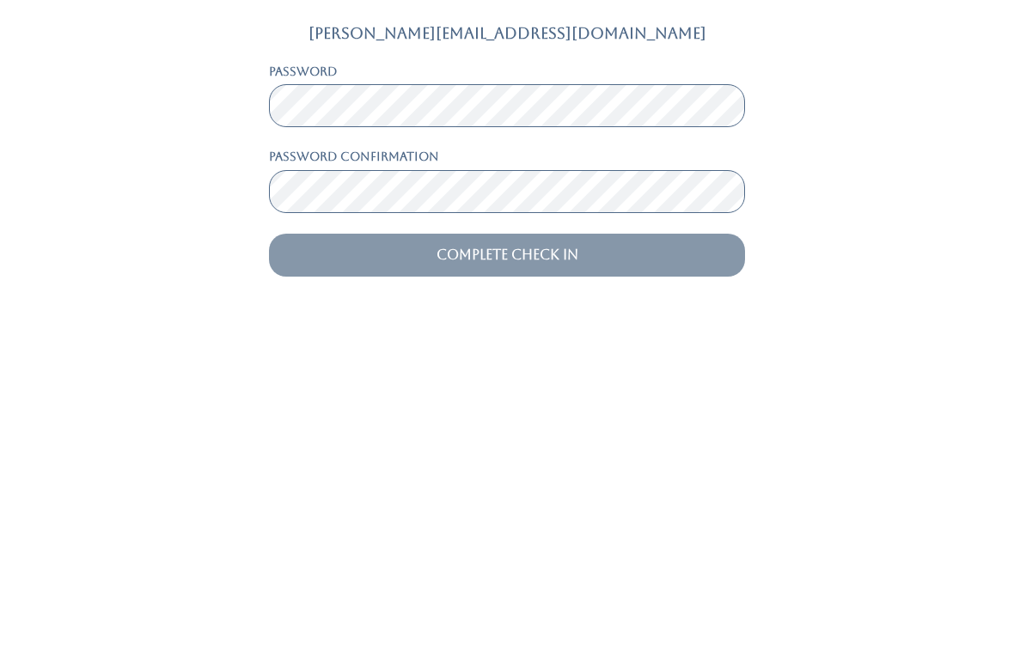
click at [620, 551] on input "Complete Check In" at bounding box center [507, 572] width 476 height 43
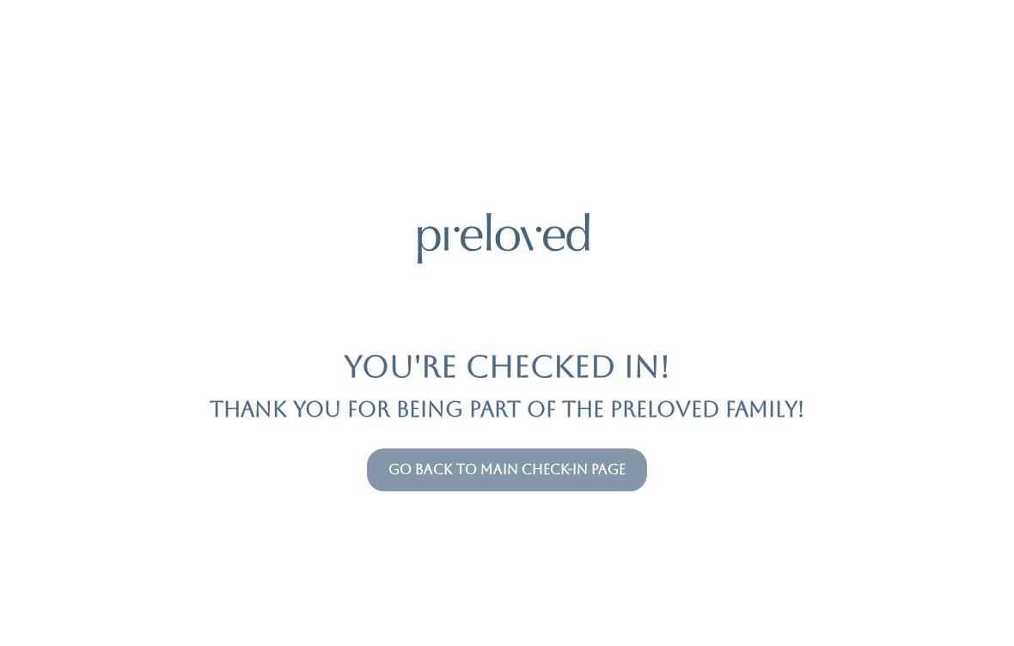
click at [516, 471] on link "Go back to main check-in page" at bounding box center [506, 469] width 237 height 16
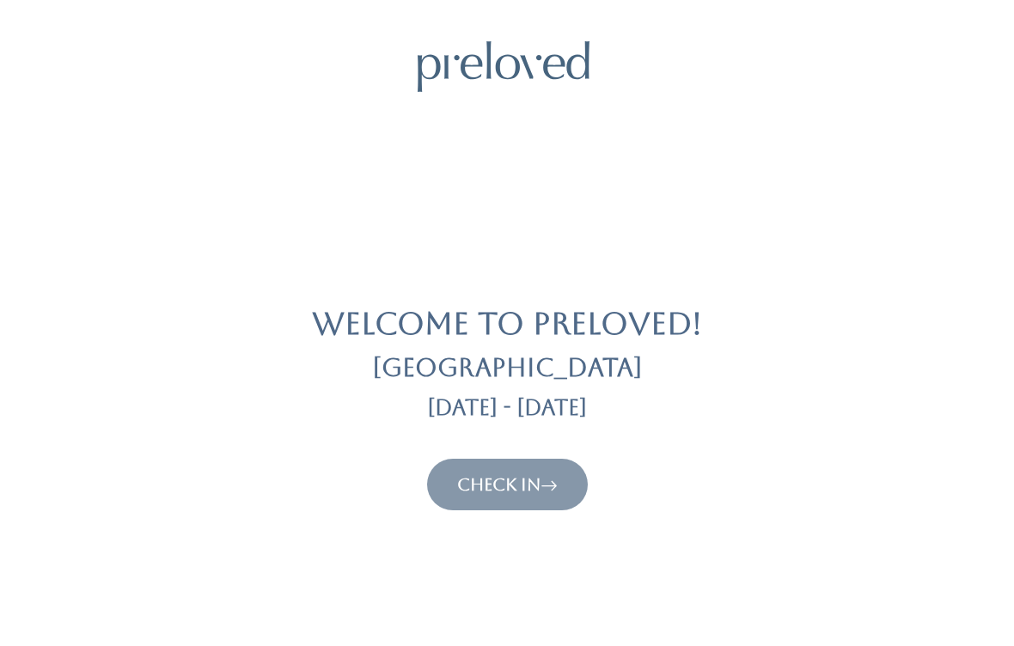
click at [543, 492] on link "Check In" at bounding box center [507, 484] width 101 height 21
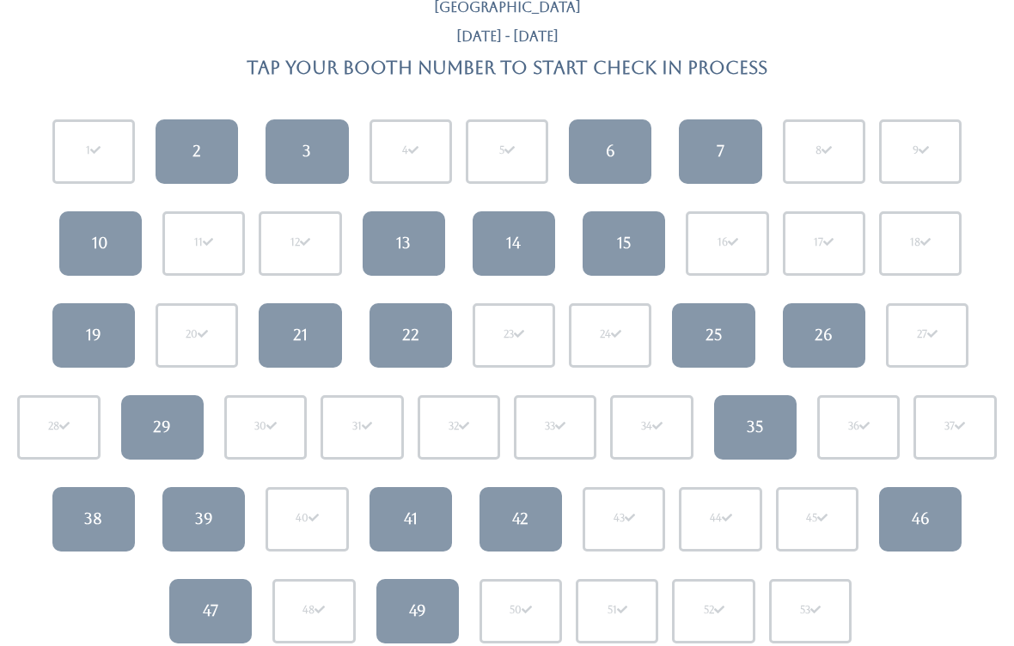
scroll to position [107, 0]
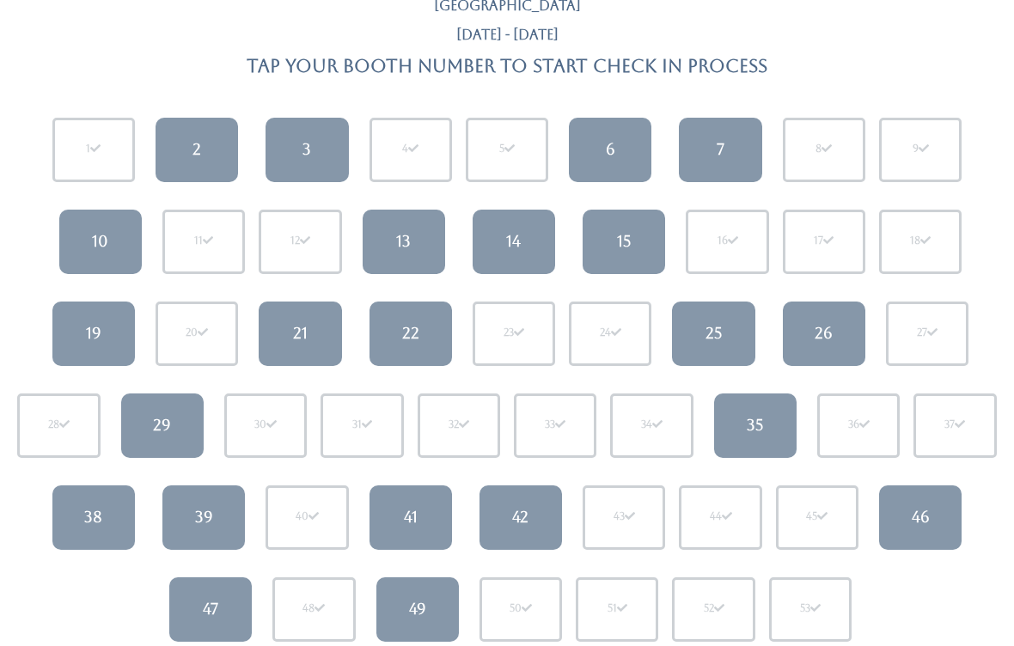
click at [95, 332] on div "19" at bounding box center [93, 334] width 15 height 22
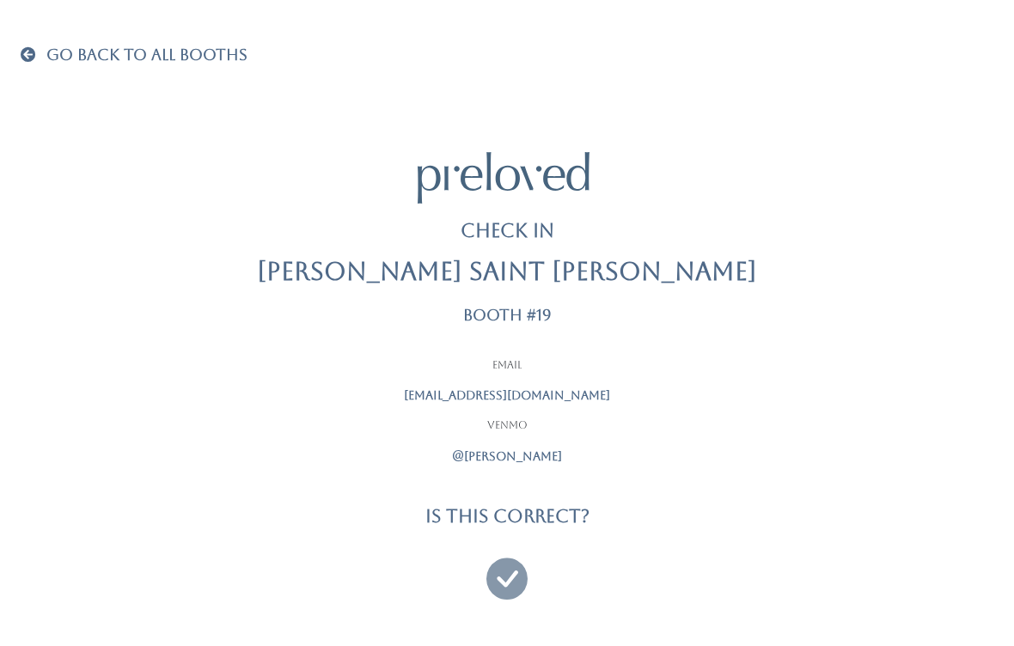
click at [501, 569] on icon at bounding box center [506, 571] width 41 height 58
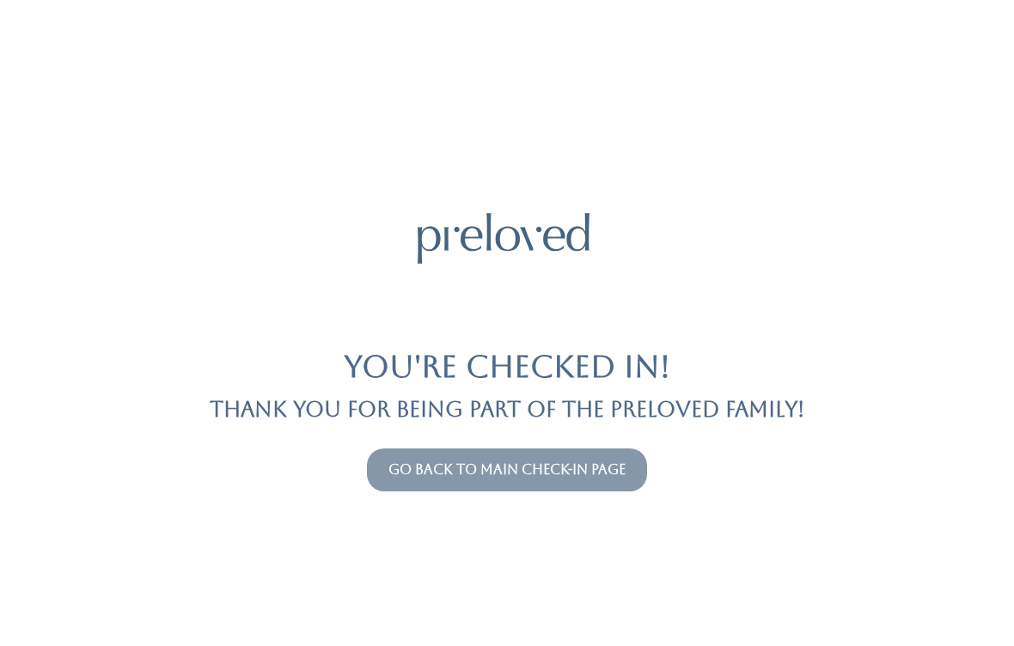
click at [588, 489] on button "Go back to main check-in page" at bounding box center [507, 470] width 280 height 43
click at [598, 462] on link "Go back to main check-in page" at bounding box center [506, 469] width 237 height 16
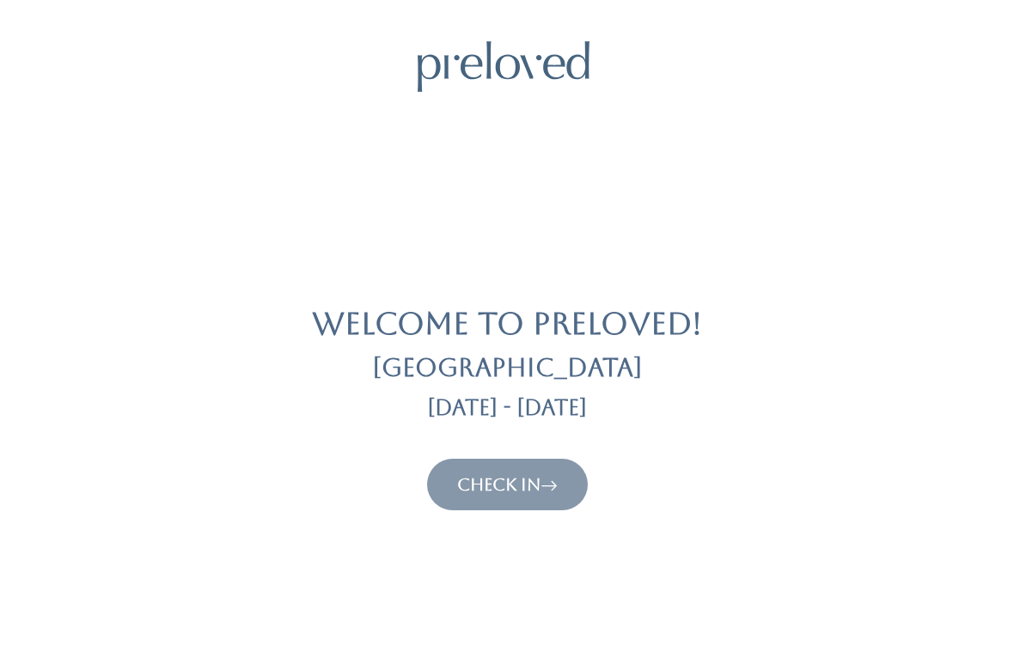
click at [558, 474] on icon at bounding box center [548, 484] width 17 height 21
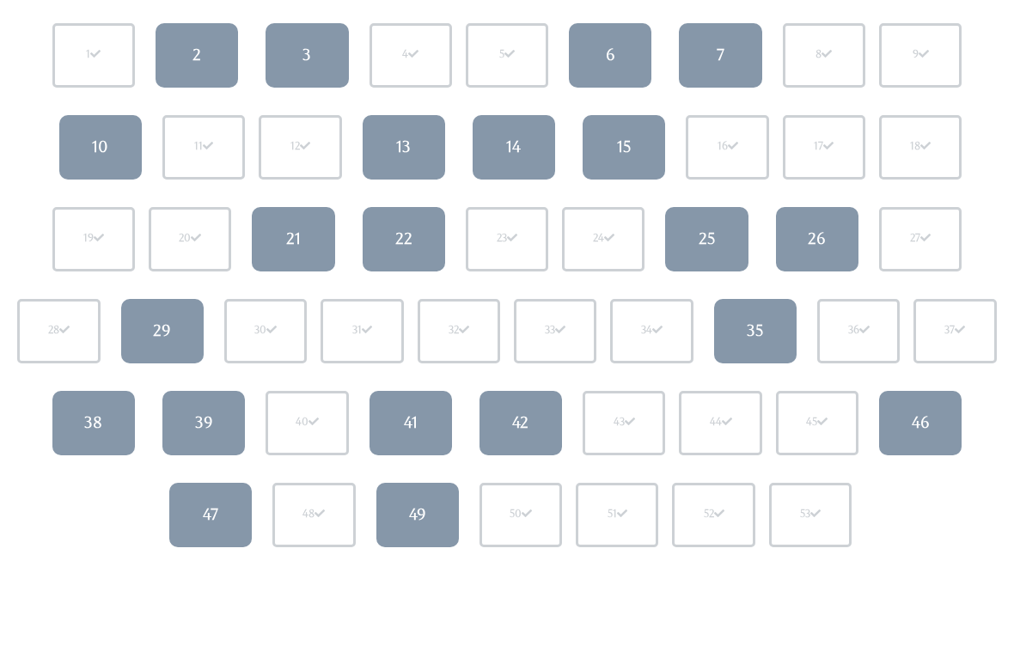
scroll to position [204, 0]
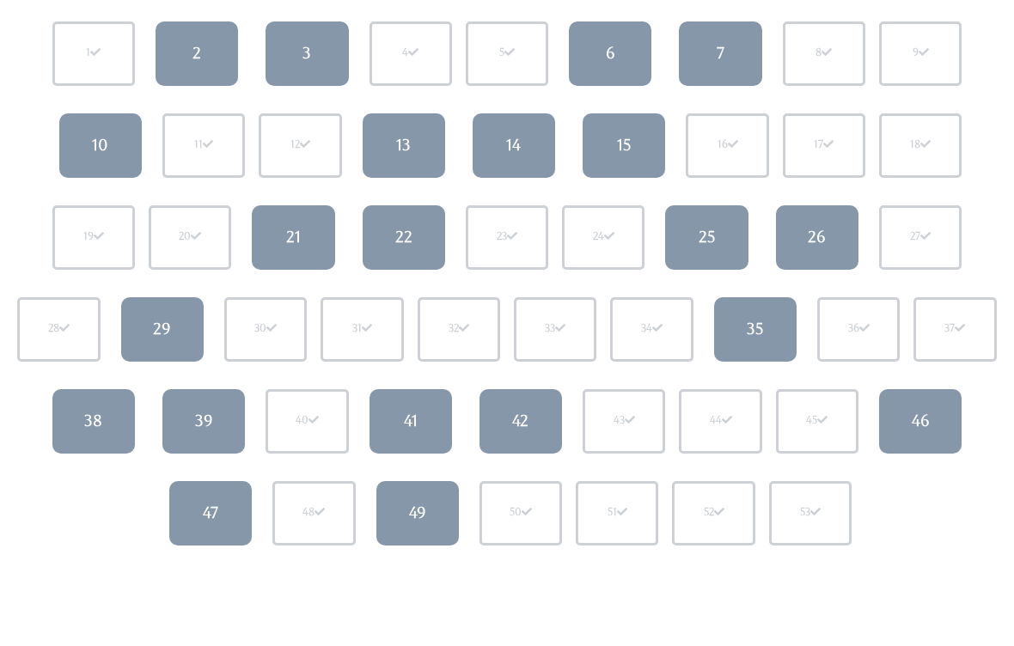
click at [418, 502] on div "49" at bounding box center [417, 513] width 17 height 22
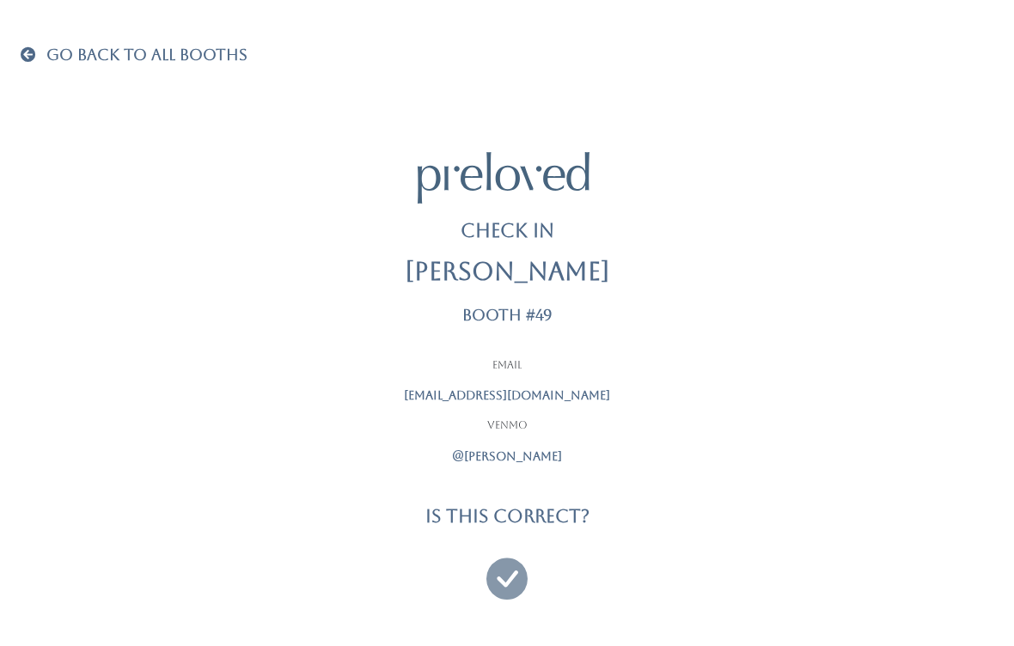
scroll to position [11, 0]
click at [504, 581] on icon at bounding box center [506, 571] width 41 height 58
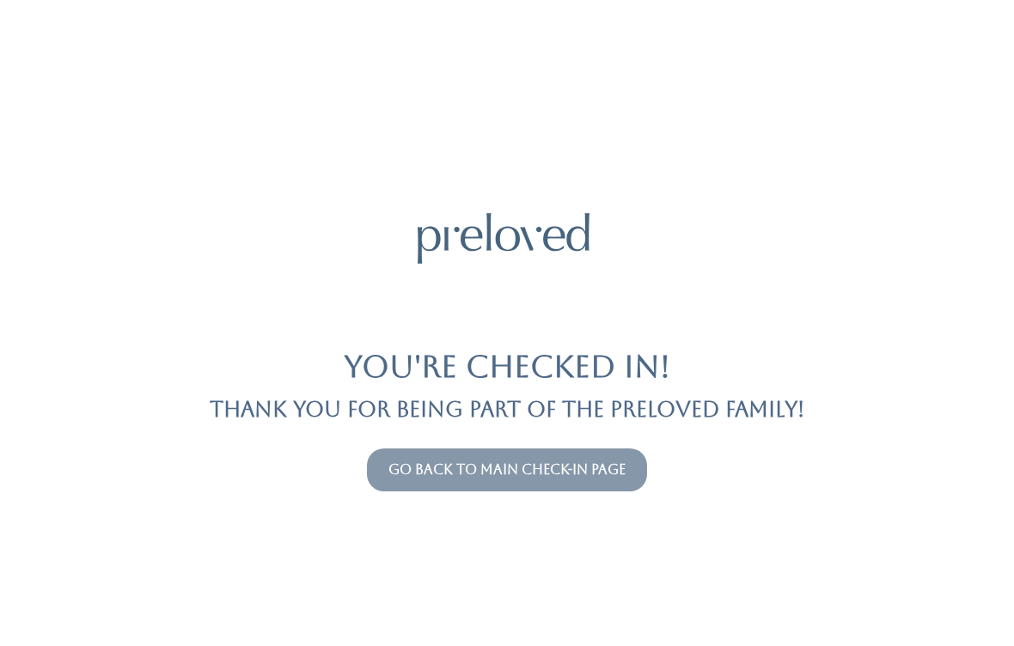
click at [589, 451] on button "Go back to main check-in page" at bounding box center [507, 470] width 280 height 43
click at [575, 476] on link "Go back to main check-in page" at bounding box center [506, 469] width 237 height 16
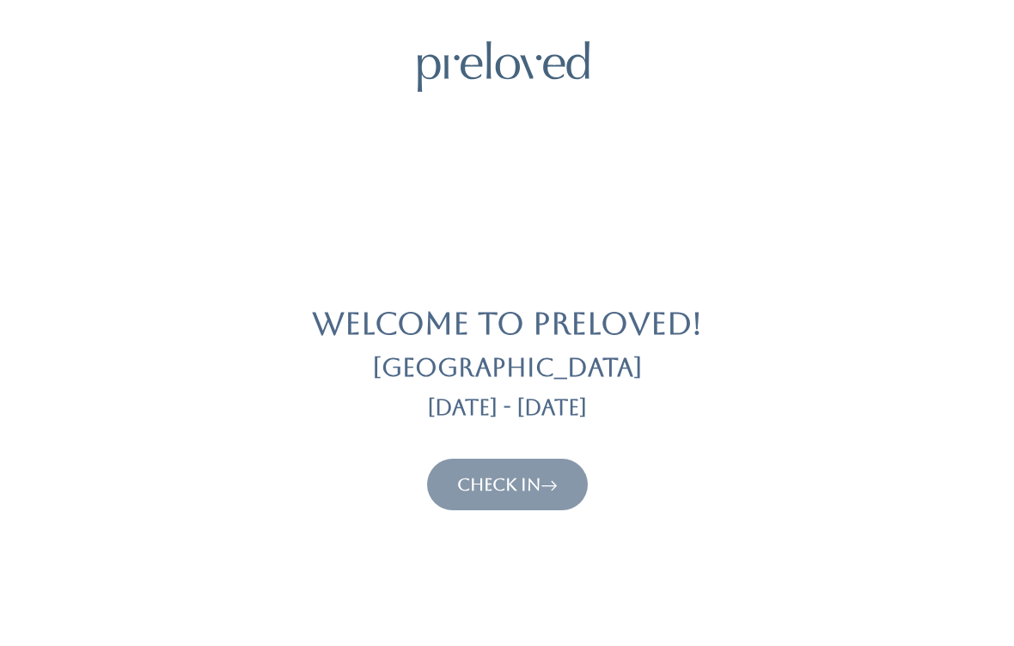
click at [534, 474] on link "Check In" at bounding box center [507, 484] width 101 height 21
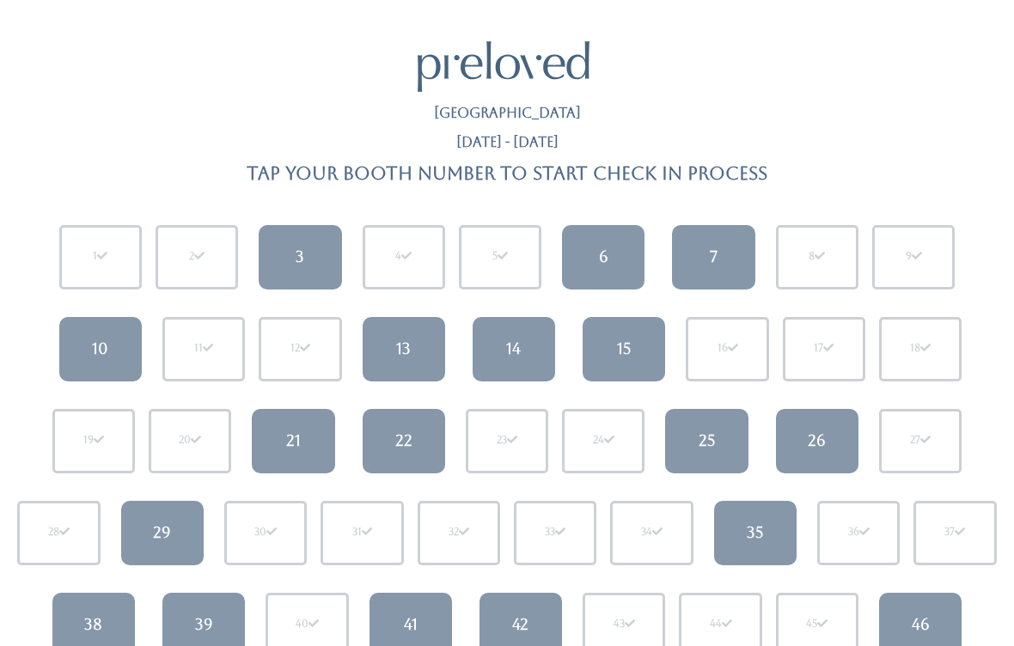
click at [516, 361] on link "14" at bounding box center [514, 349] width 82 height 64
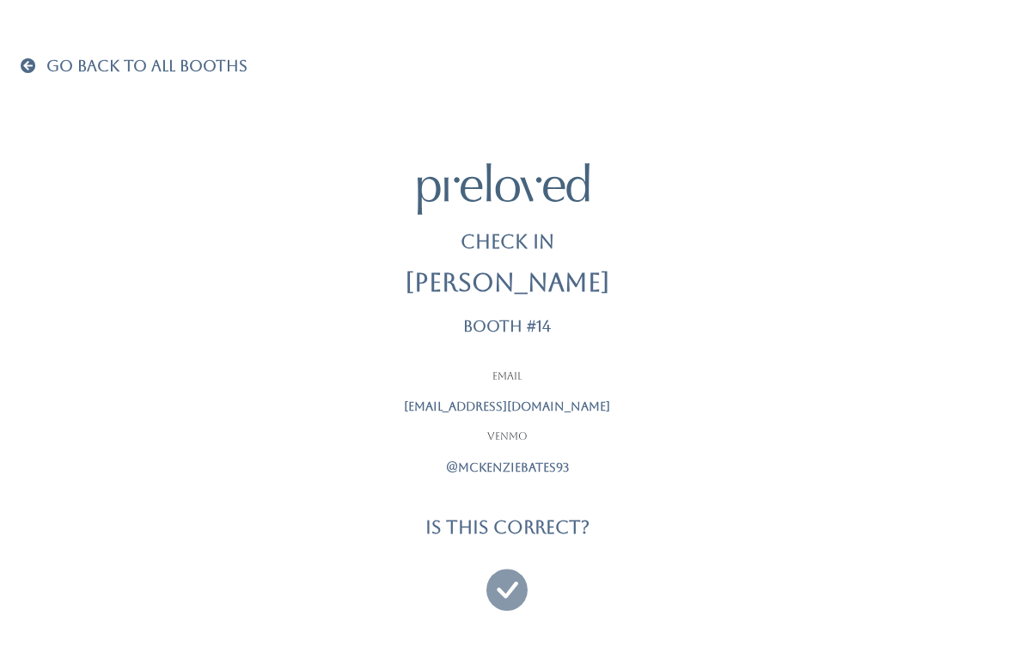
click at [508, 587] on icon at bounding box center [506, 582] width 41 height 58
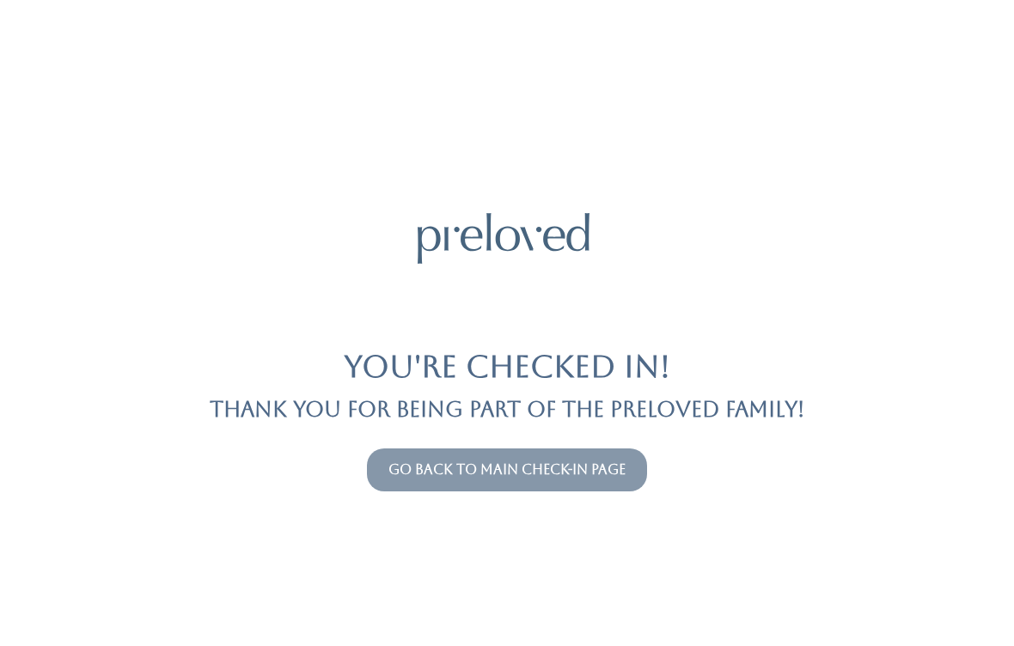
click at [588, 475] on link "Go back to main check-in page" at bounding box center [506, 469] width 237 height 16
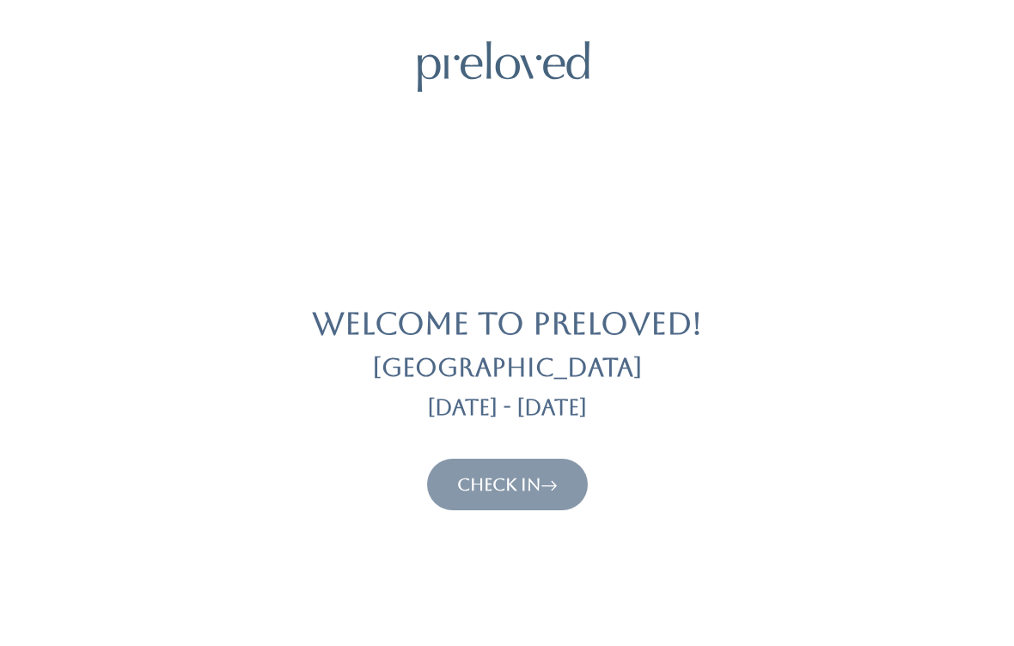
click at [538, 491] on link "Check In" at bounding box center [507, 484] width 101 height 21
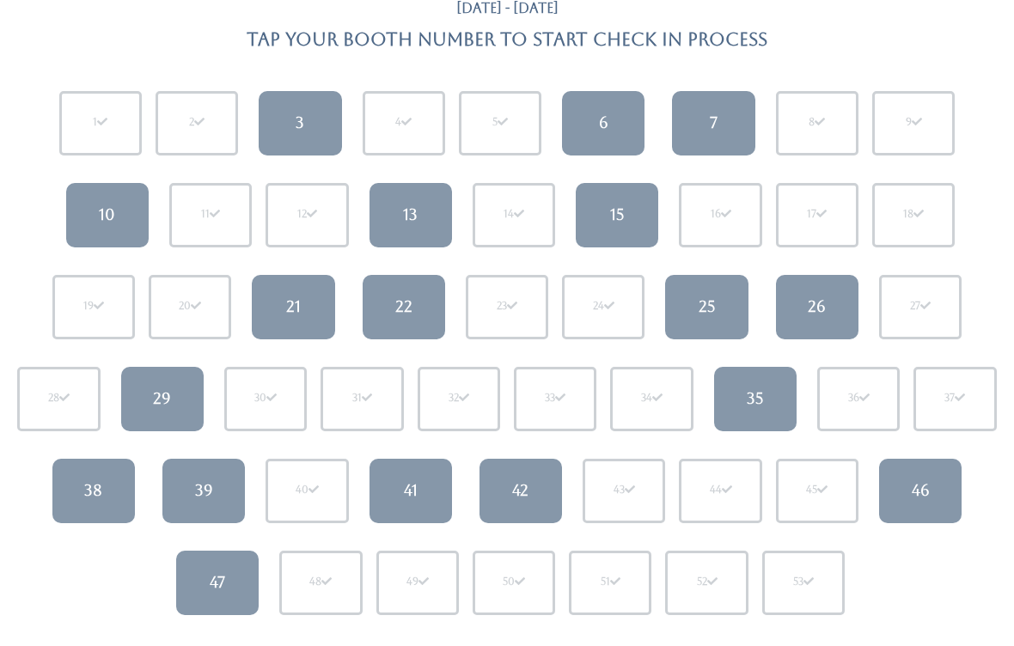
scroll to position [134, 0]
click at [109, 208] on div "10" at bounding box center [107, 215] width 16 height 22
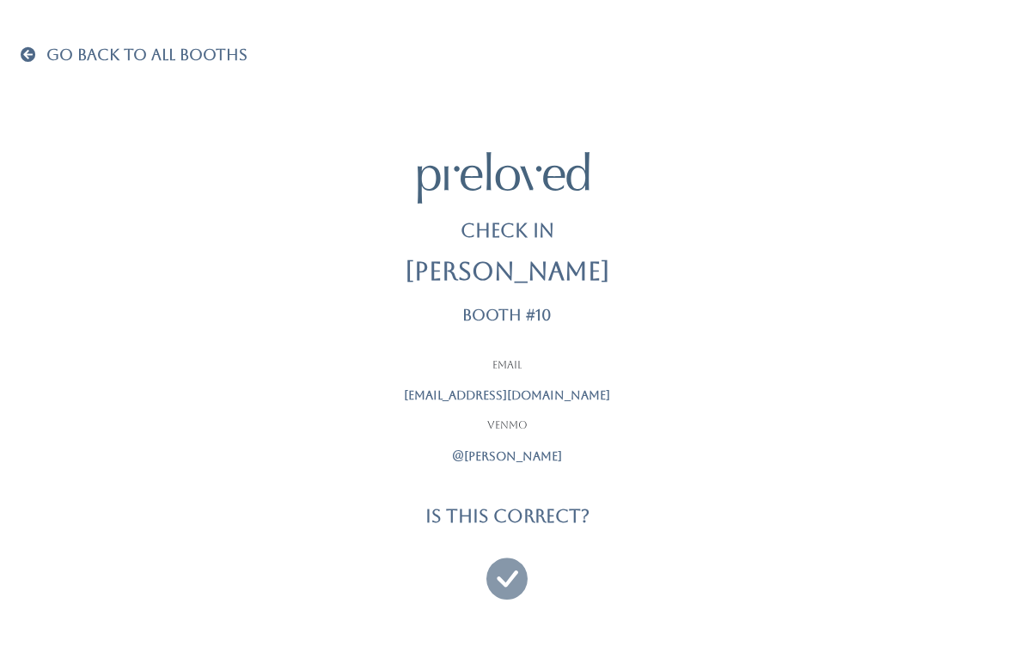
click at [515, 579] on icon at bounding box center [506, 571] width 41 height 58
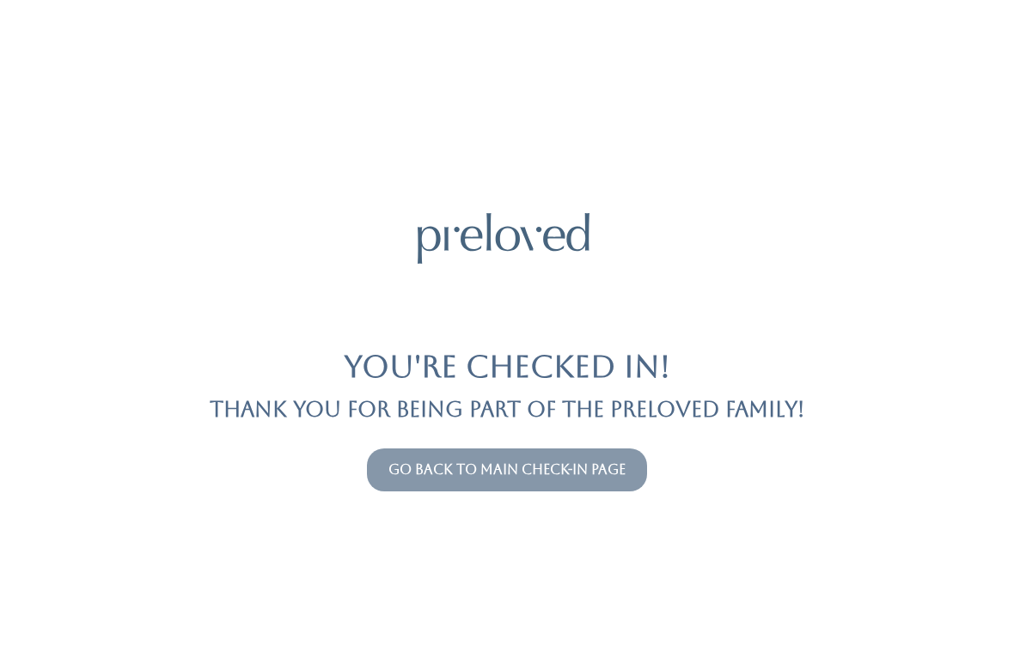
click at [588, 468] on link "Go back to main check-in page" at bounding box center [506, 469] width 237 height 16
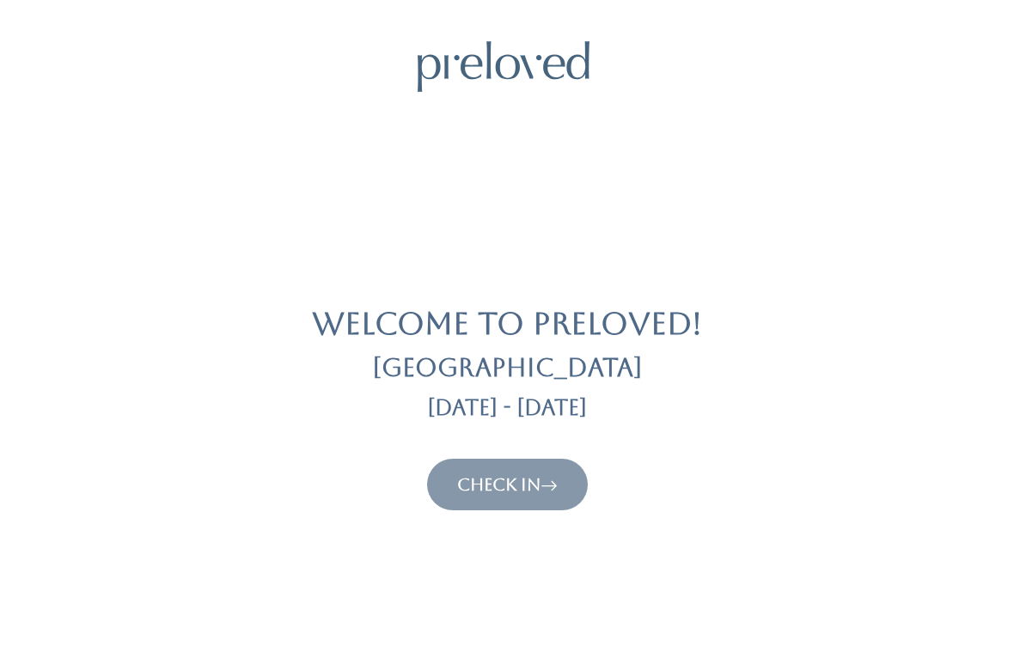
click at [533, 485] on link "Check In" at bounding box center [507, 484] width 101 height 21
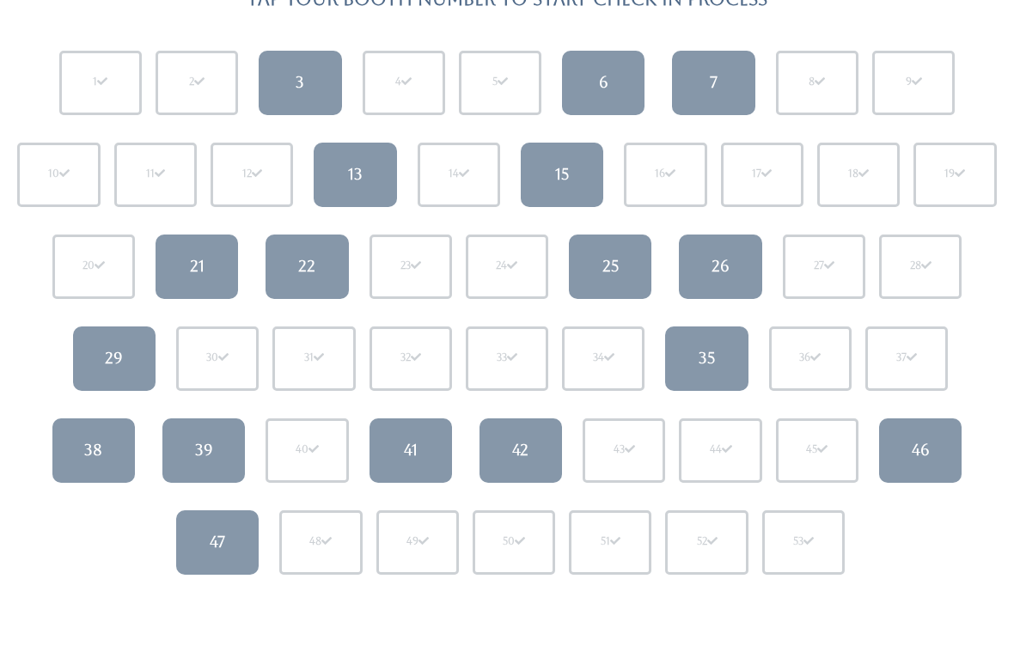
scroll to position [186, 0]
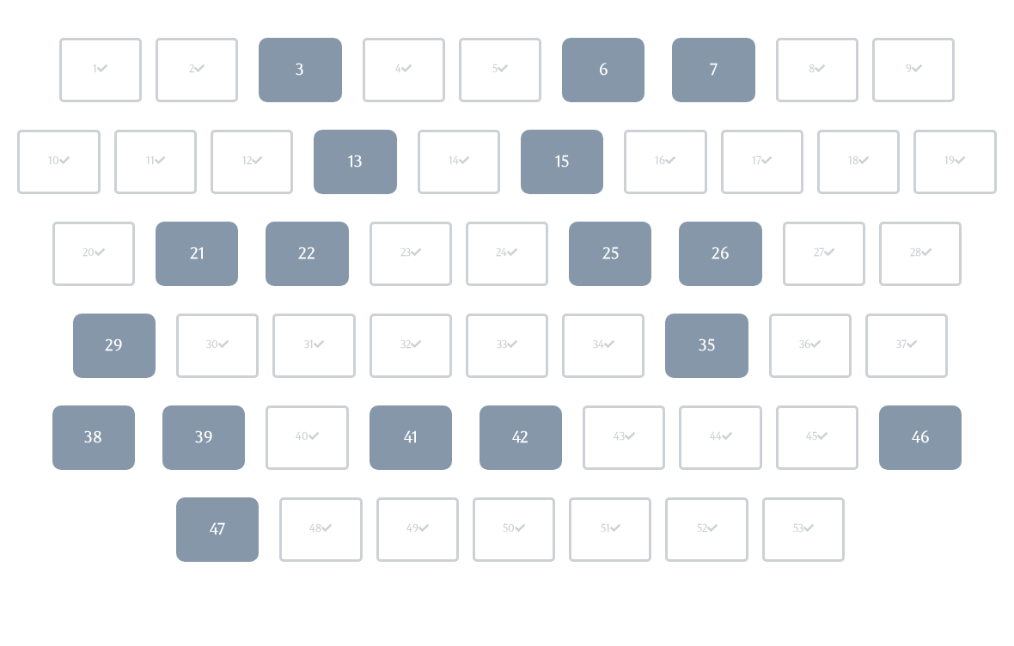
click at [215, 251] on link "21" at bounding box center [197, 255] width 82 height 64
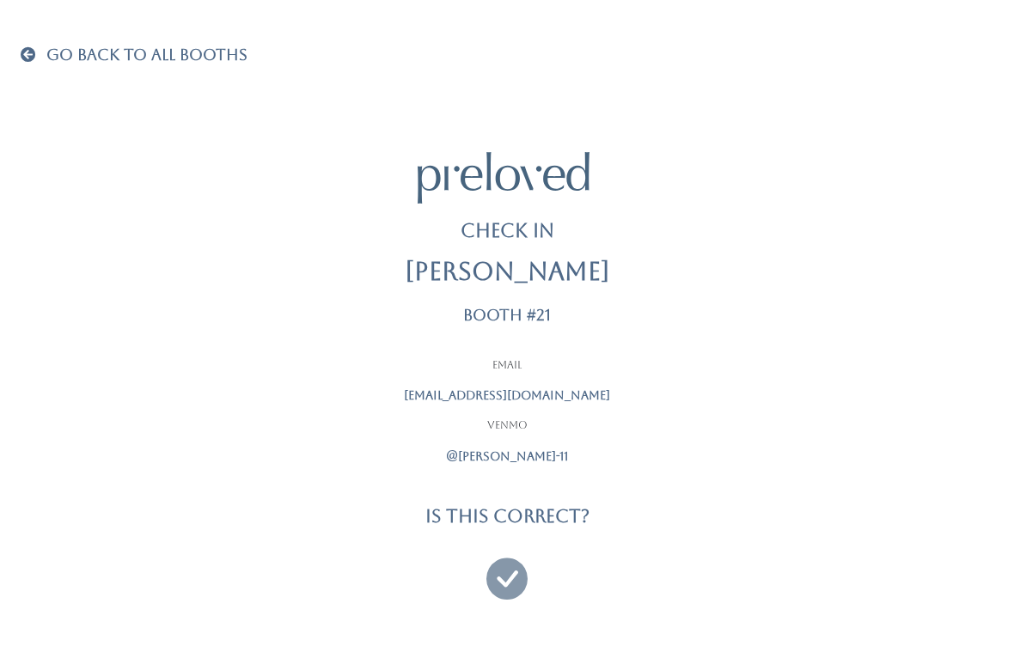
click at [479, 582] on div at bounding box center [507, 572] width 430 height 64
click at [523, 593] on icon at bounding box center [506, 571] width 41 height 58
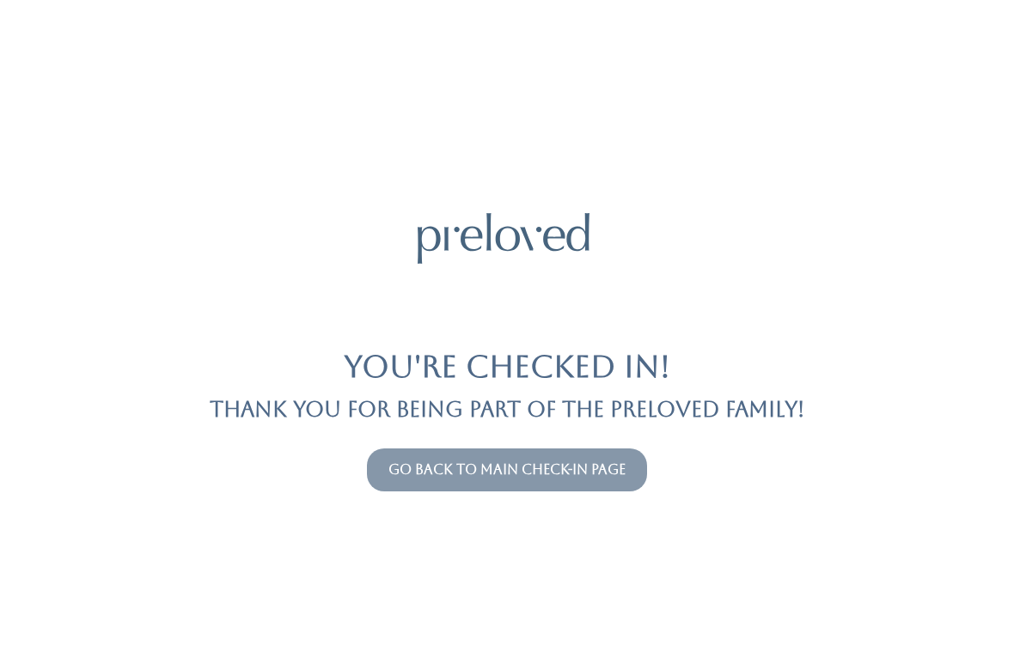
click at [578, 476] on link "Go back to main check-in page" at bounding box center [506, 469] width 237 height 16
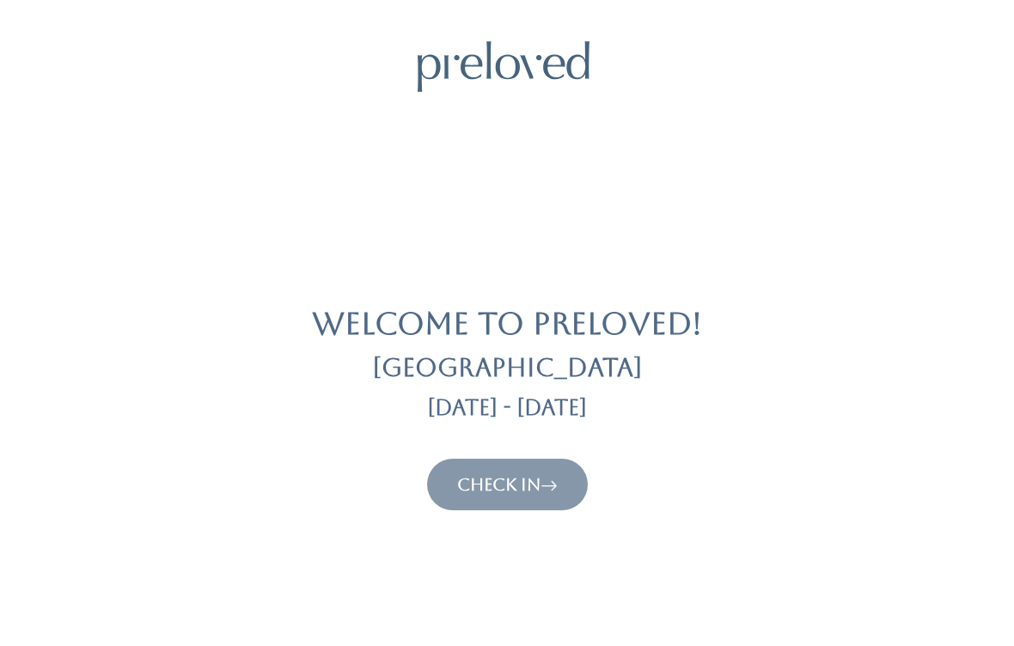
click at [507, 491] on link "Check In" at bounding box center [507, 484] width 101 height 21
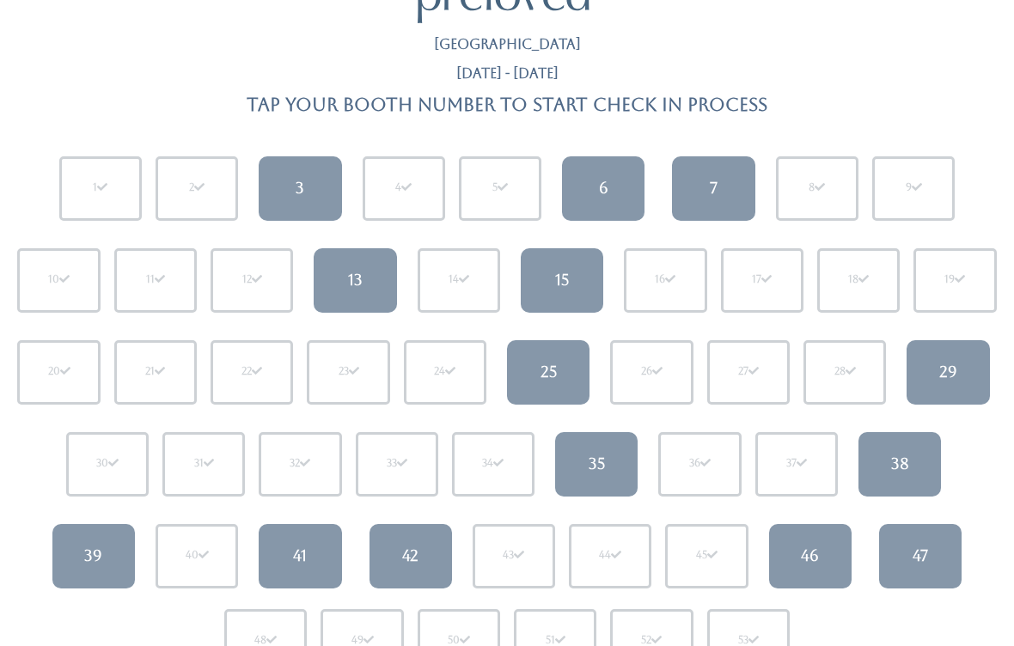
scroll to position [109, 0]
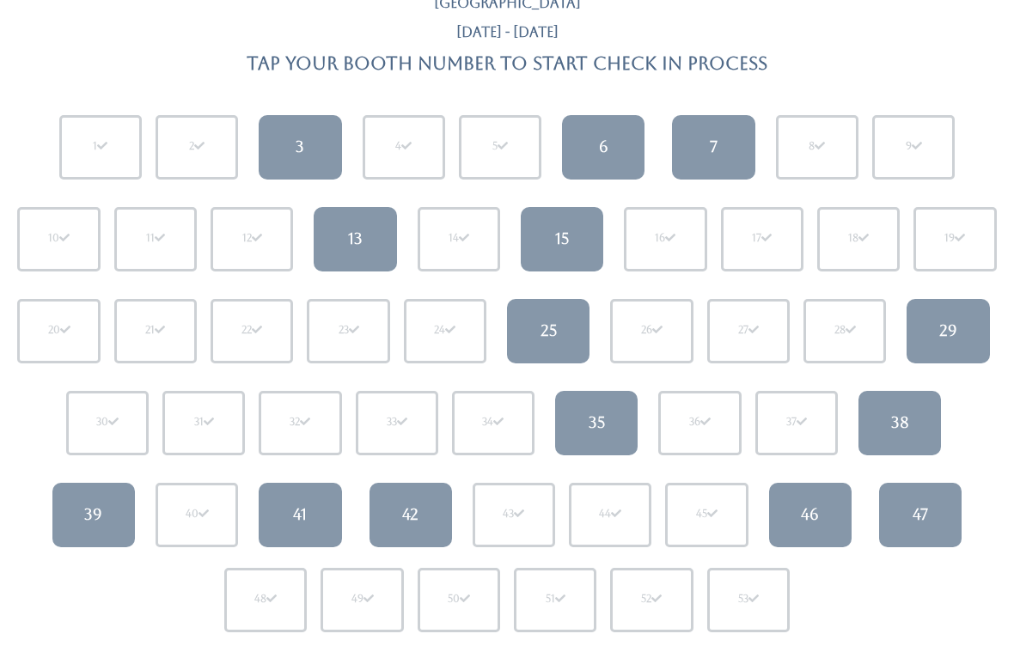
click at [628, 130] on link "6" at bounding box center [603, 148] width 82 height 64
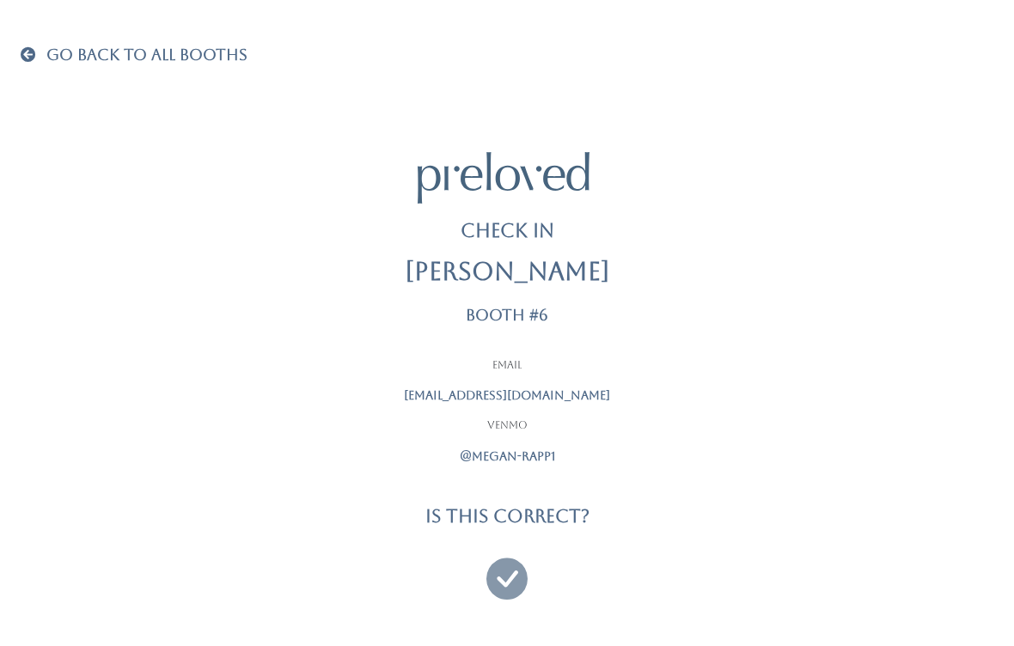
click at [501, 577] on icon at bounding box center [506, 571] width 41 height 58
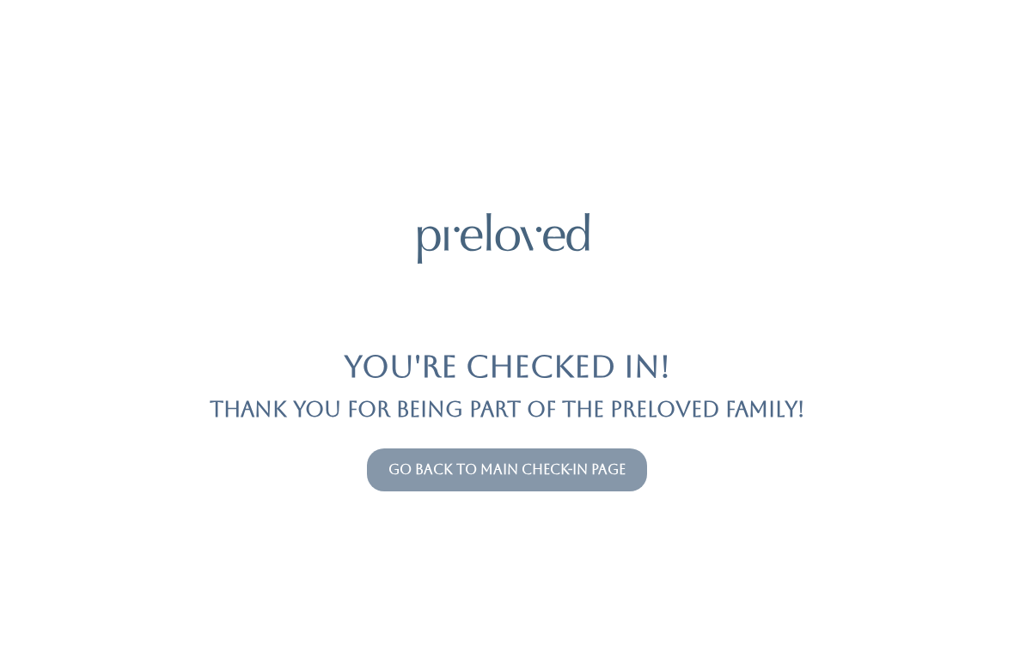
click at [644, 489] on button "Go back to main check-in page" at bounding box center [507, 470] width 280 height 43
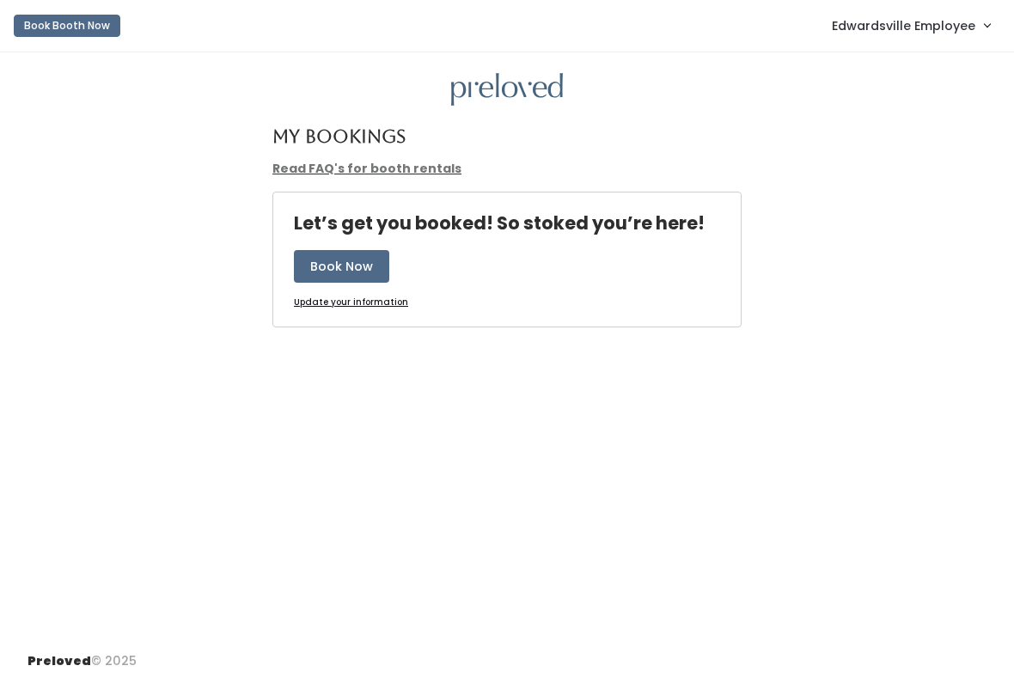
click at [971, 27] on span "Edwardsville Employee" at bounding box center [903, 25] width 143 height 19
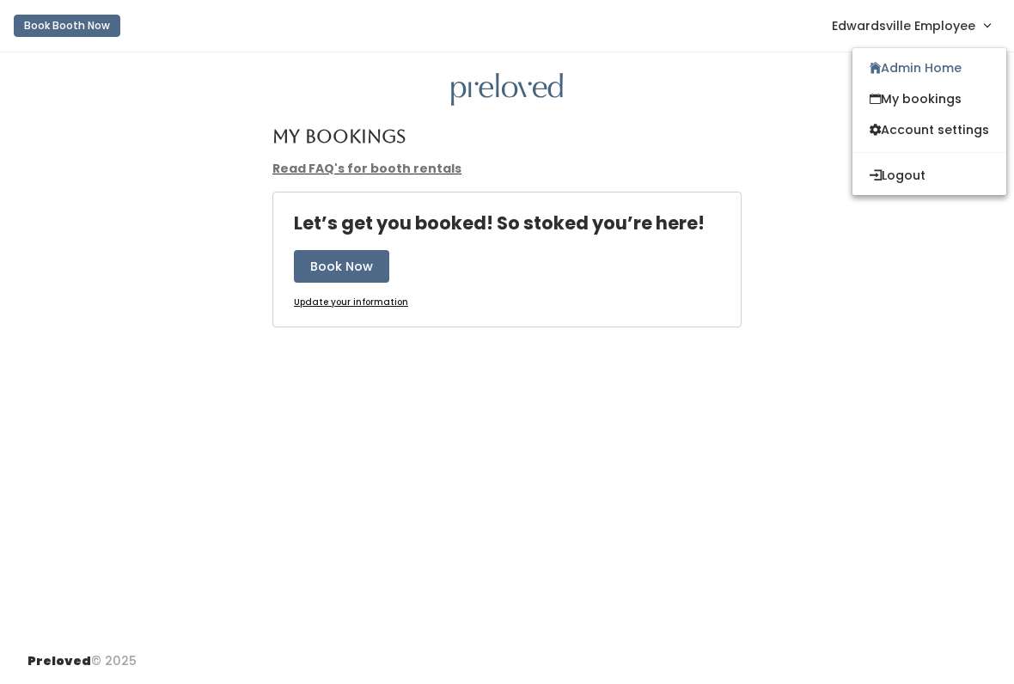
click at [961, 68] on link "Admin Home" at bounding box center [929, 67] width 154 height 31
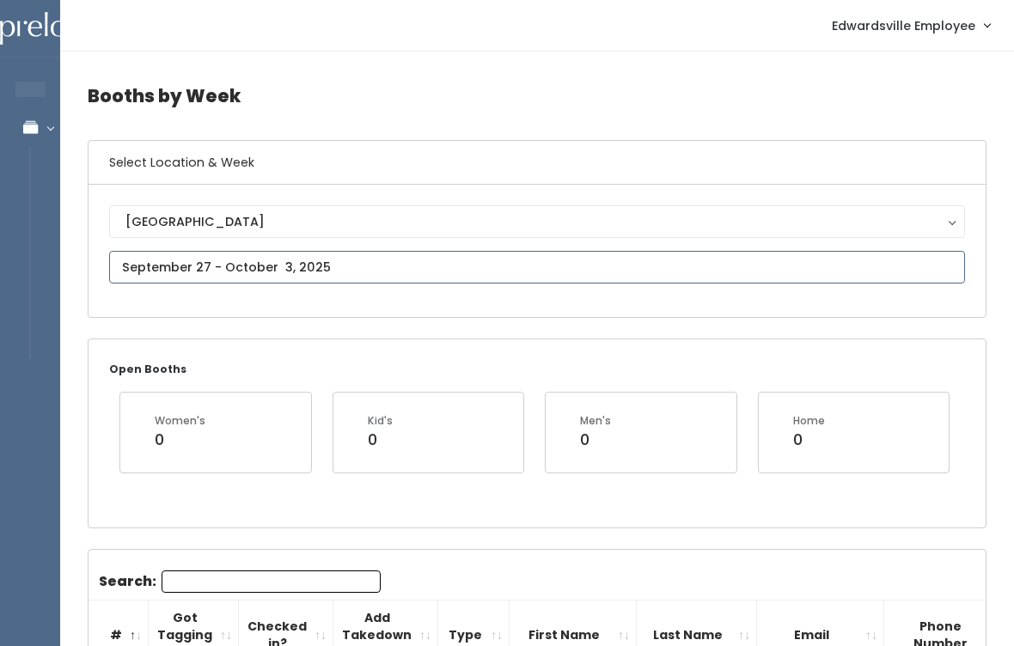
click at [414, 258] on input "text" at bounding box center [537, 267] width 856 height 33
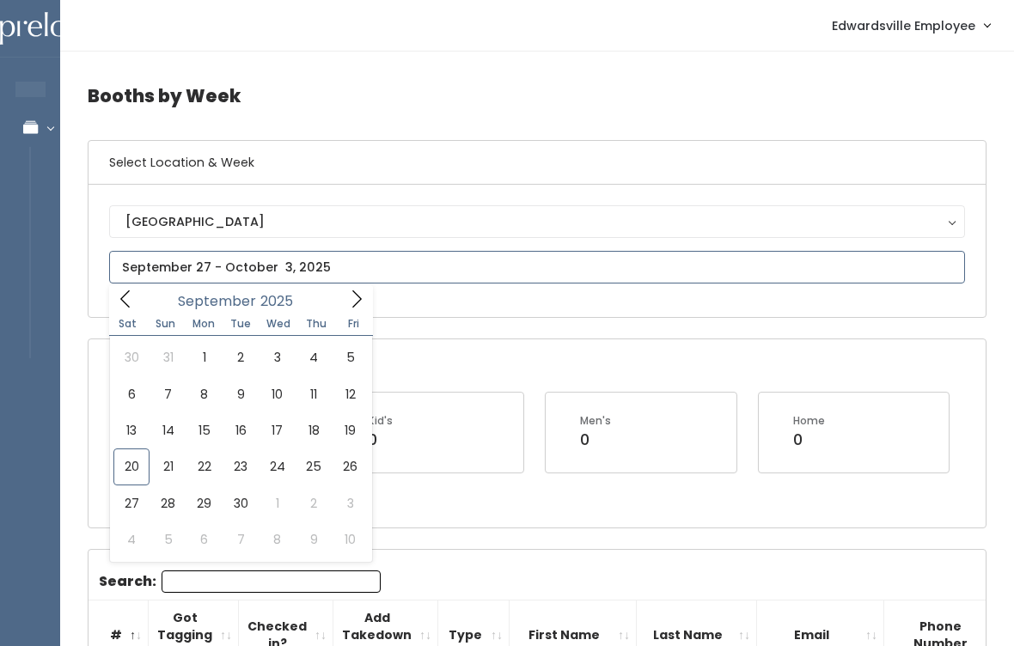
type input "September 20 to September 26"
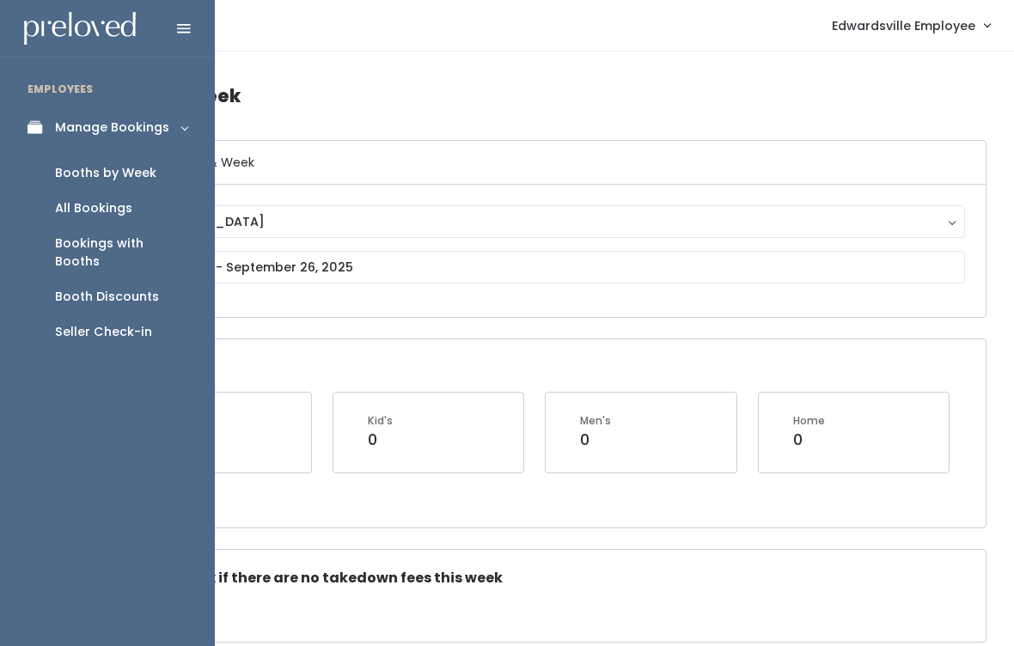
click at [146, 323] on div "Seller Check-in" at bounding box center [103, 332] width 97 height 18
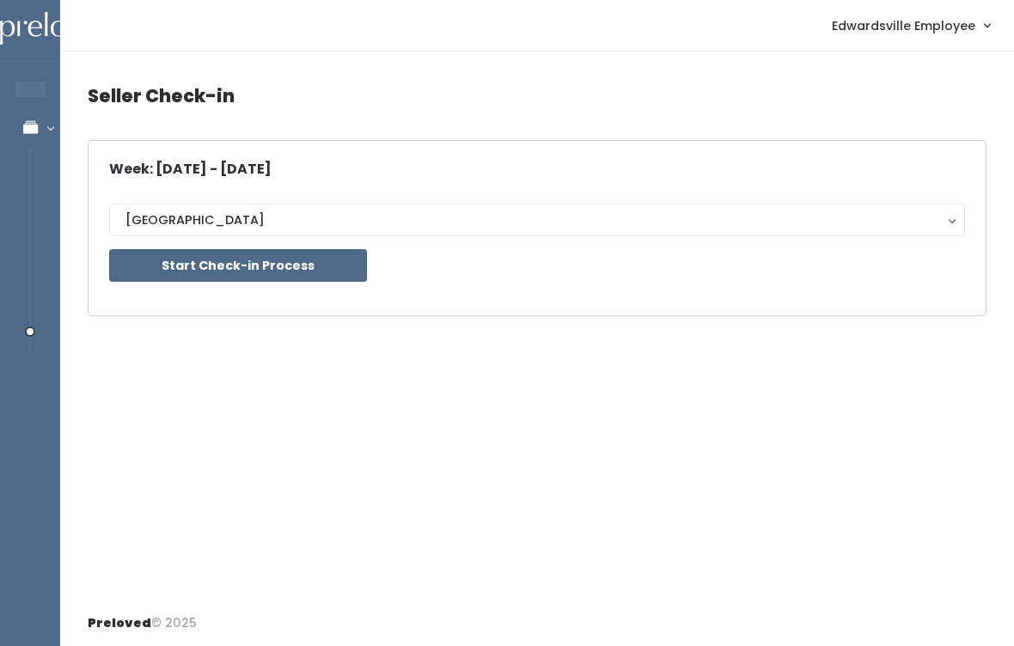
click at [326, 267] on button "Start Check-in Process" at bounding box center [238, 265] width 258 height 33
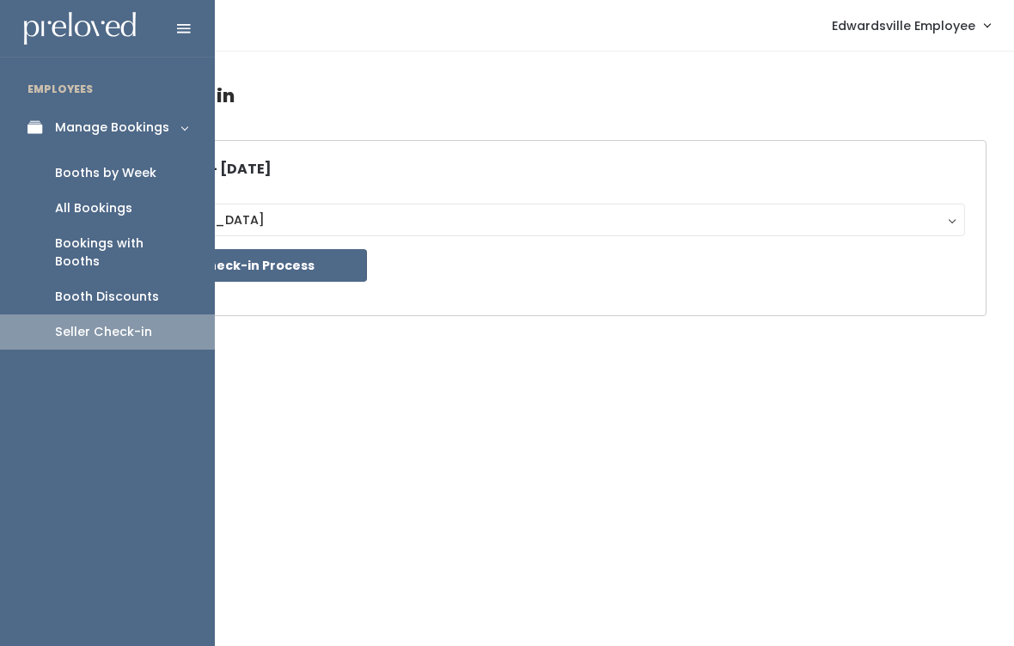
click at [47, 127] on icon at bounding box center [39, 127] width 24 height 15
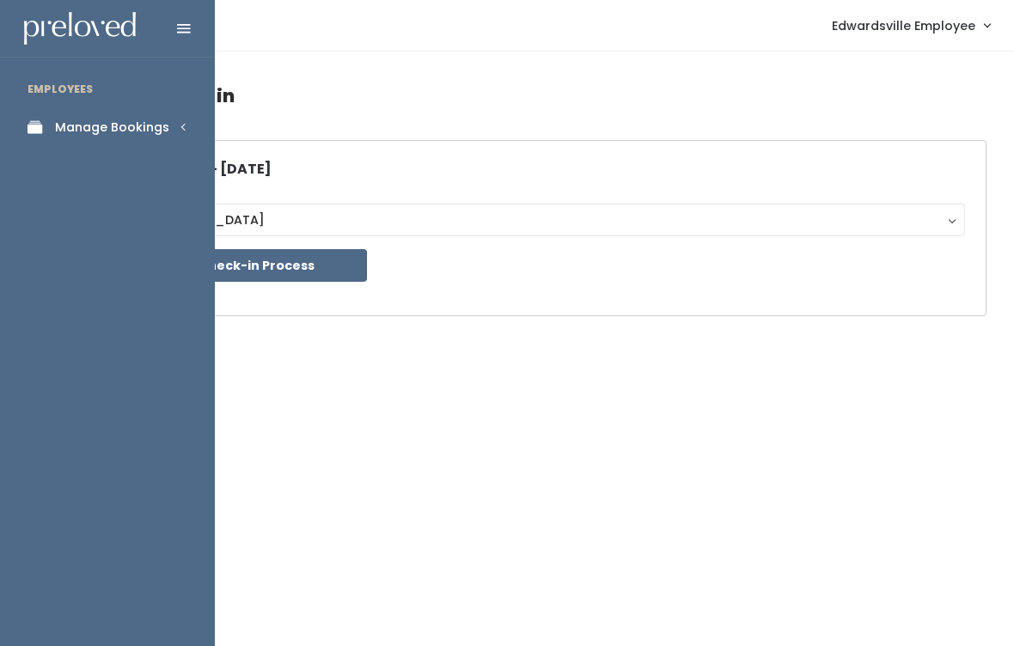
click at [37, 134] on icon at bounding box center [39, 127] width 24 height 15
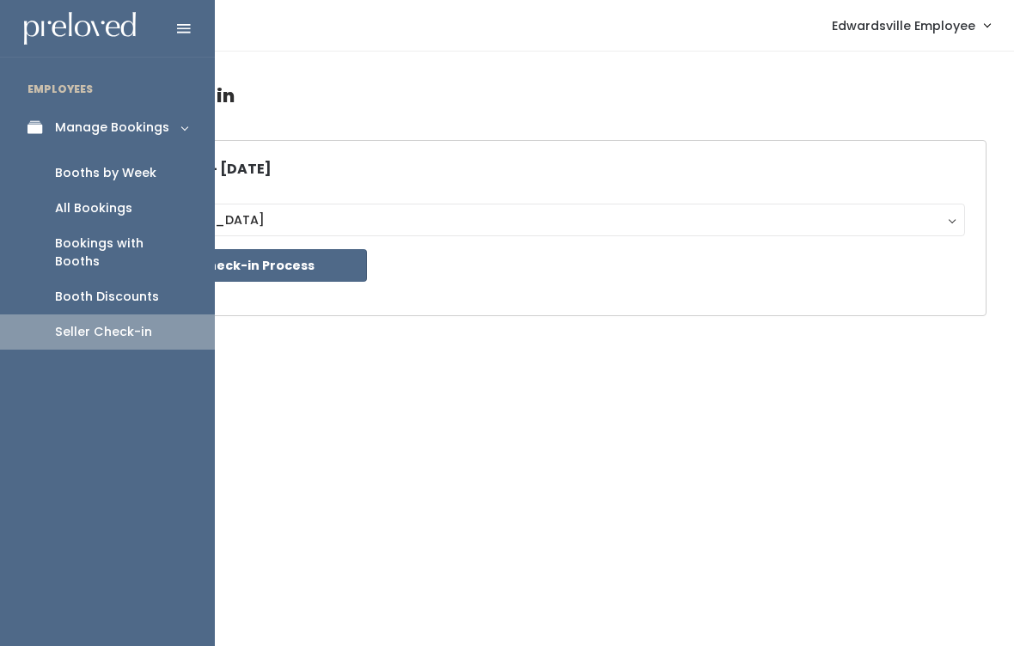
click at [59, 181] on link "Booths by Week" at bounding box center [107, 173] width 215 height 35
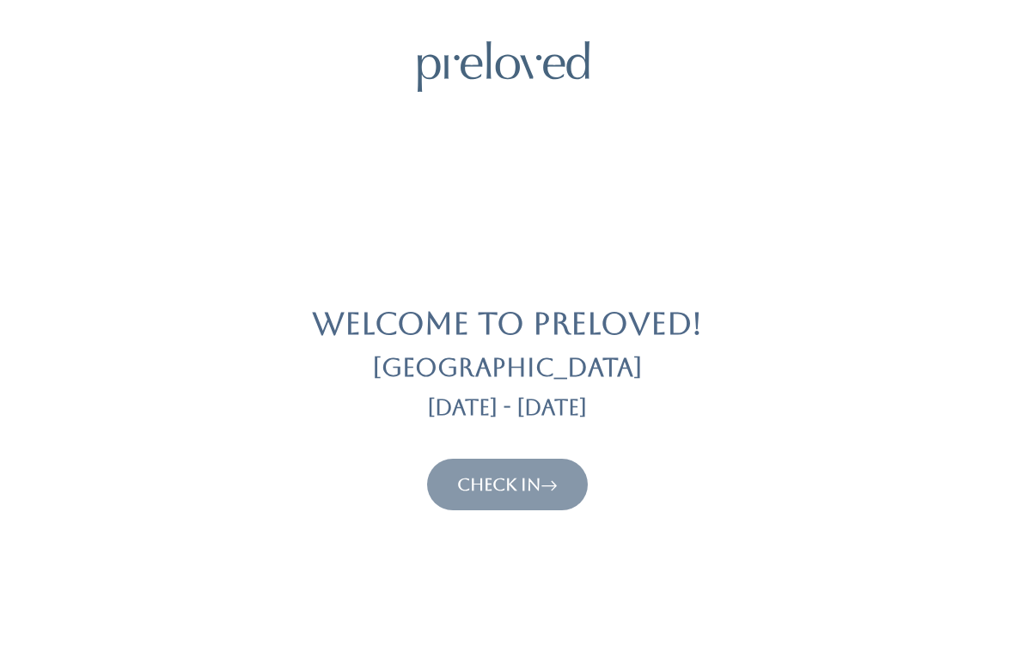
click at [546, 487] on icon at bounding box center [548, 484] width 17 height 21
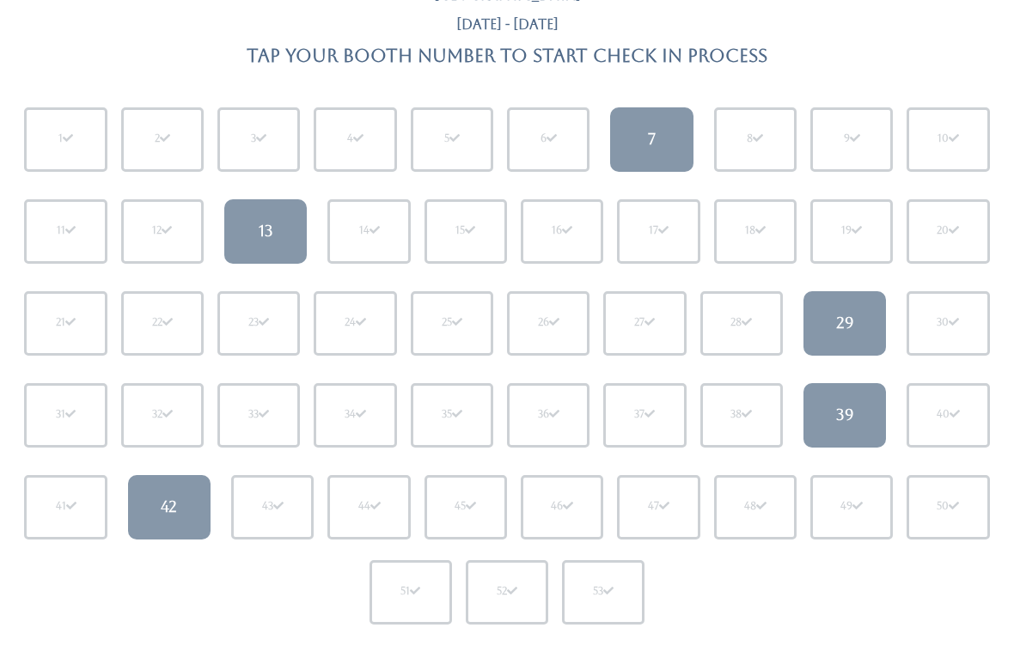
scroll to position [150, 0]
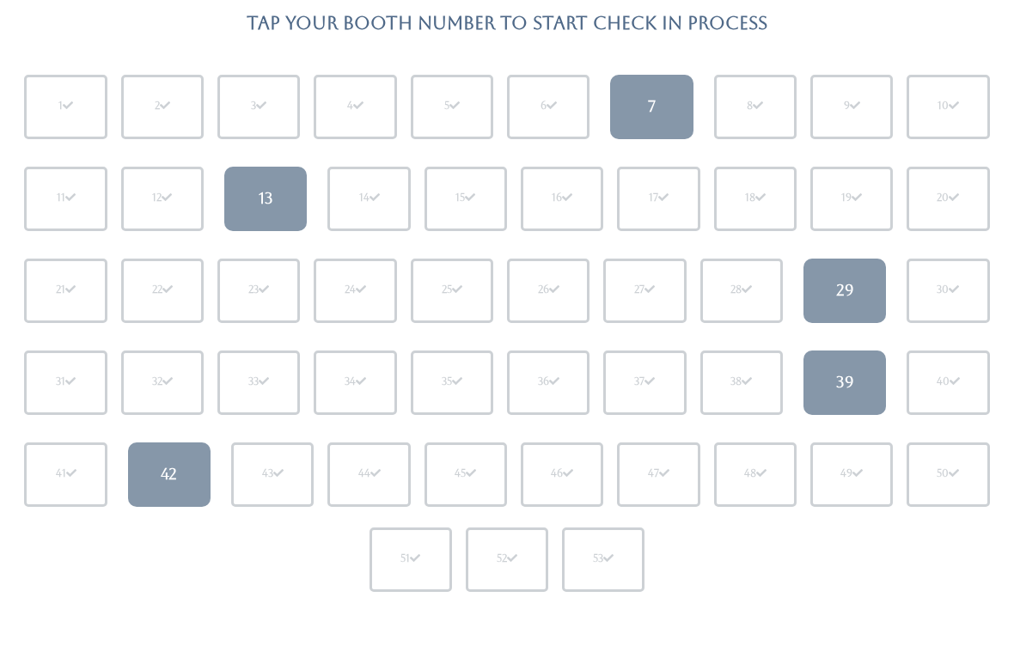
click at [274, 203] on link "13" at bounding box center [265, 200] width 82 height 64
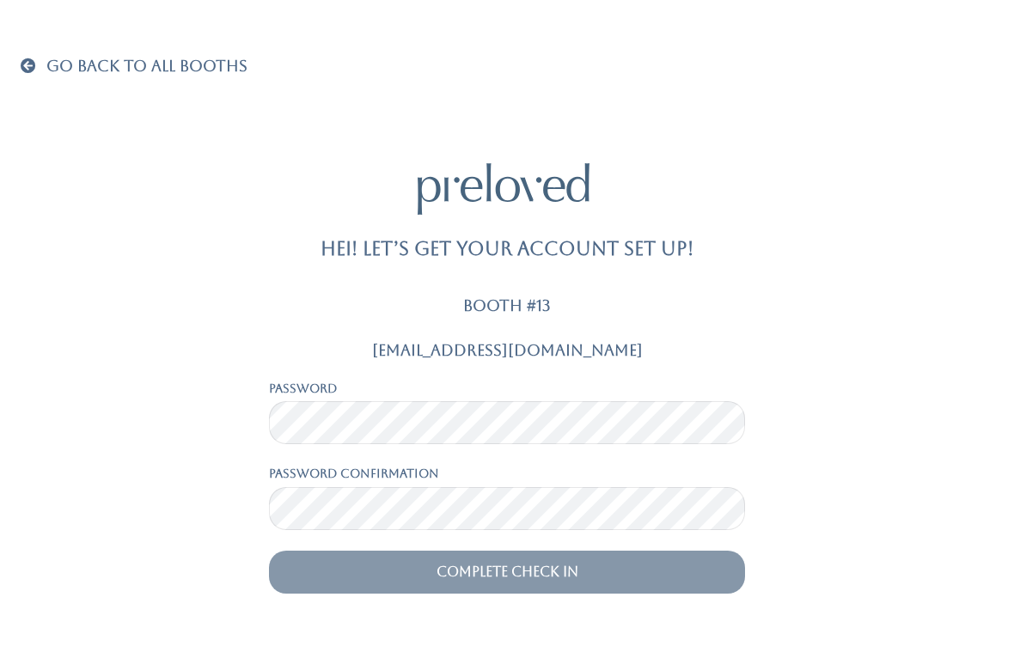
click at [422, 577] on input "Complete Check In" at bounding box center [507, 572] width 476 height 43
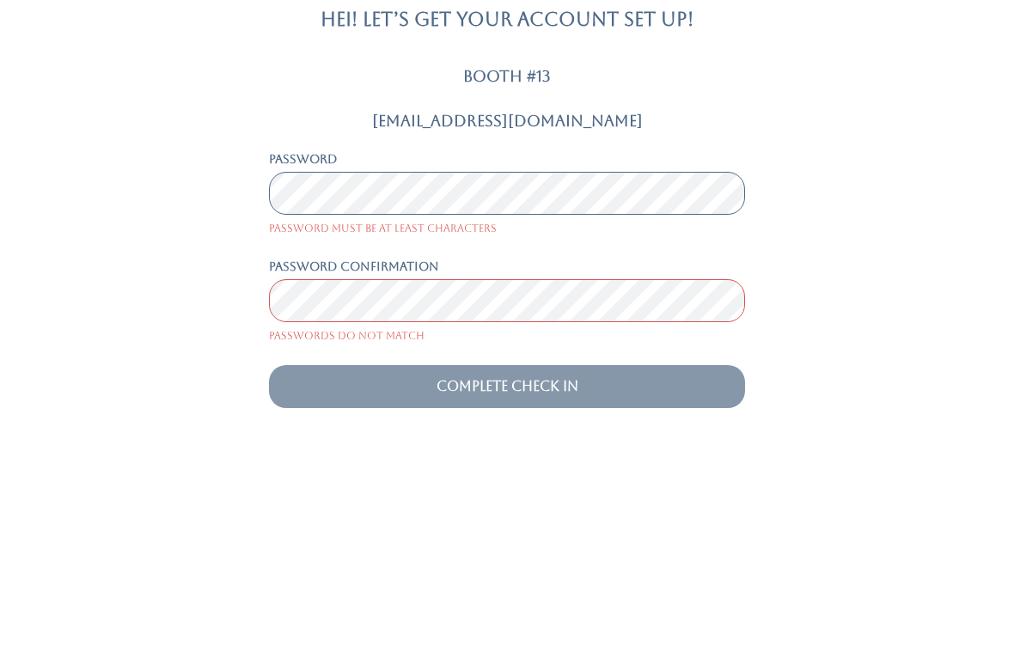
scroll to position [28, 0]
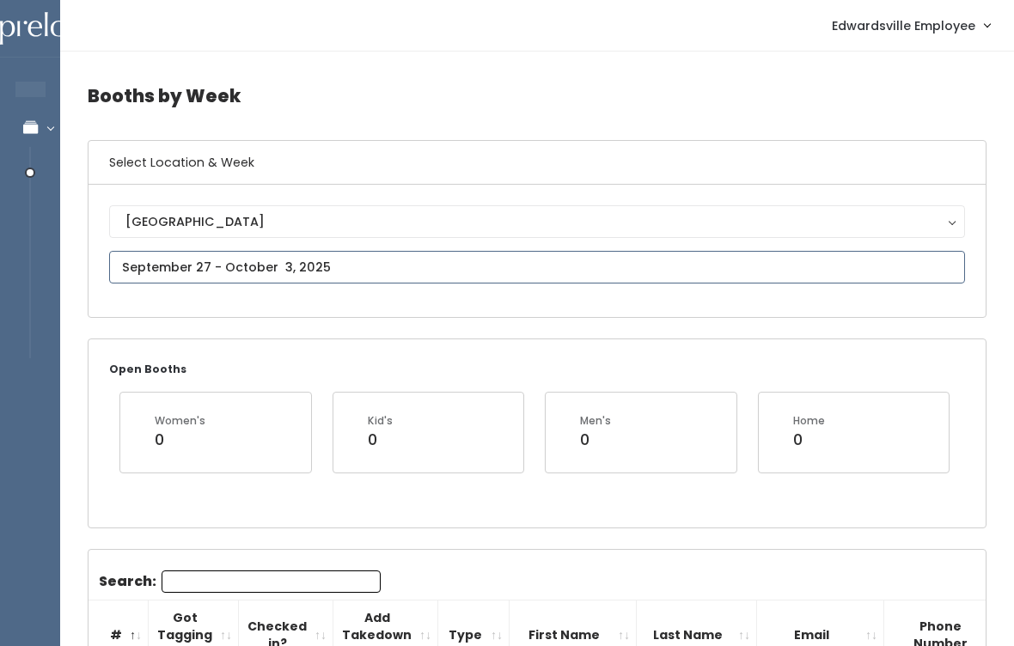
click at [131, 259] on input "text" at bounding box center [537, 267] width 856 height 33
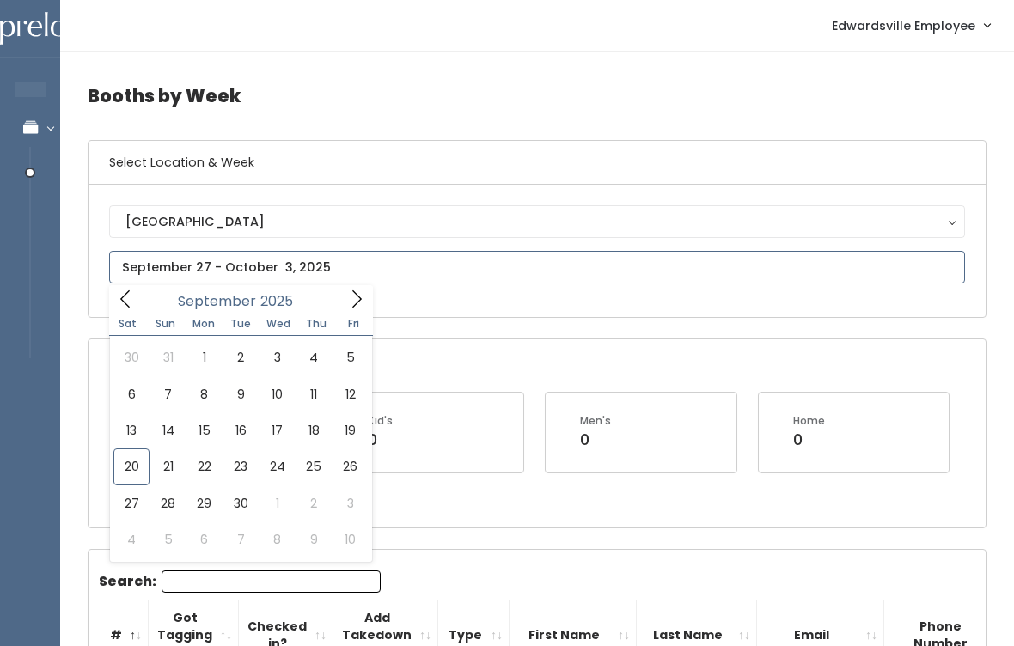
type input "September 20 to September 26"
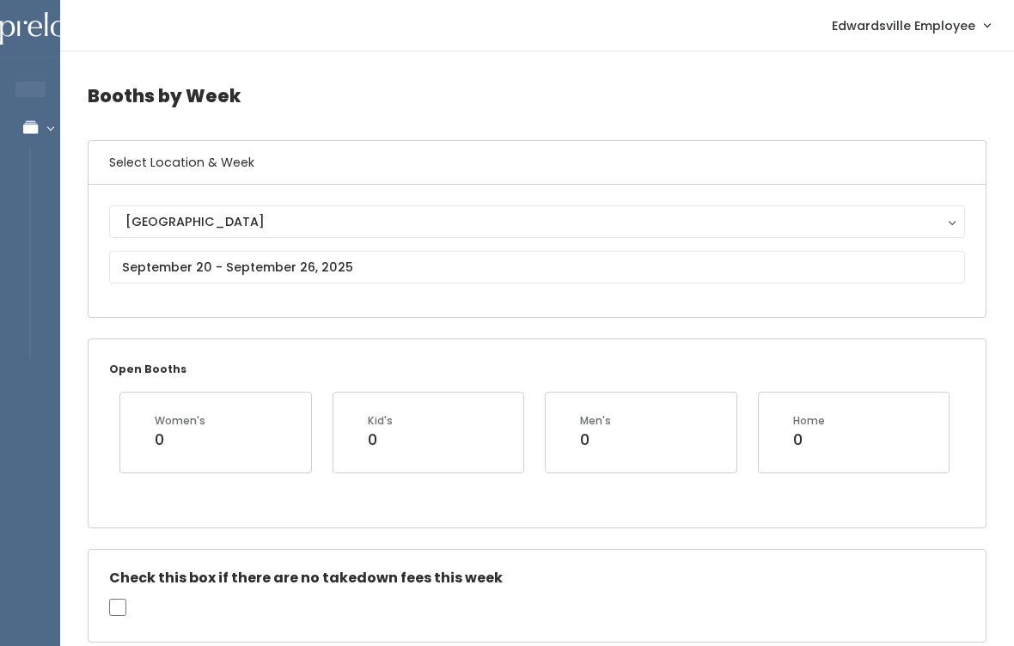
click at [295, 345] on div "Open Booths Women's 0 Kid's 0 Men's 0 Home 0" at bounding box center [536, 432] width 897 height 187
click at [280, 354] on div "Open Booths Women's 0 Kid's 0 Men's 0 Home 0" at bounding box center [536, 432] width 897 height 187
